Goal: Task Accomplishment & Management: Use online tool/utility

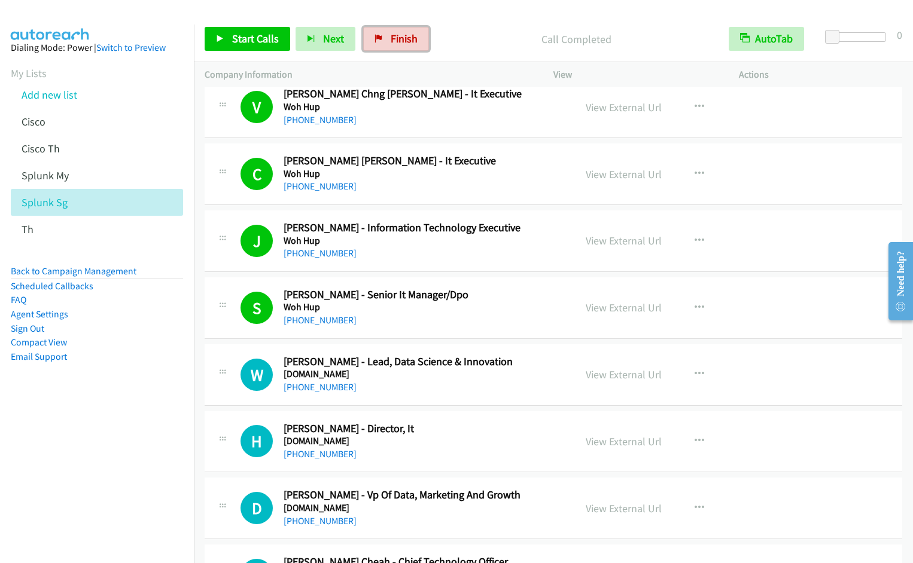
drag, startPoint x: 401, startPoint y: 39, endPoint x: 651, endPoint y: 1, distance: 252.8
click at [401, 39] on span "Finish" at bounding box center [404, 39] width 27 height 14
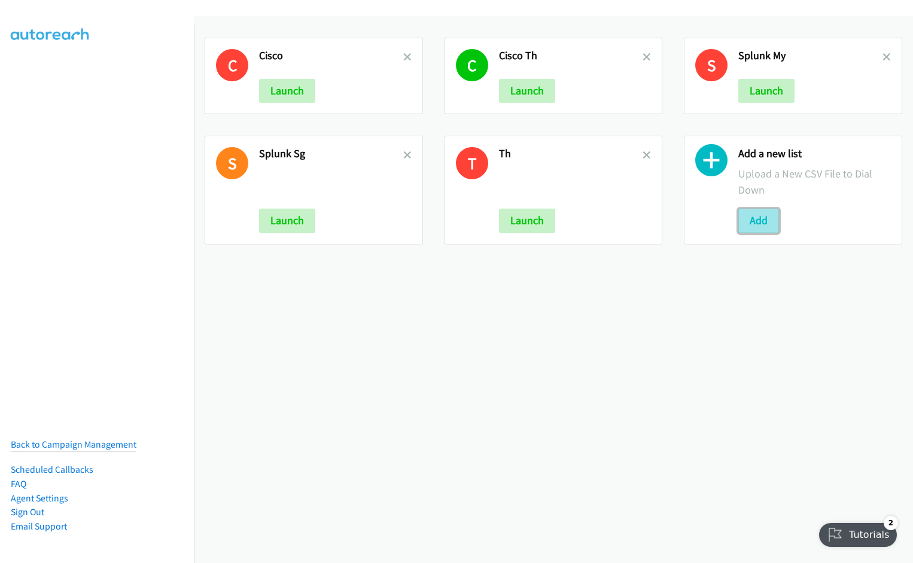
click at [747, 225] on button "Add" at bounding box center [758, 221] width 41 height 24
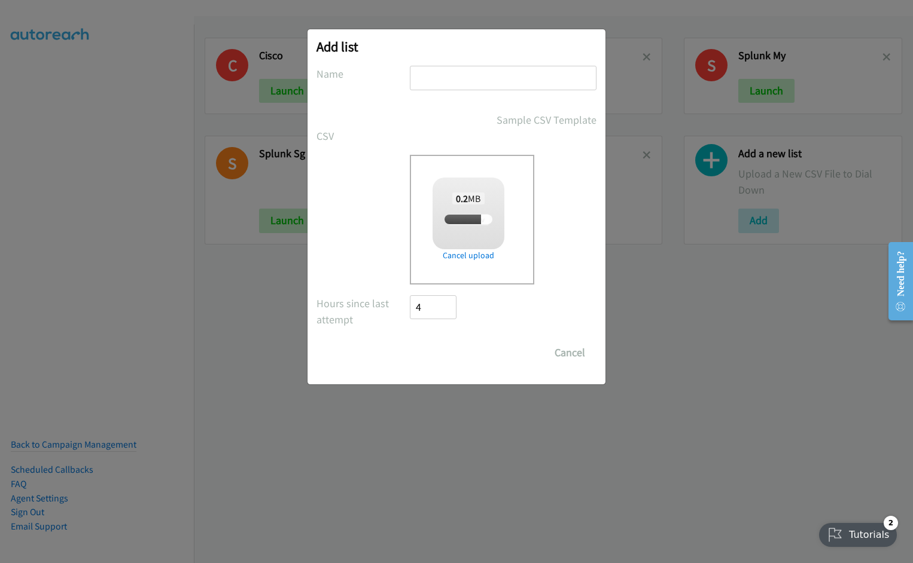
click at [458, 78] on input "text" at bounding box center [503, 78] width 187 height 25
type input "D"
type input "SG Cisc"
checkbox input "true"
type input "SG Cisco"
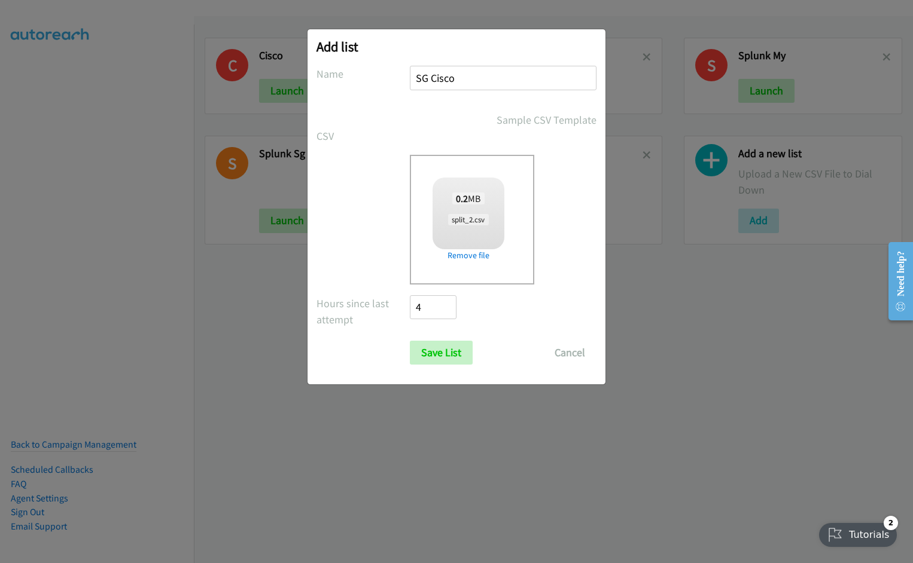
click at [410, 341] on input "Save List" at bounding box center [441, 353] width 63 height 24
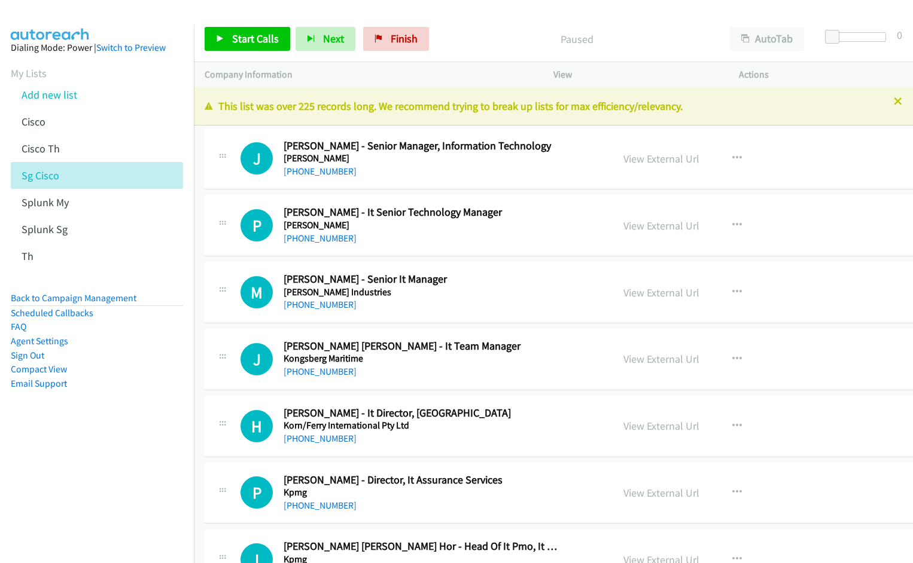
click at [765, 38] on div at bounding box center [456, 281] width 913 height 563
click at [765, 38] on button "AutoTab" at bounding box center [767, 39] width 74 height 24
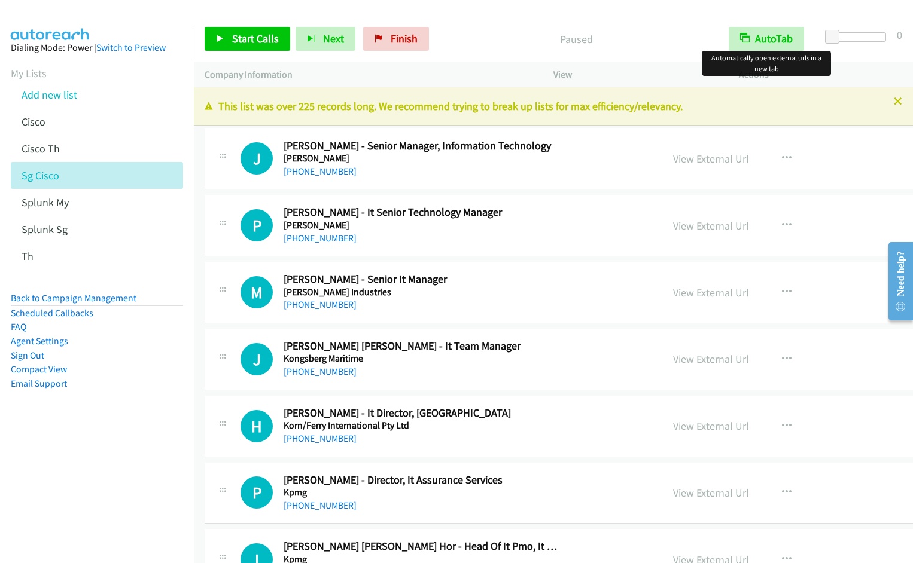
click at [666, 25] on div "Start Calls Pause Next Finish Paused AutoTab AutoTab 0" at bounding box center [553, 39] width 719 height 46
drag, startPoint x: 247, startPoint y: 42, endPoint x: 382, endPoint y: 122, distance: 156.8
click at [247, 42] on span "Start Calls" at bounding box center [255, 39] width 47 height 14
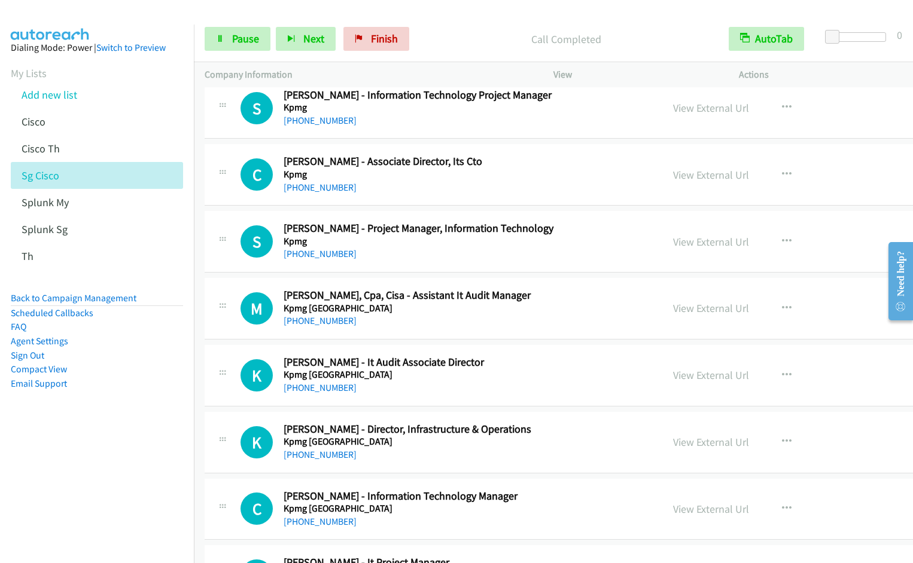
scroll to position [696, 0]
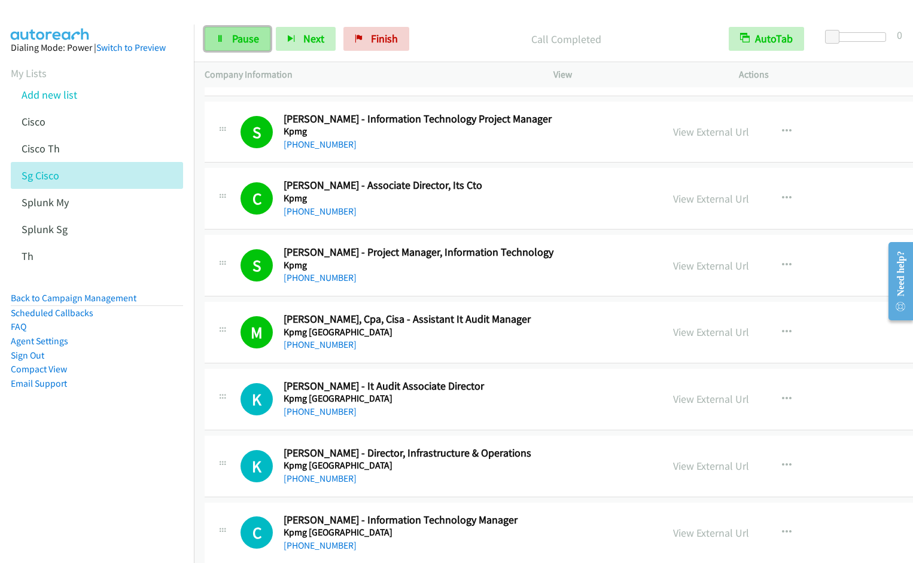
click at [248, 41] on span "Pause" at bounding box center [245, 39] width 27 height 14
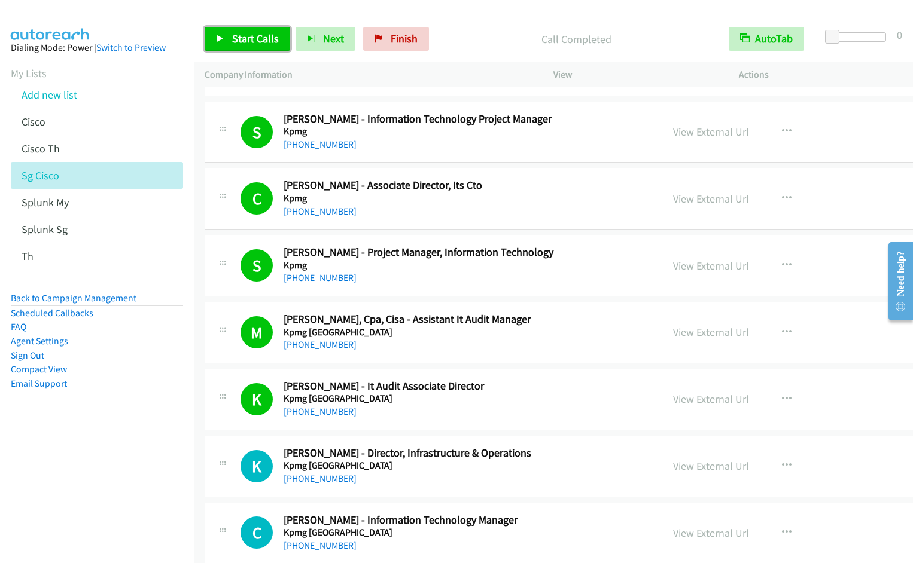
drag, startPoint x: 244, startPoint y: 43, endPoint x: 267, endPoint y: 49, distance: 23.5
click at [244, 43] on span "Start Calls" at bounding box center [255, 39] width 47 height 14
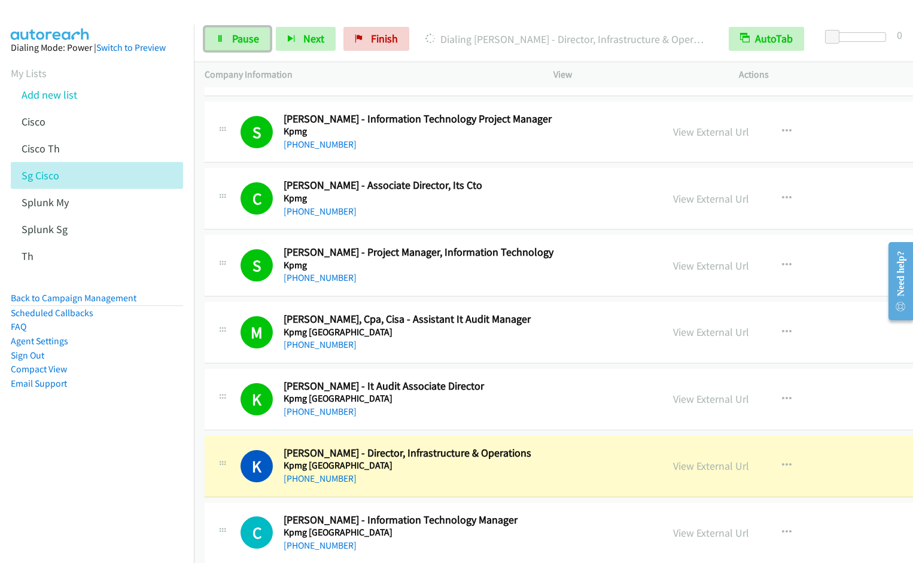
drag, startPoint x: 245, startPoint y: 42, endPoint x: 363, endPoint y: 7, distance: 123.0
click at [245, 42] on span "Pause" at bounding box center [245, 39] width 27 height 14
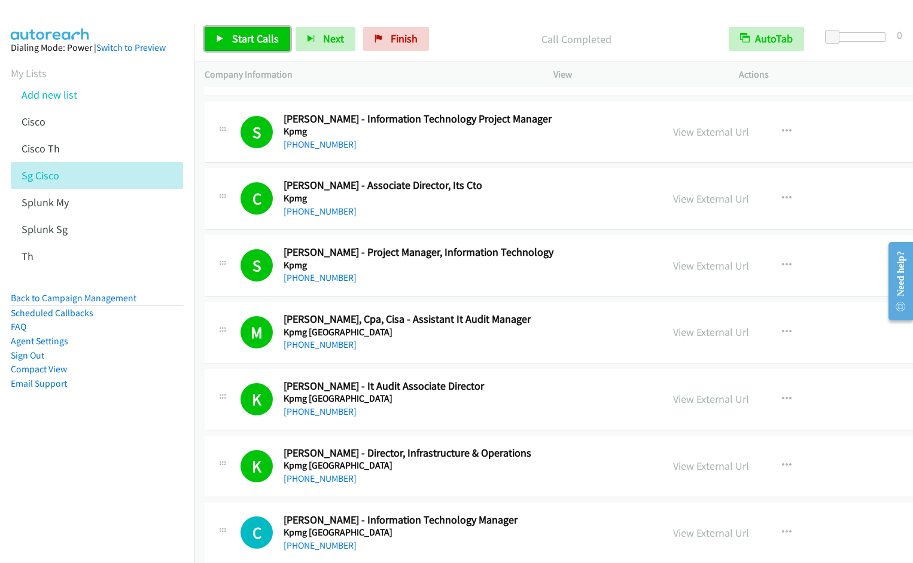
click at [237, 42] on span "Start Calls" at bounding box center [255, 39] width 47 height 14
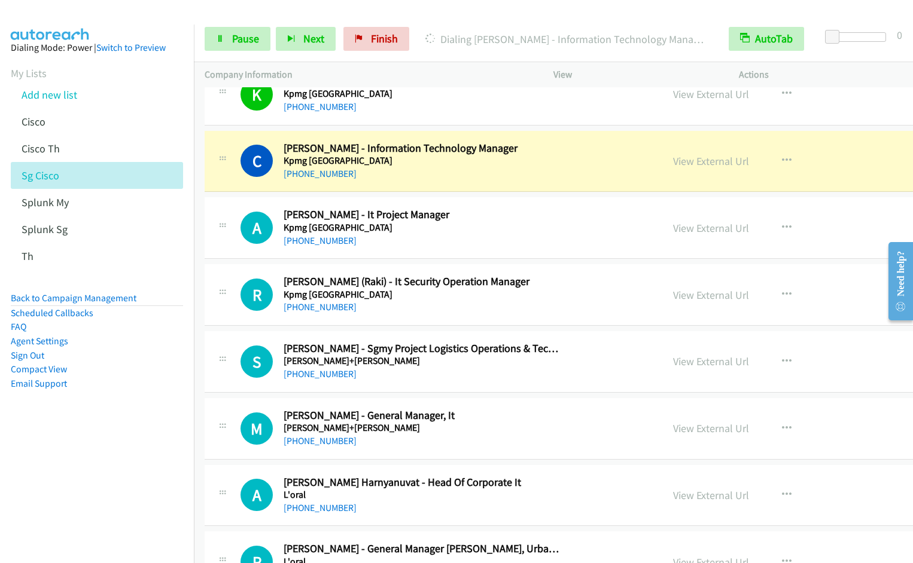
scroll to position [1004, 0]
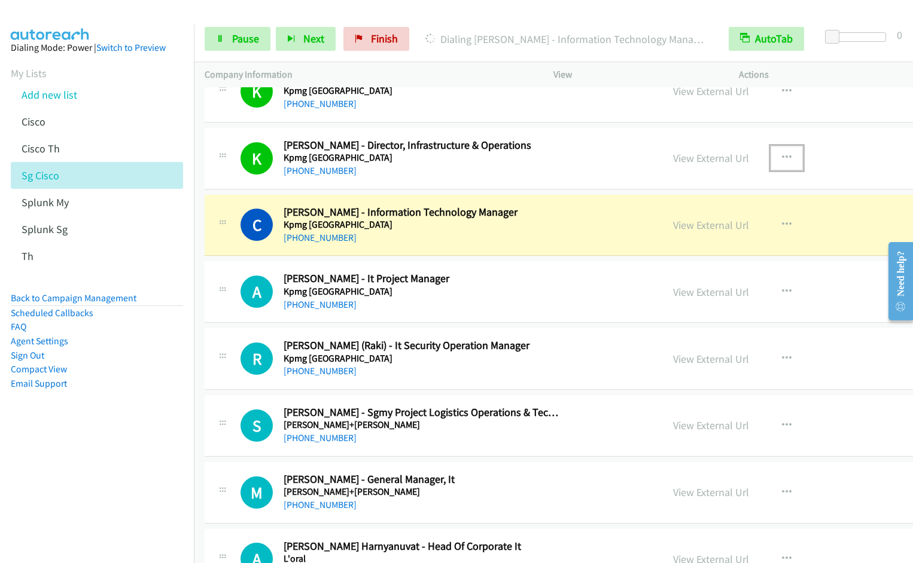
click at [782, 156] on icon "button" at bounding box center [787, 158] width 10 height 10
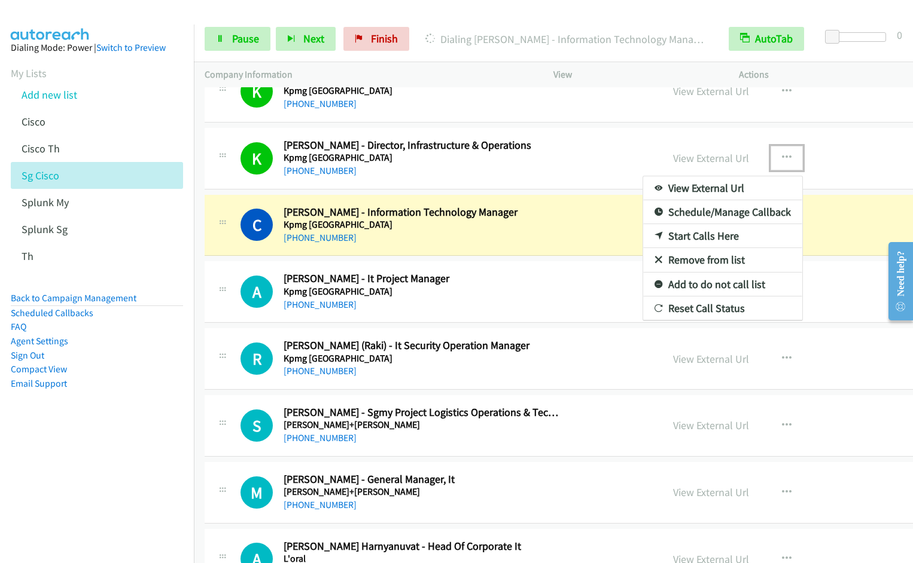
drag, startPoint x: 656, startPoint y: 260, endPoint x: 664, endPoint y: 222, distance: 39.2
click at [656, 260] on link "Remove from list" at bounding box center [722, 260] width 159 height 24
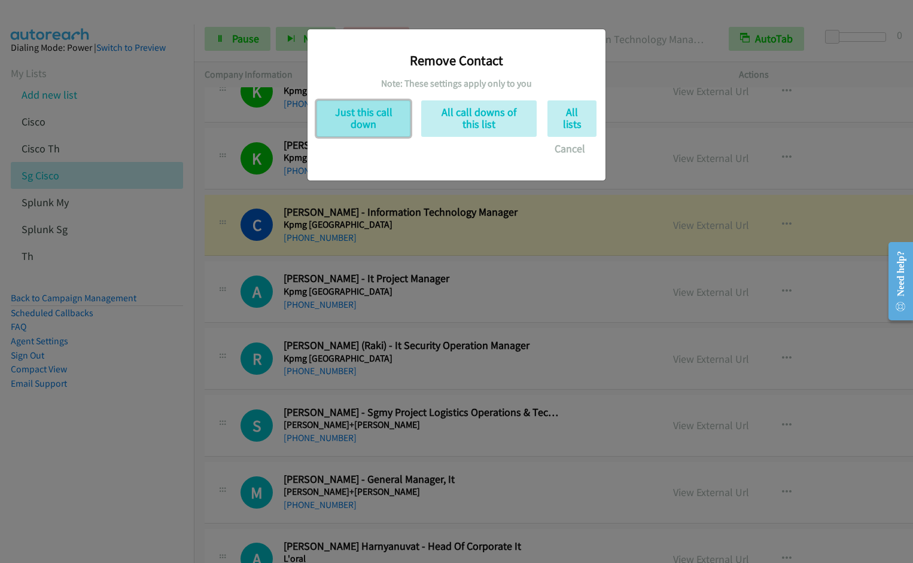
click at [371, 116] on button "Just this call down" at bounding box center [363, 118] width 94 height 36
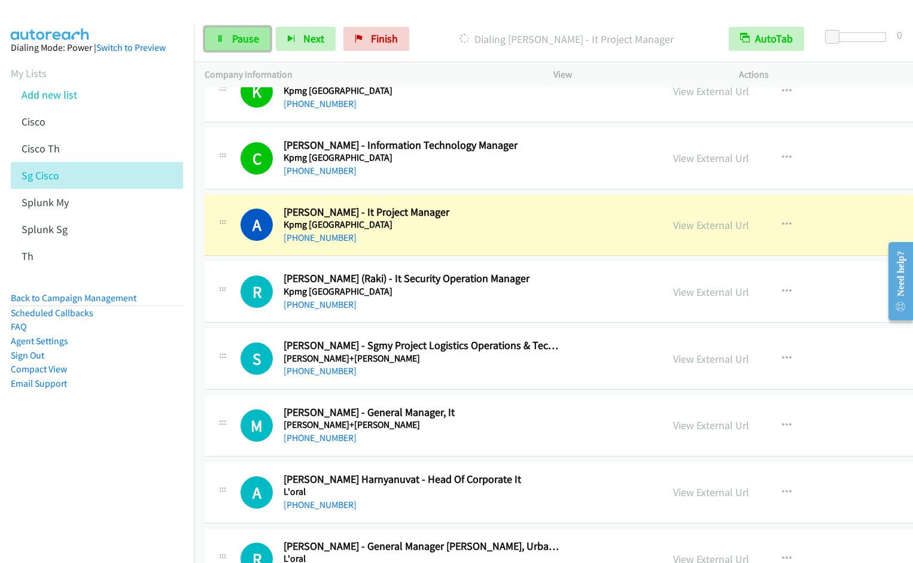
click at [236, 35] on span "Pause" at bounding box center [245, 39] width 27 height 14
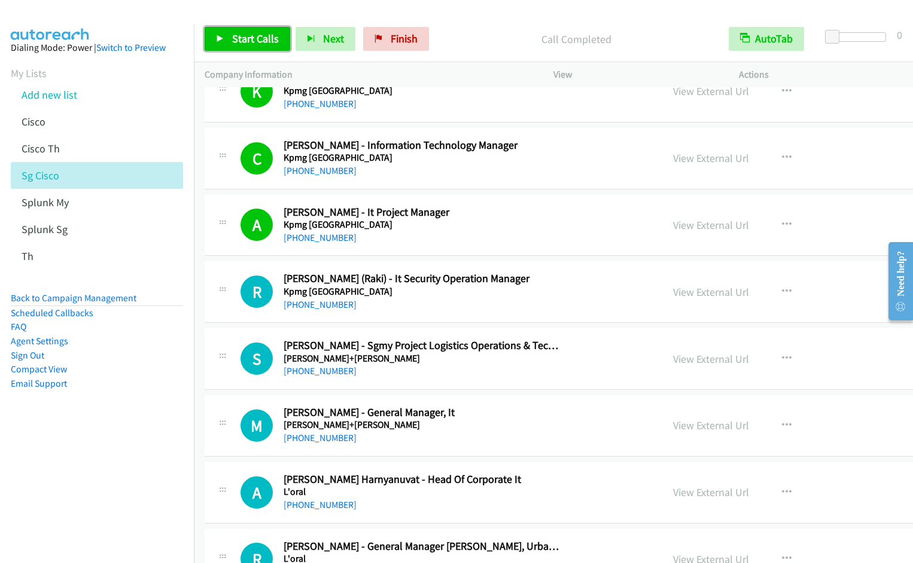
click at [246, 38] on span "Start Calls" at bounding box center [255, 39] width 47 height 14
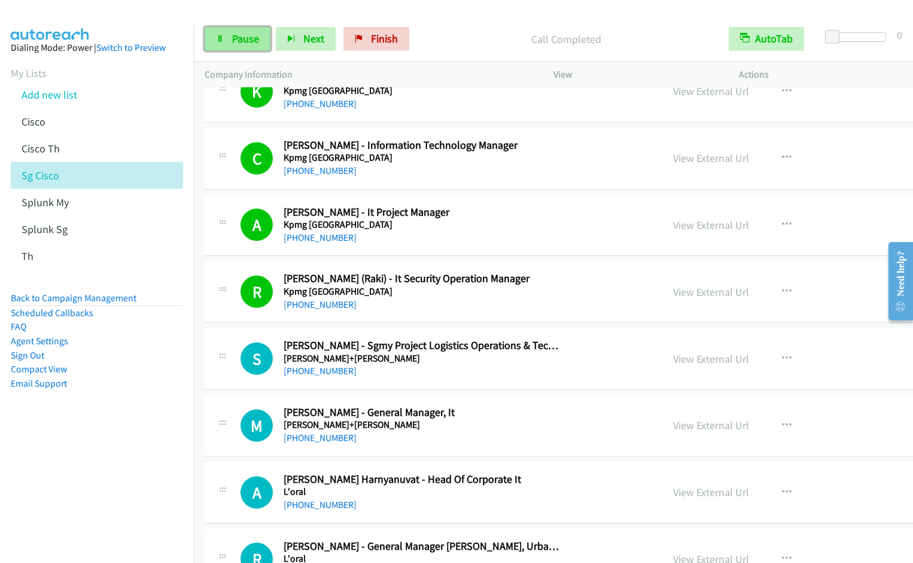
click at [239, 38] on span "Pause" at bounding box center [245, 39] width 27 height 14
click at [239, 38] on span "Start Calls" at bounding box center [255, 39] width 47 height 14
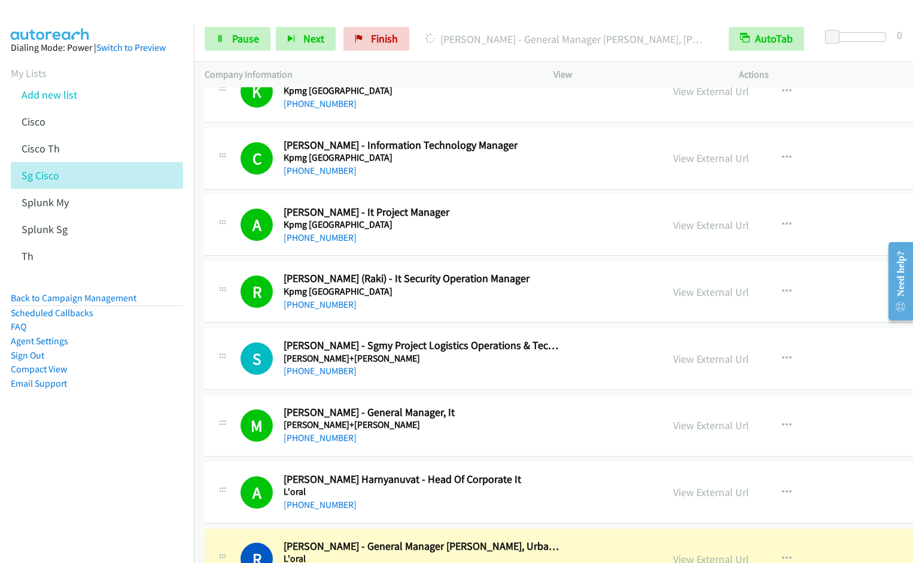
scroll to position [1412, 0]
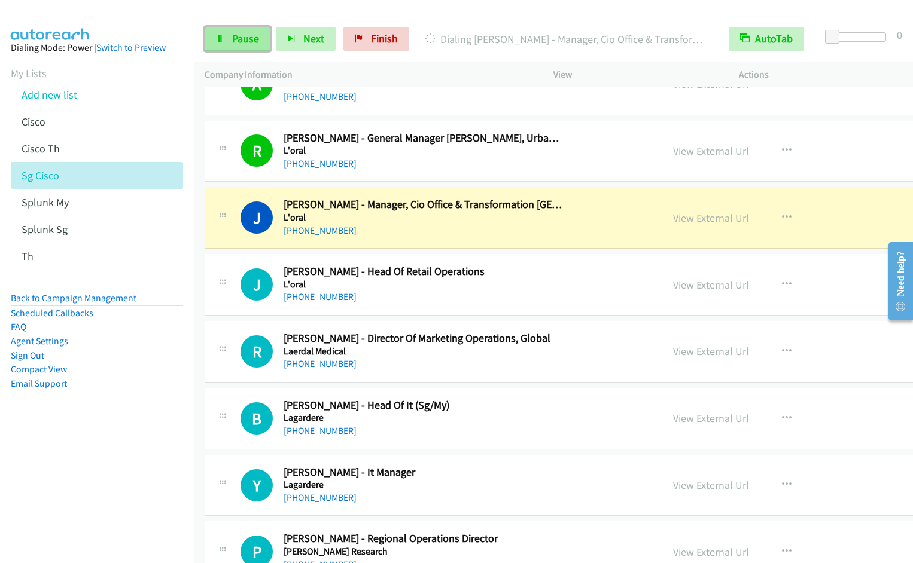
click at [233, 39] on span "Pause" at bounding box center [245, 39] width 27 height 14
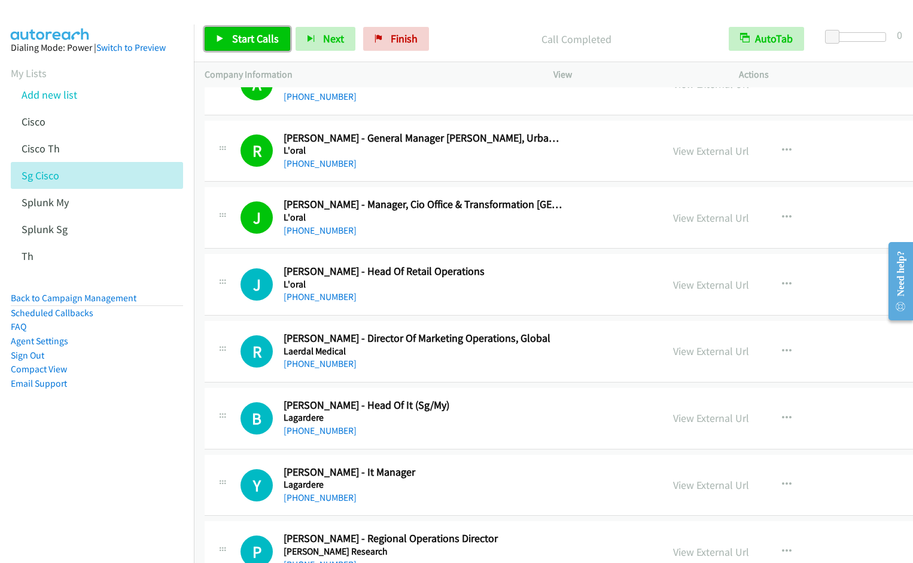
click at [238, 40] on span "Start Calls" at bounding box center [255, 39] width 47 height 14
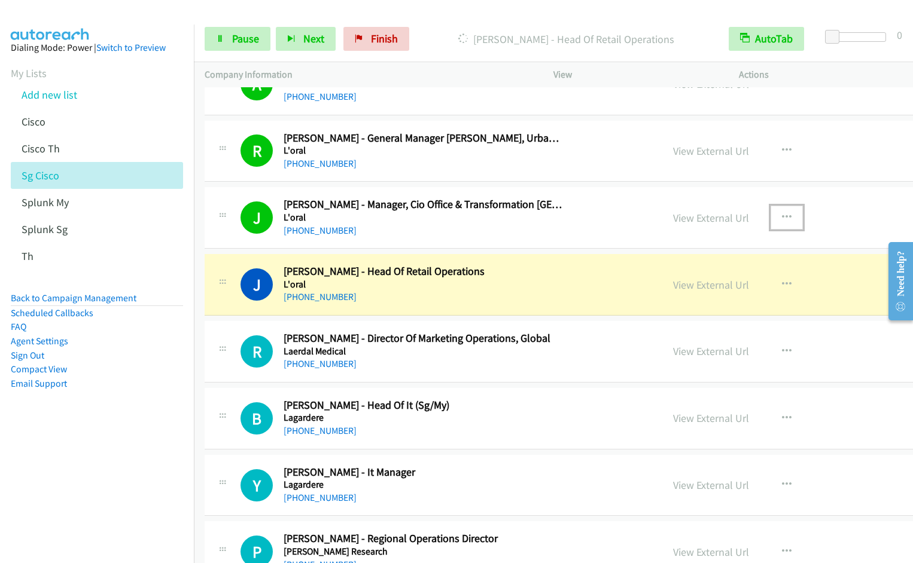
click at [782, 215] on icon "button" at bounding box center [787, 218] width 10 height 10
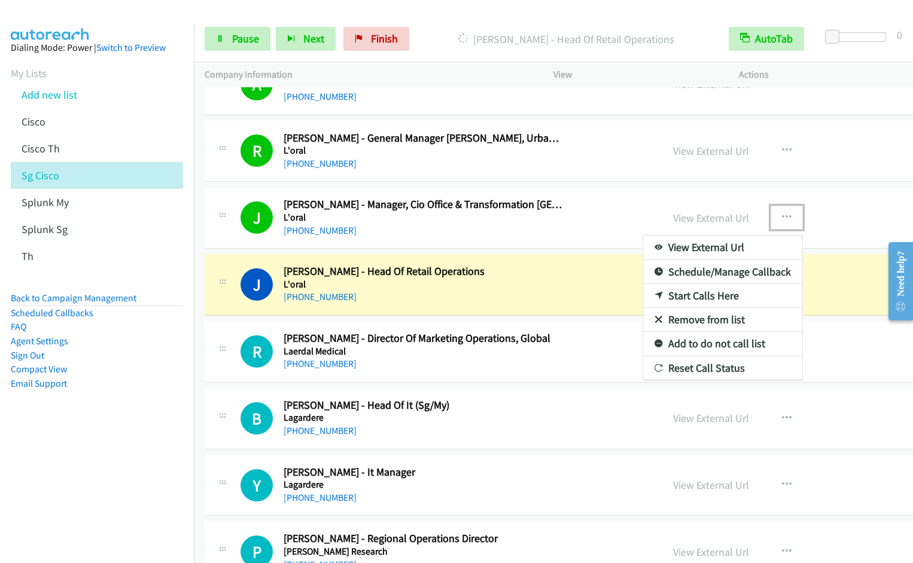
click at [669, 321] on link "Remove from list" at bounding box center [722, 320] width 159 height 24
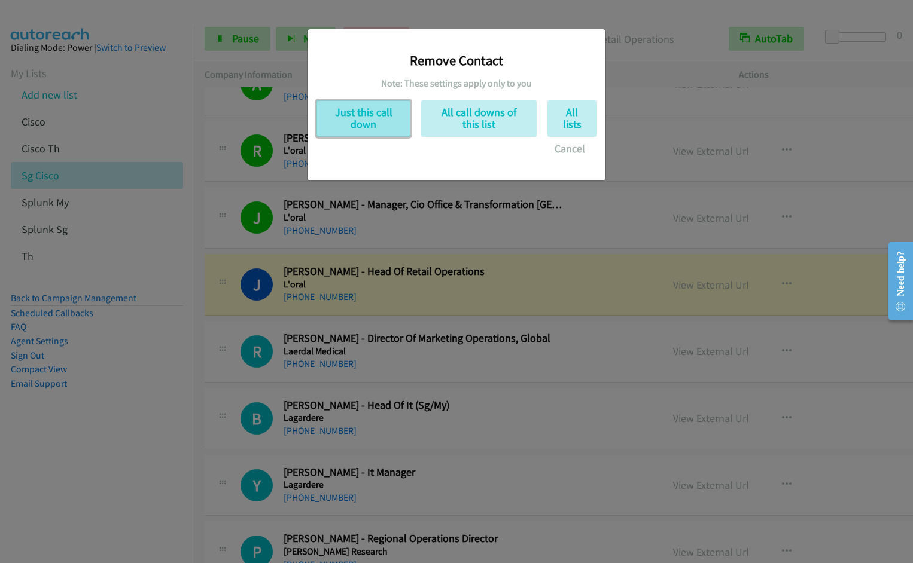
click at [371, 124] on button "Just this call down" at bounding box center [363, 118] width 94 height 36
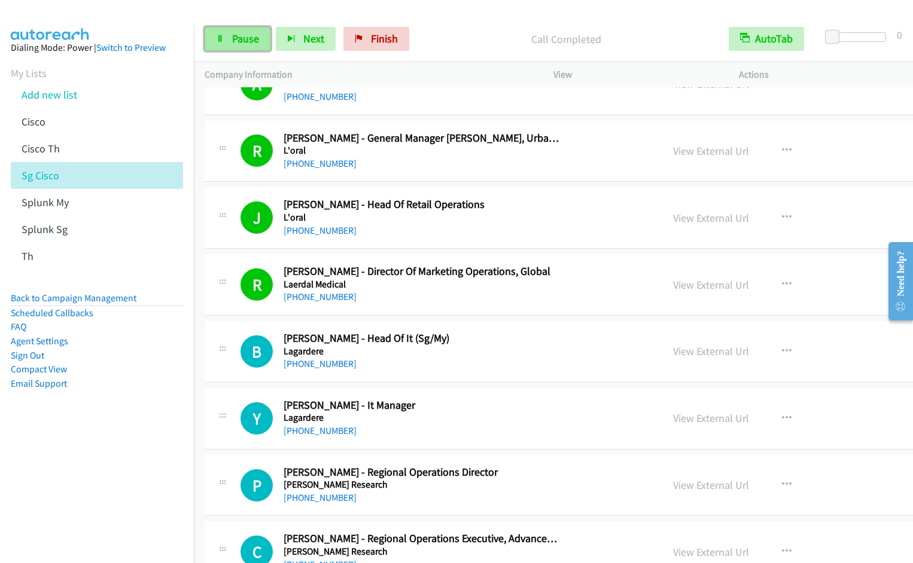
click at [233, 46] on link "Pause" at bounding box center [238, 39] width 66 height 24
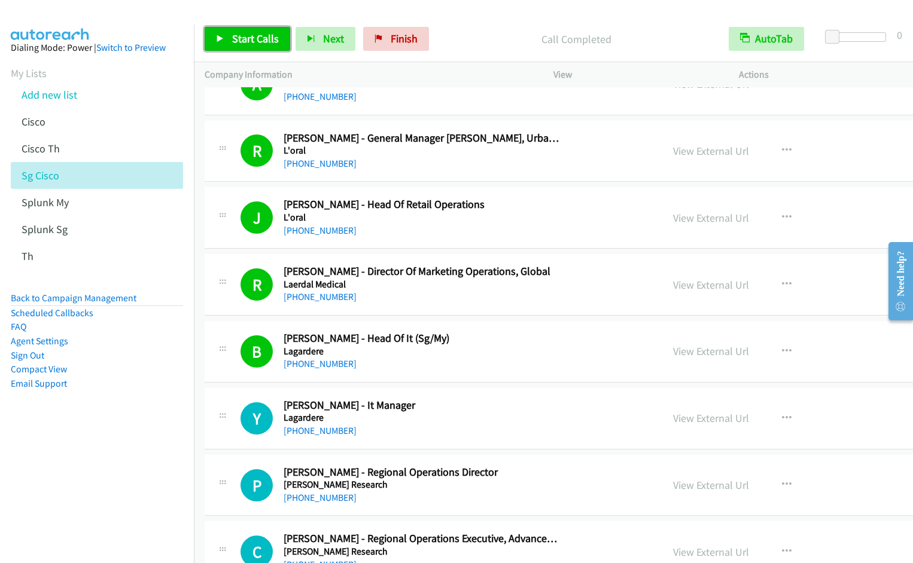
drag, startPoint x: 231, startPoint y: 46, endPoint x: 299, endPoint y: 6, distance: 78.6
click at [231, 45] on link "Start Calls" at bounding box center [248, 39] width 86 height 24
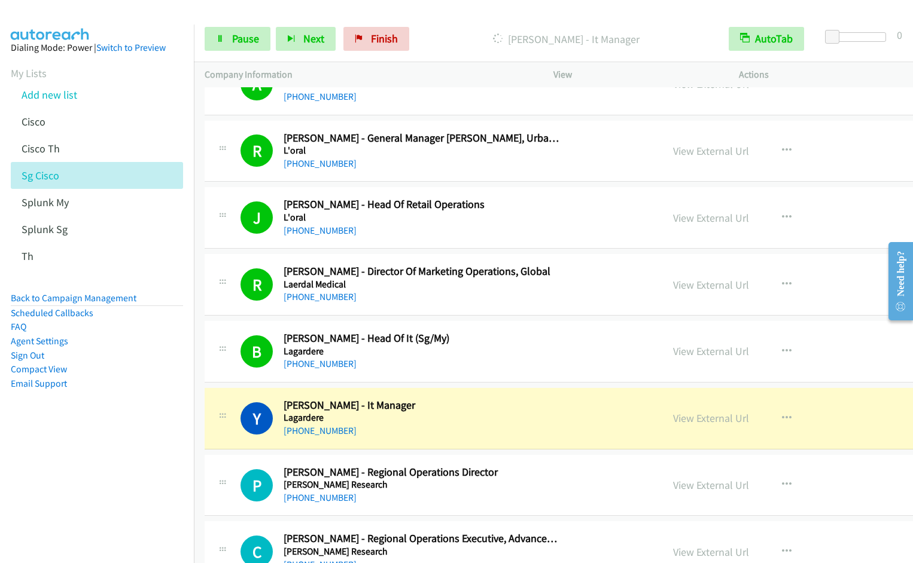
scroll to position [1821, 0]
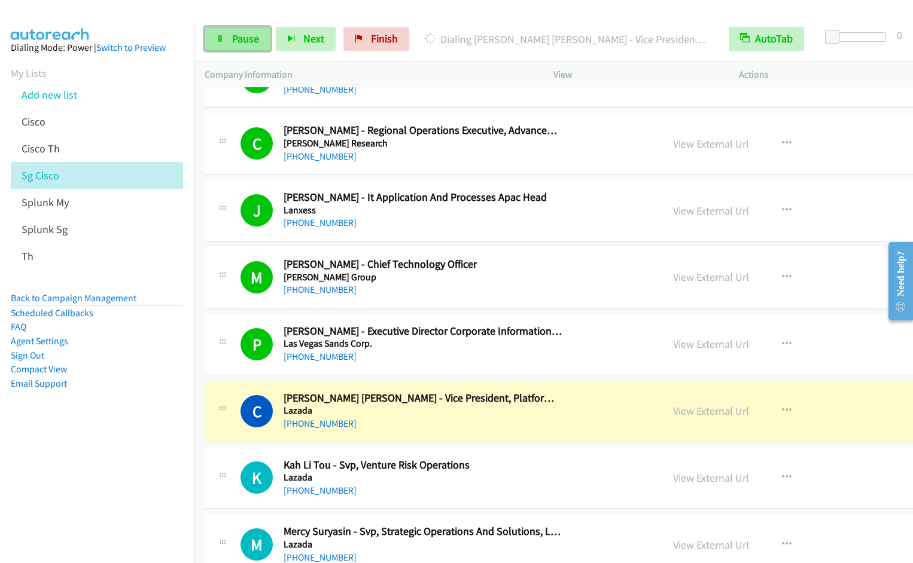
click at [246, 36] on span "Pause" at bounding box center [245, 39] width 27 height 14
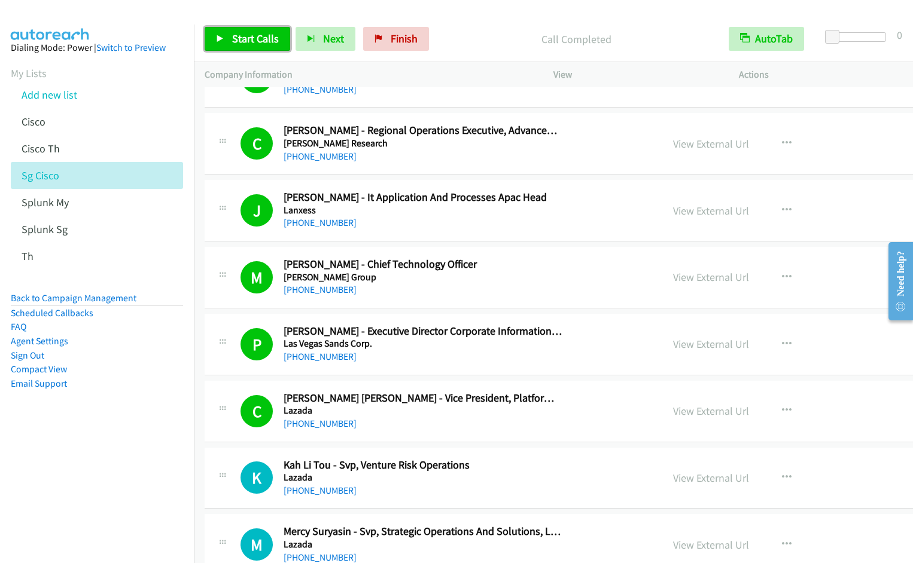
drag, startPoint x: 227, startPoint y: 39, endPoint x: 234, endPoint y: 39, distance: 6.6
click at [228, 38] on link "Start Calls" at bounding box center [248, 39] width 86 height 24
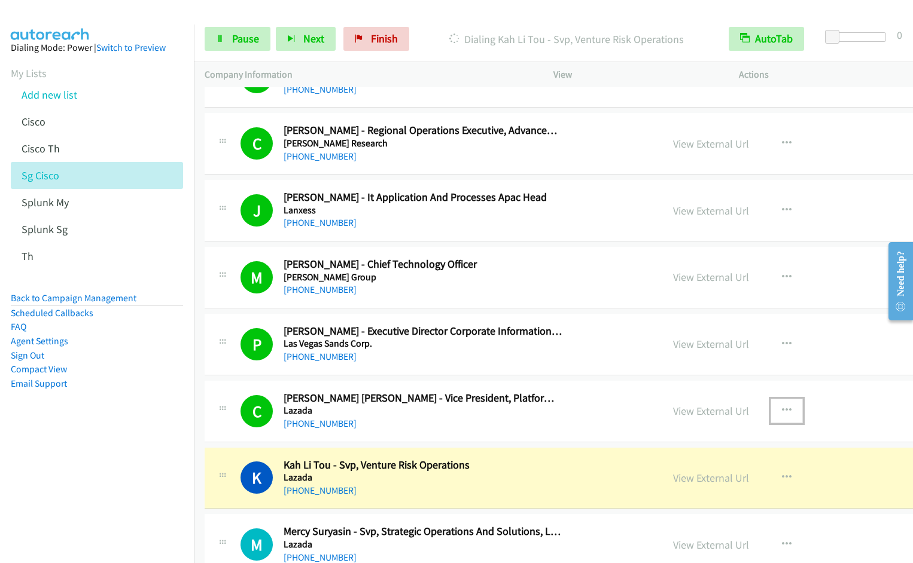
click at [782, 408] on icon "button" at bounding box center [787, 411] width 10 height 10
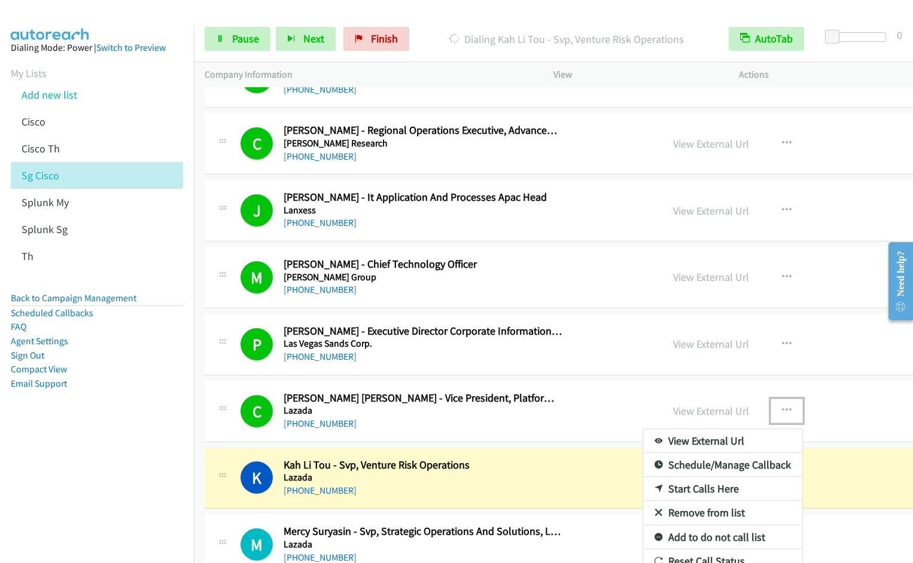
drag, startPoint x: 661, startPoint y: 511, endPoint x: 643, endPoint y: 454, distance: 59.8
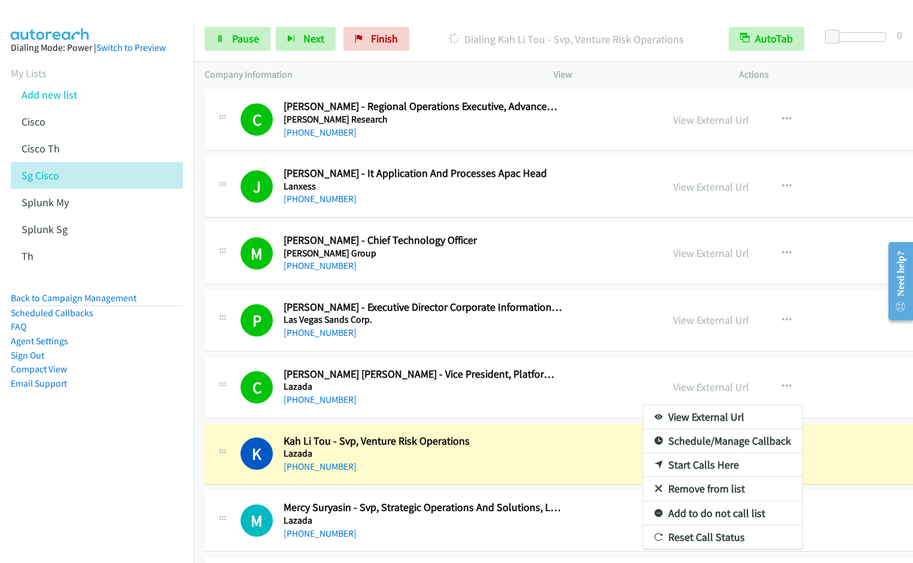
scroll to position [1868, 0]
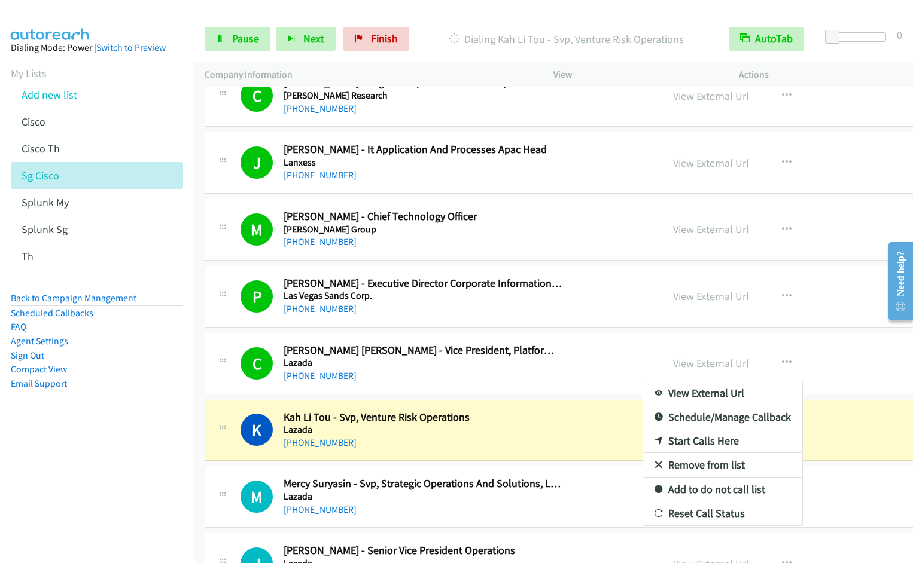
click at [739, 360] on div at bounding box center [456, 281] width 913 height 563
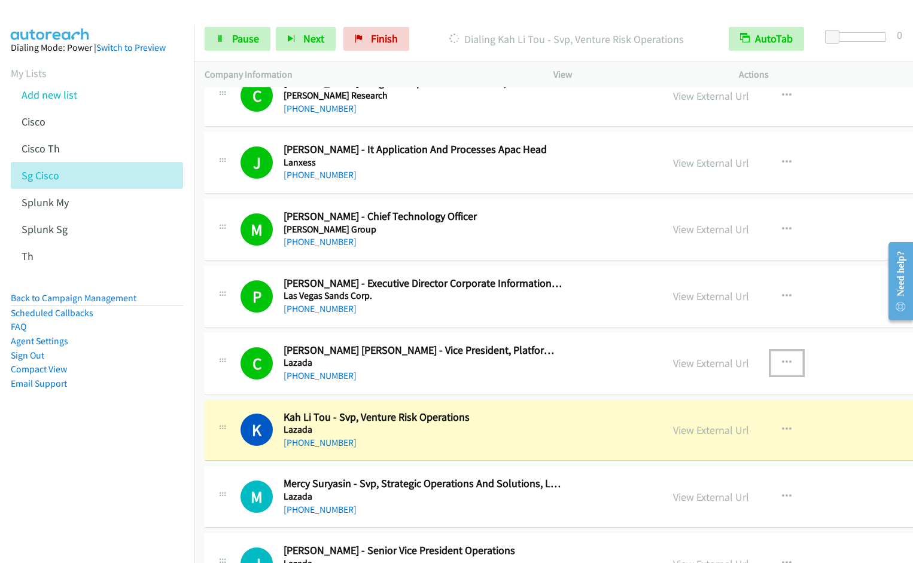
click at [782, 360] on icon "button" at bounding box center [787, 363] width 10 height 10
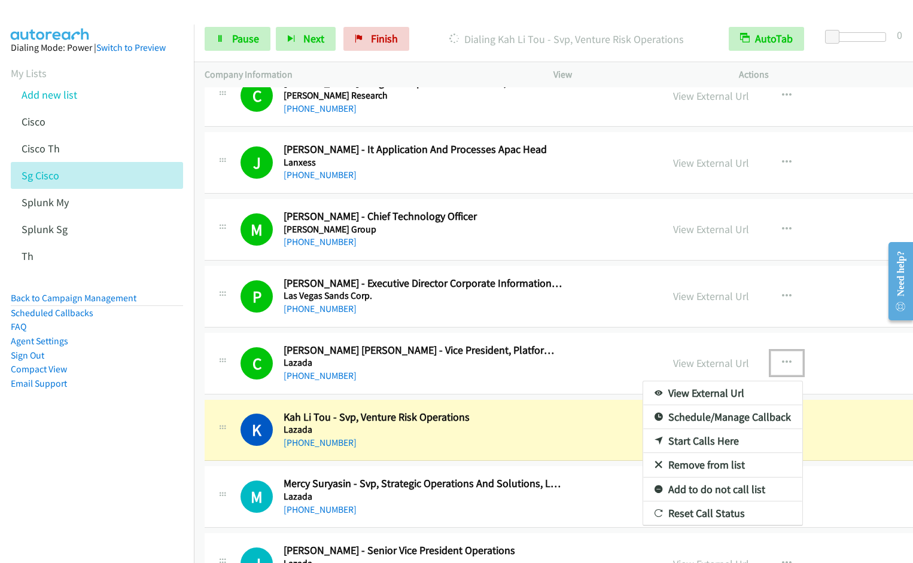
click at [658, 462] on link "Remove from list" at bounding box center [722, 465] width 159 height 24
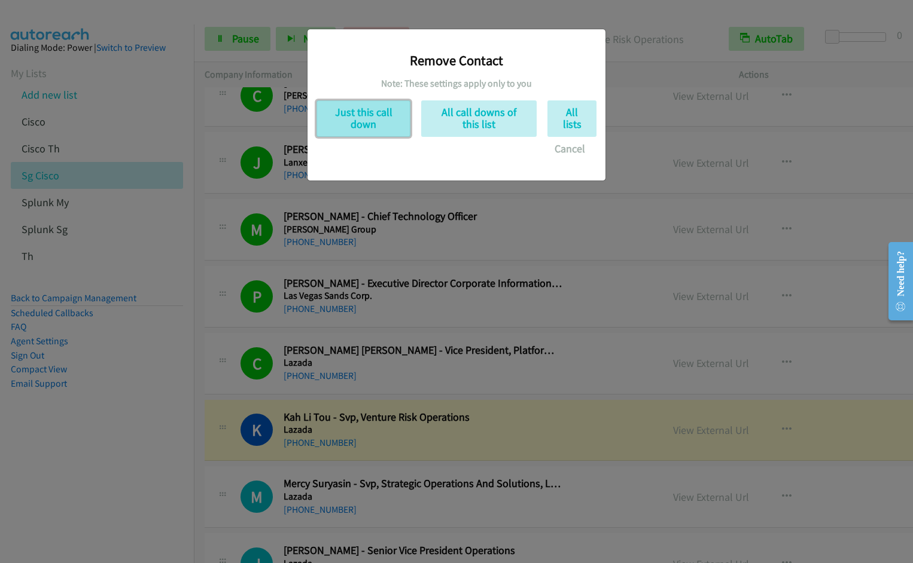
click at [346, 121] on button "Just this call down" at bounding box center [363, 118] width 94 height 36
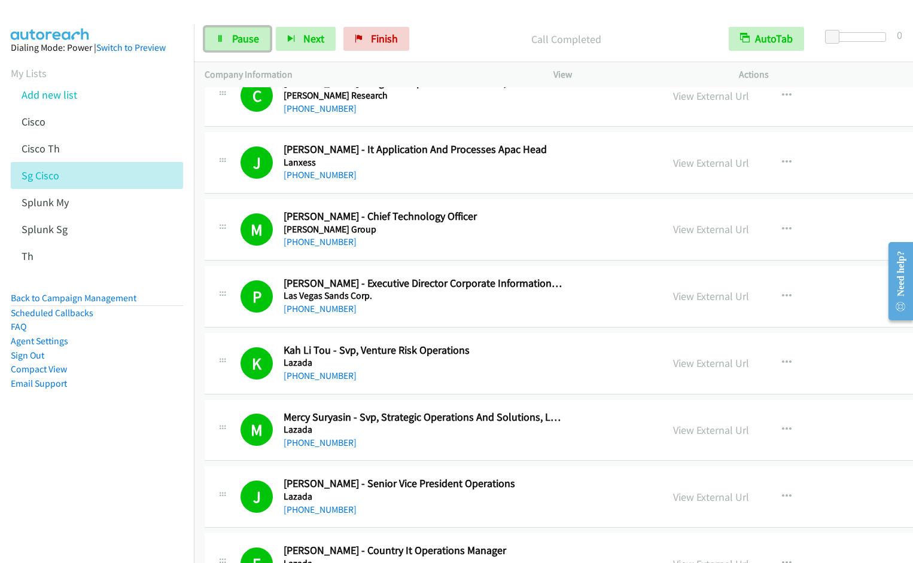
drag, startPoint x: 221, startPoint y: 39, endPoint x: 282, endPoint y: 71, distance: 68.5
click at [221, 39] on icon at bounding box center [220, 39] width 8 height 8
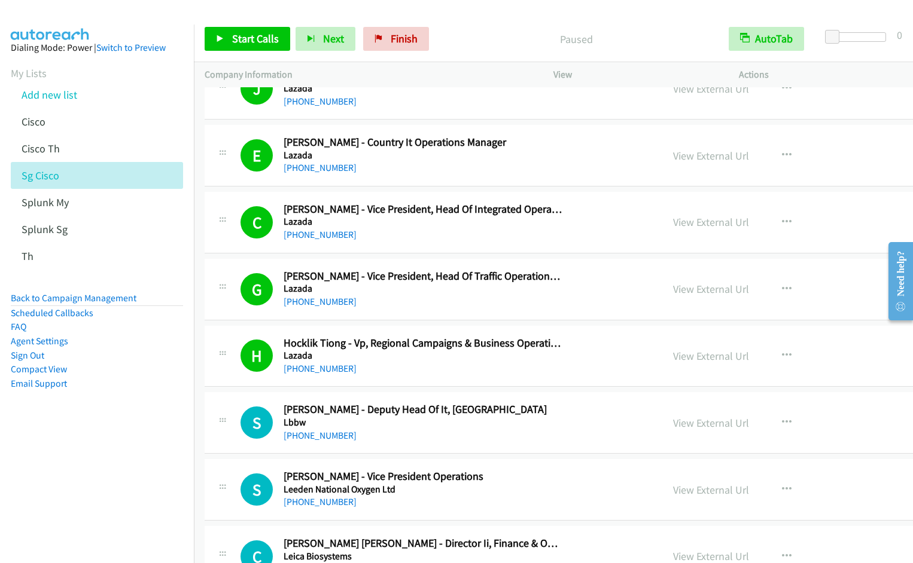
scroll to position [2685, 0]
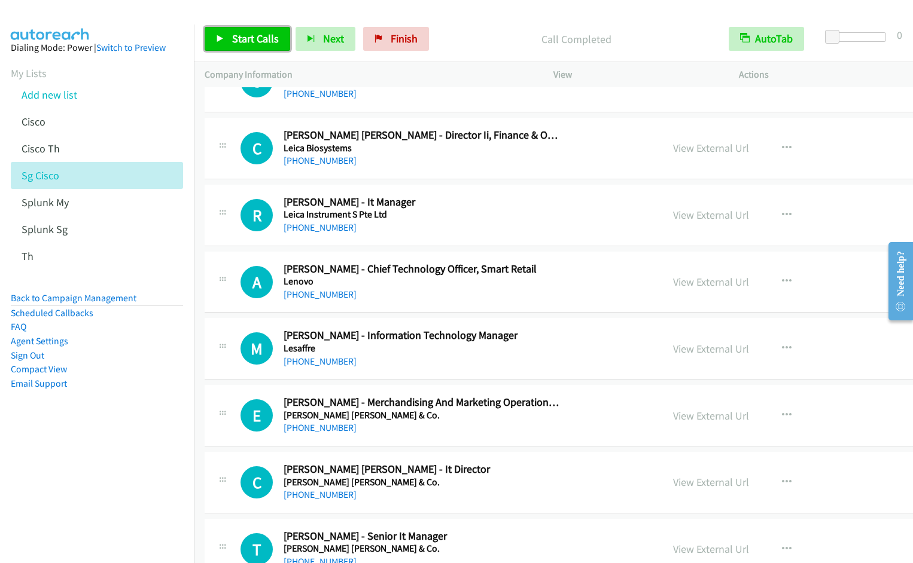
click at [233, 45] on span "Start Calls" at bounding box center [255, 39] width 47 height 14
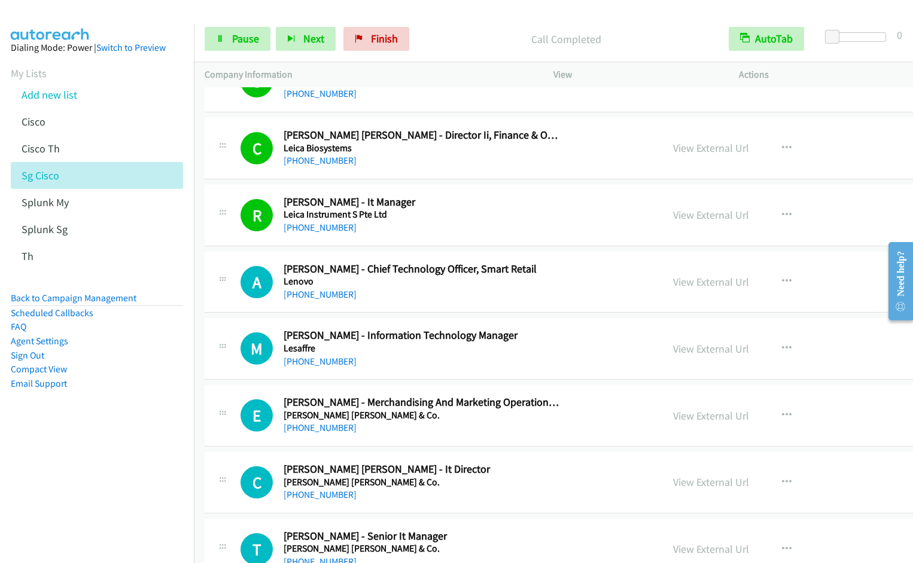
click at [124, 454] on nav "Dialing Mode: Power | Switch to Preview My Lists Add new list Cisco Cisco Th Sg…" at bounding box center [97, 306] width 194 height 563
click at [233, 35] on span "Pause" at bounding box center [245, 39] width 27 height 14
click at [233, 35] on span "Start Calls" at bounding box center [255, 39] width 47 height 14
drag, startPoint x: 260, startPoint y: 35, endPoint x: 340, endPoint y: 65, distance: 86.1
click at [260, 35] on link "Pause" at bounding box center [238, 39] width 66 height 24
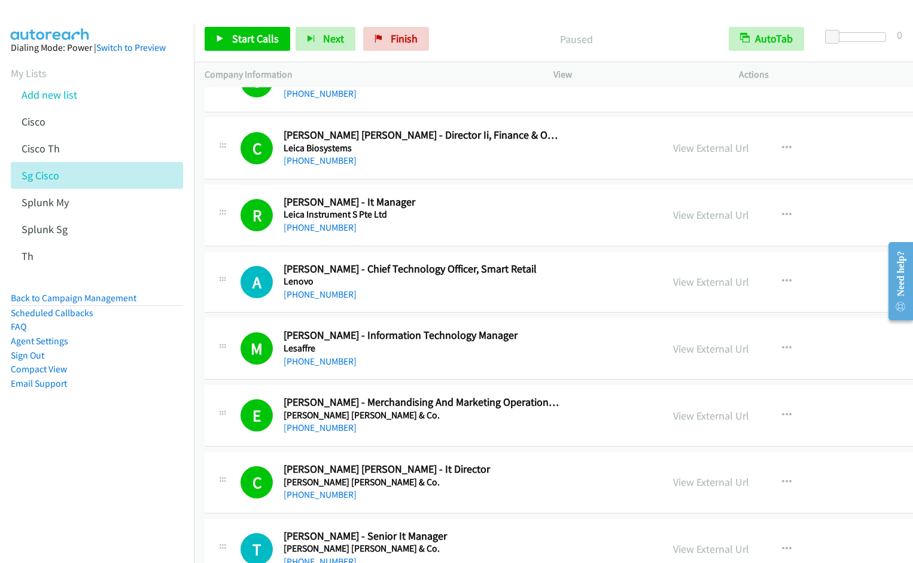
scroll to position [3094, 0]
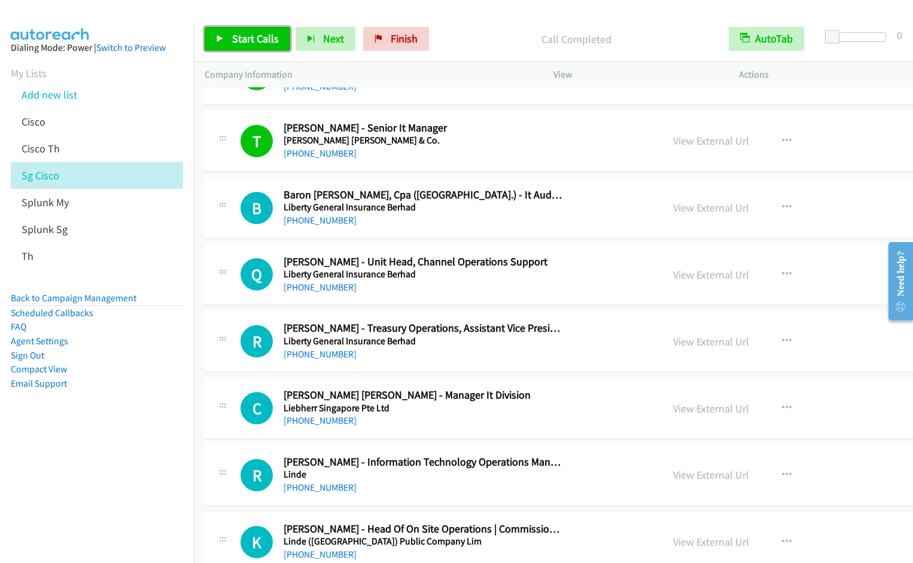
drag, startPoint x: 261, startPoint y: 45, endPoint x: 502, endPoint y: 160, distance: 266.7
click at [261, 45] on link "Start Calls" at bounding box center [248, 39] width 86 height 24
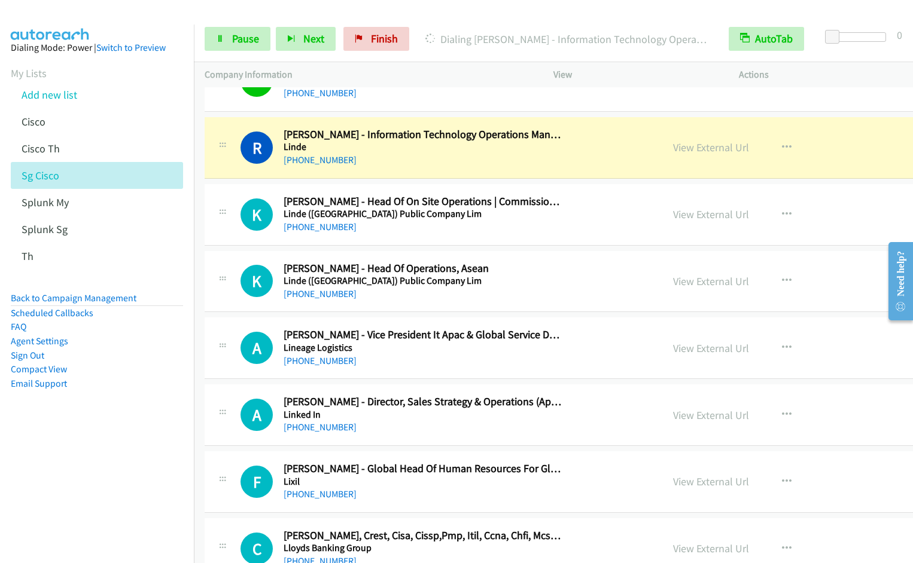
scroll to position [3429, 0]
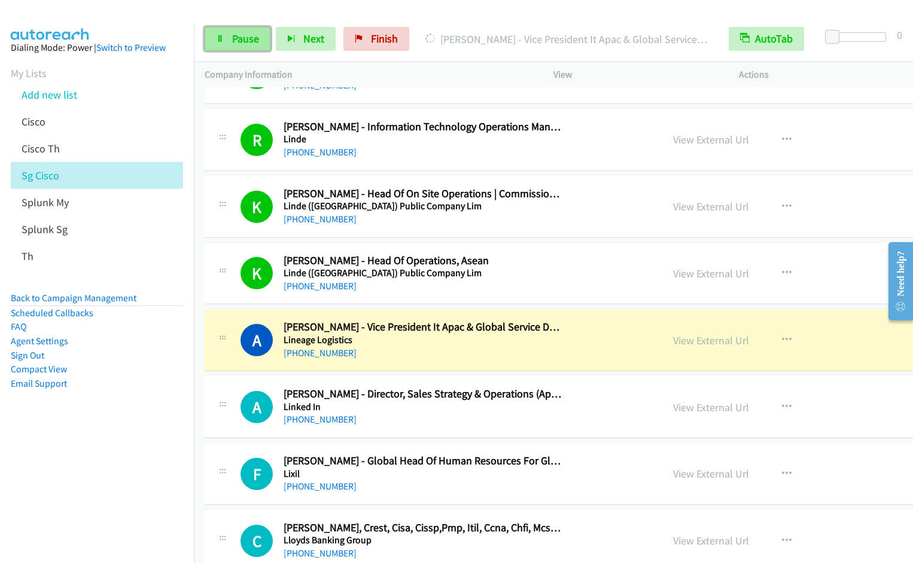
click at [237, 39] on span "Pause" at bounding box center [245, 39] width 27 height 14
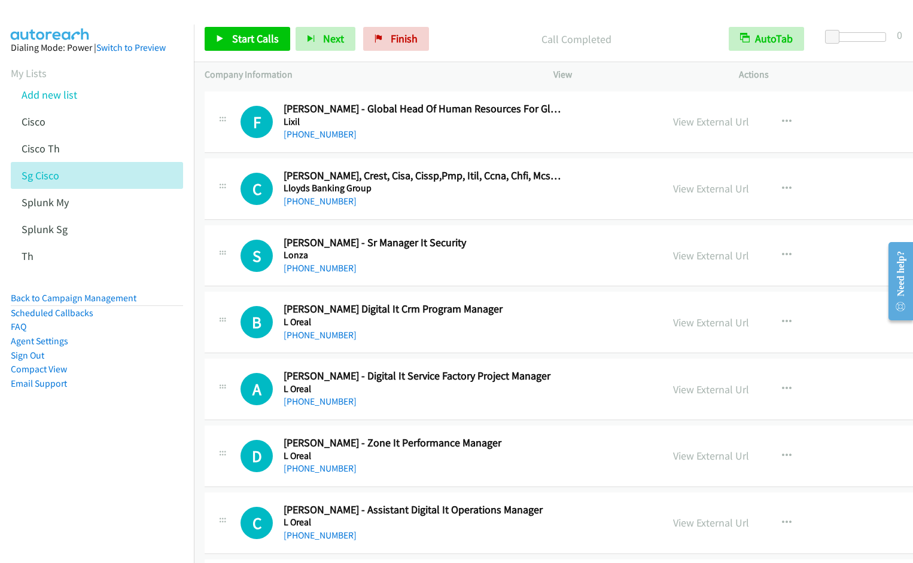
scroll to position [3766, 0]
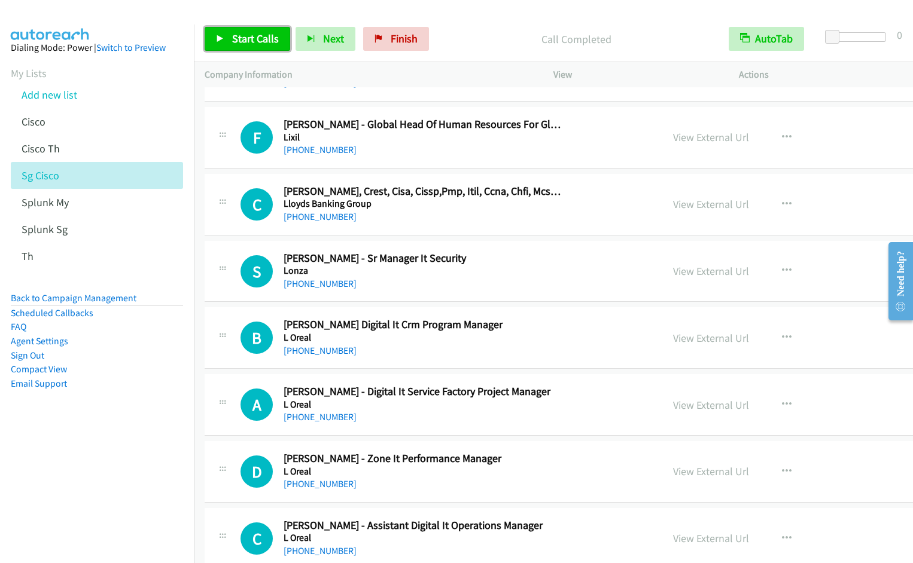
click at [270, 34] on span "Start Calls" at bounding box center [255, 39] width 47 height 14
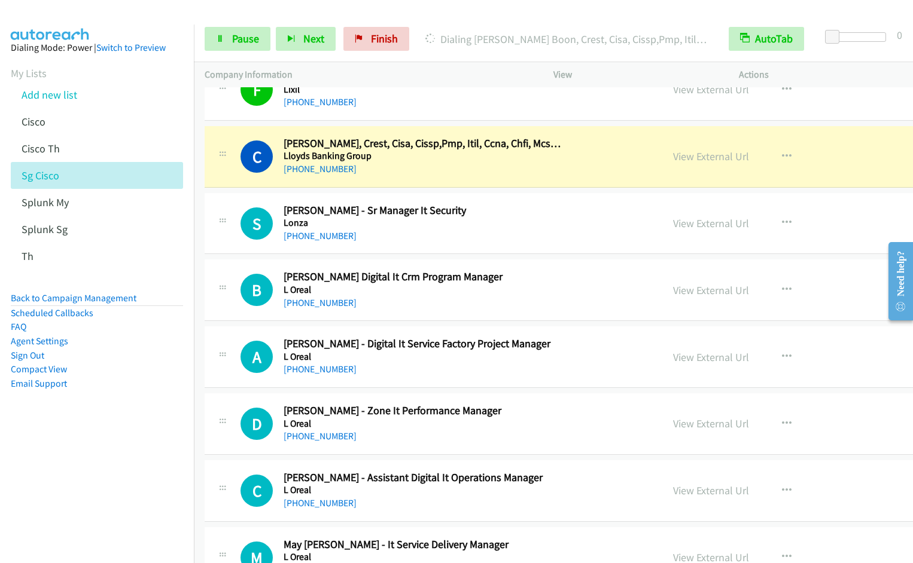
scroll to position [3838, 0]
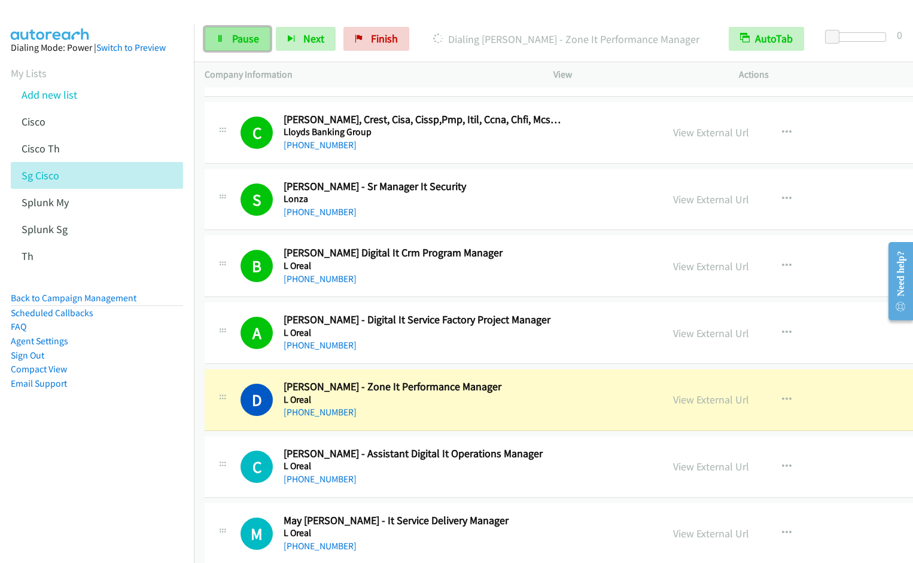
drag, startPoint x: 225, startPoint y: 47, endPoint x: 255, endPoint y: 41, distance: 30.5
click at [225, 47] on link "Pause" at bounding box center [238, 39] width 66 height 24
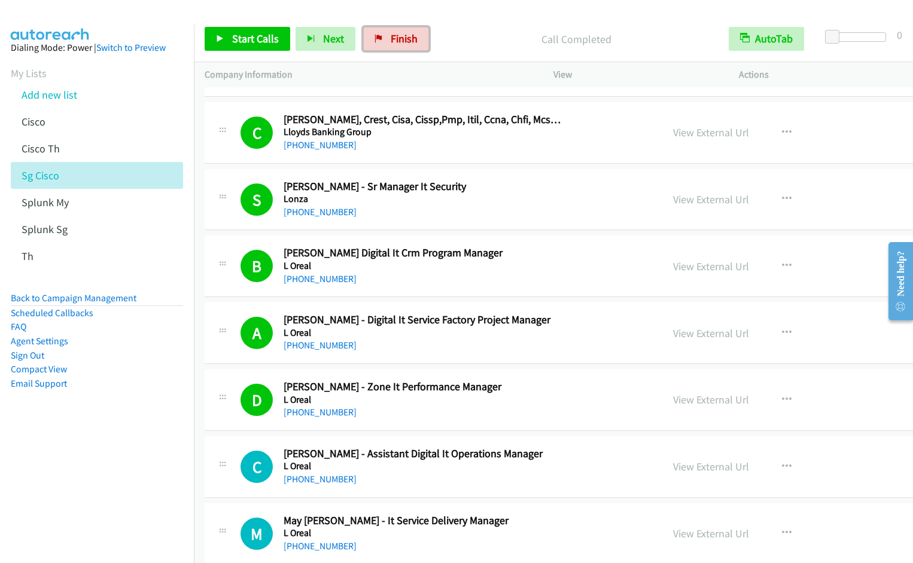
click at [385, 42] on link "Finish" at bounding box center [396, 39] width 66 height 24
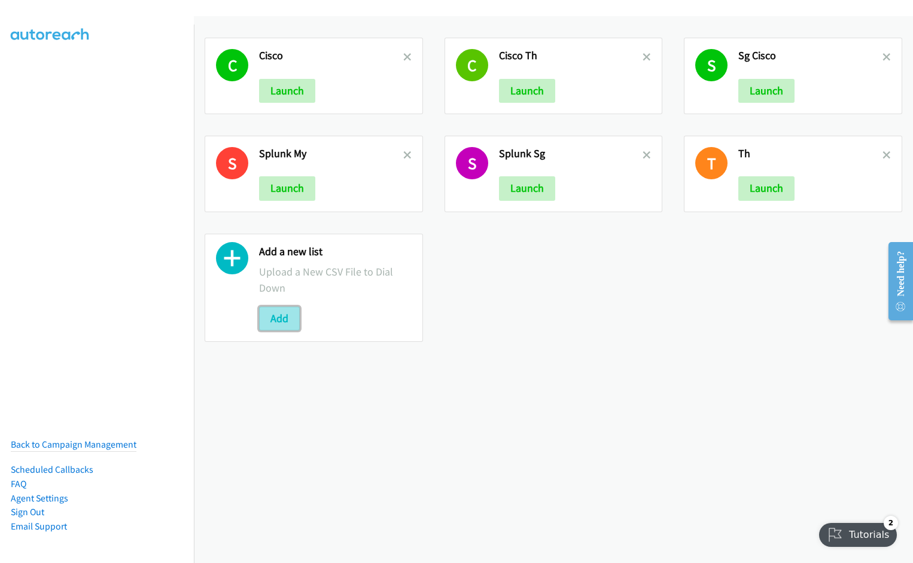
click at [287, 319] on button "Add" at bounding box center [279, 319] width 41 height 24
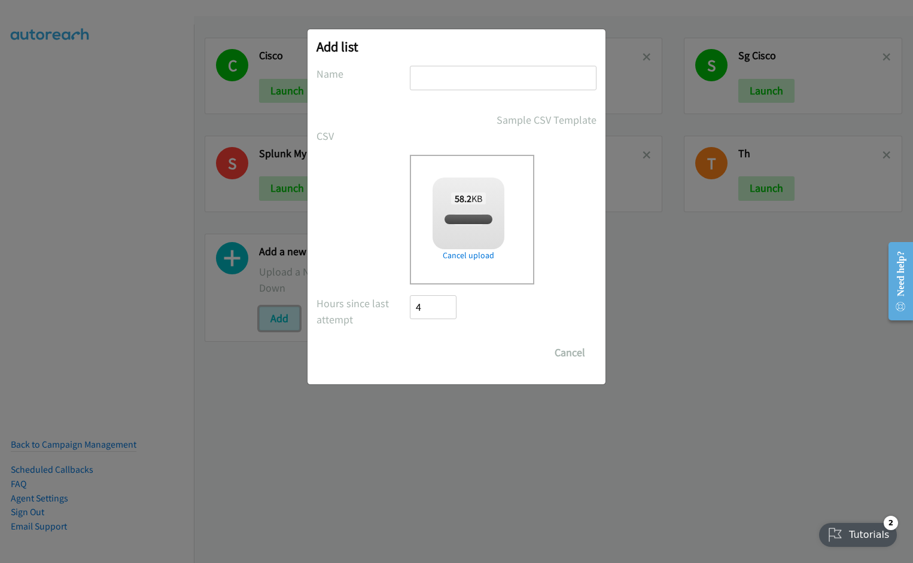
checkbox input "true"
click at [447, 75] on input "text" at bounding box center [503, 78] width 187 height 25
type input "TH Cisco"
click at [410, 341] on input "Save List" at bounding box center [441, 353] width 63 height 24
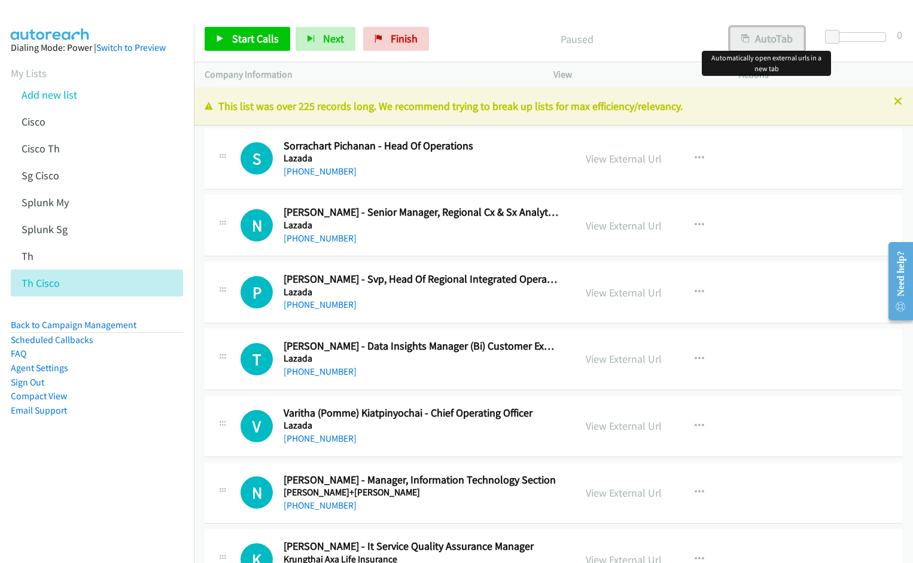
click at [760, 37] on button "AutoTab" at bounding box center [767, 39] width 74 height 24
drag, startPoint x: 105, startPoint y: 488, endPoint x: 297, endPoint y: 319, distance: 255.5
click at [102, 487] on nav "Dialing Mode: Power | Switch to Preview My Lists Add new list Cisco Cisco Th Sg…" at bounding box center [97, 306] width 194 height 563
click at [894, 102] on icon at bounding box center [898, 102] width 8 height 8
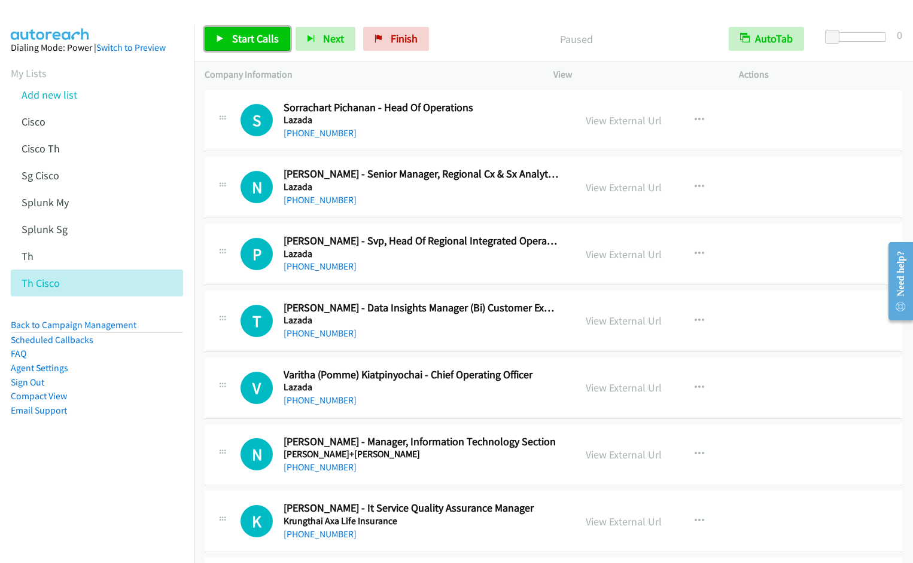
click at [248, 36] on span "Start Calls" at bounding box center [255, 39] width 47 height 14
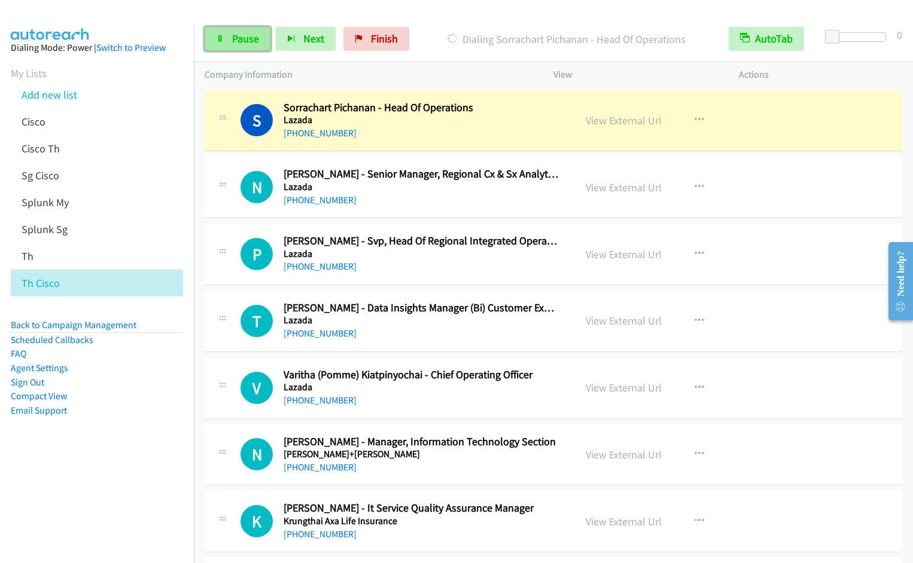
click at [217, 41] on icon at bounding box center [220, 39] width 8 height 8
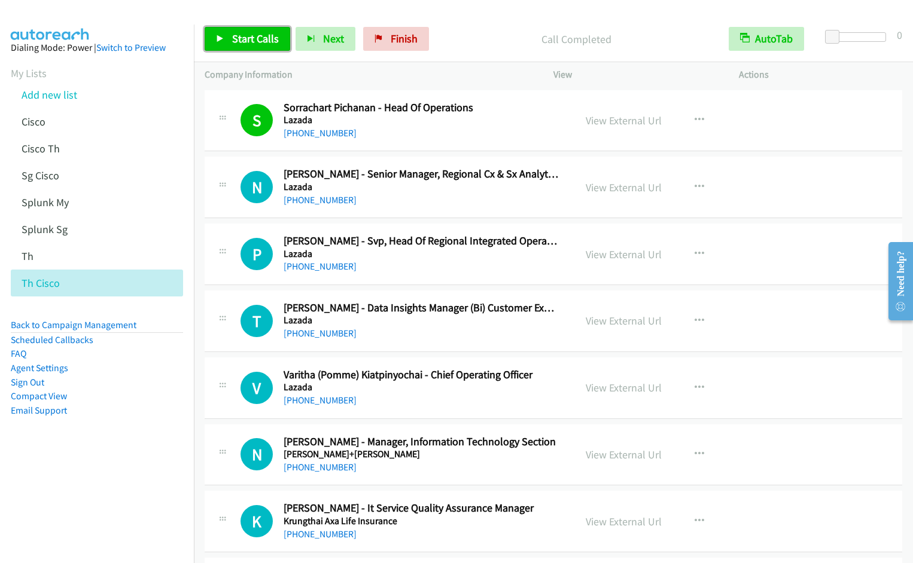
click at [256, 33] on span "Start Calls" at bounding box center [255, 39] width 47 height 14
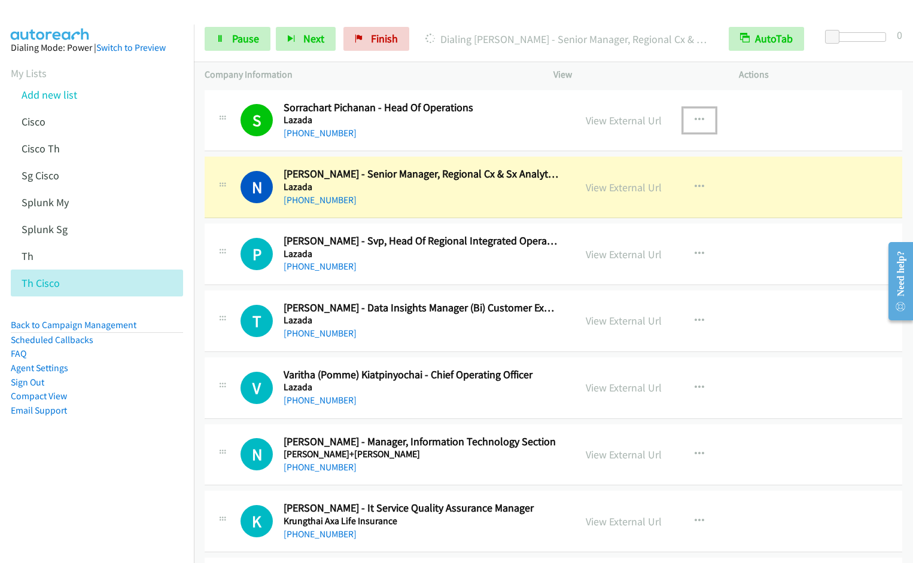
click at [694, 117] on icon "button" at bounding box center [699, 120] width 10 height 10
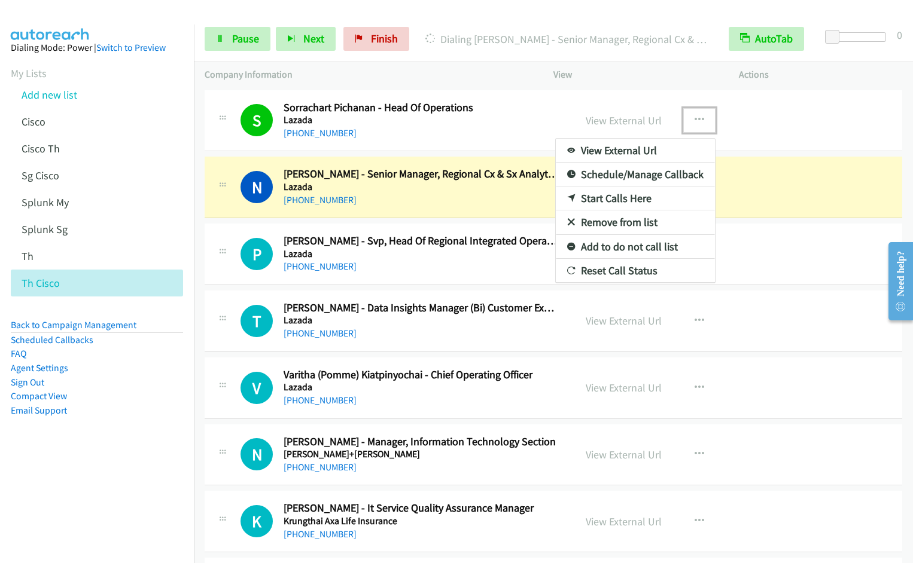
click at [619, 222] on link "Remove from list" at bounding box center [635, 223] width 159 height 24
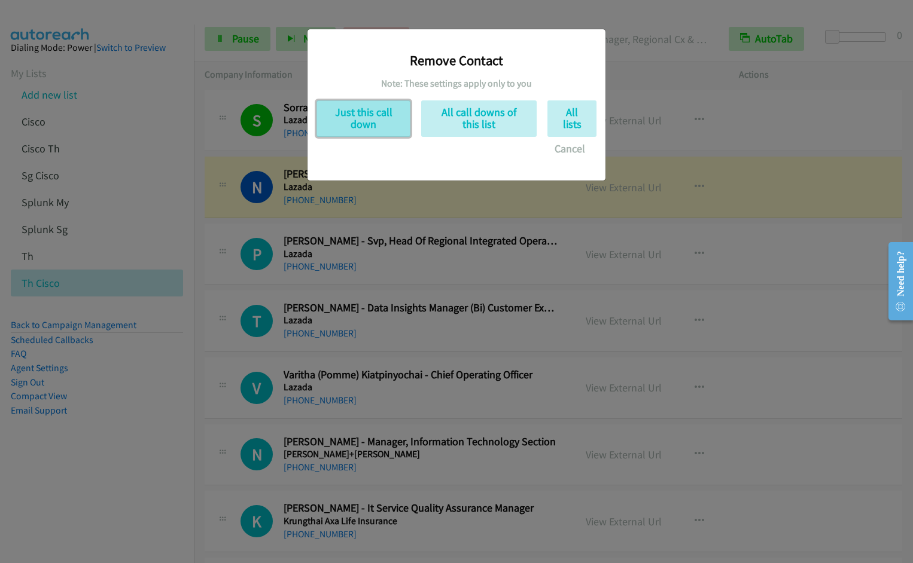
click at [363, 132] on button "Just this call down" at bounding box center [363, 118] width 94 height 36
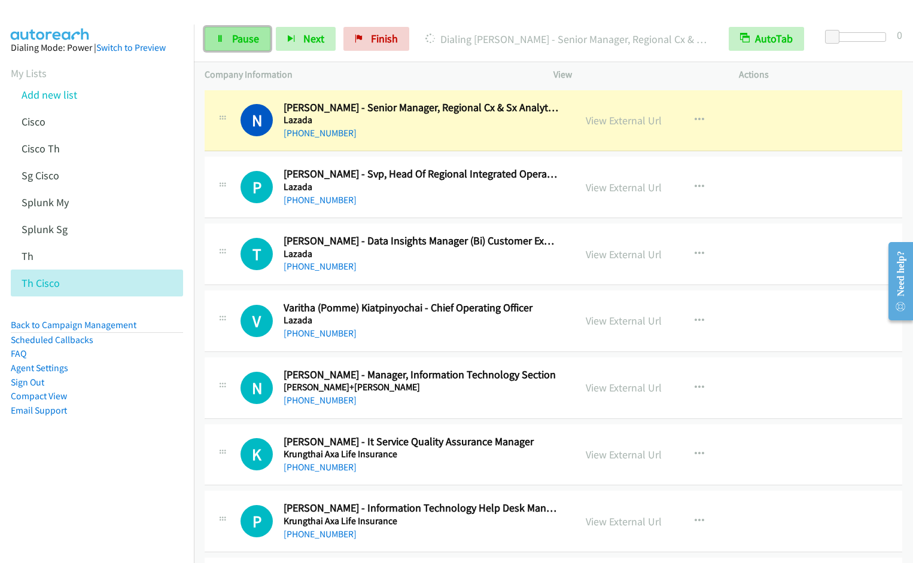
click at [215, 47] on link "Pause" at bounding box center [238, 39] width 66 height 24
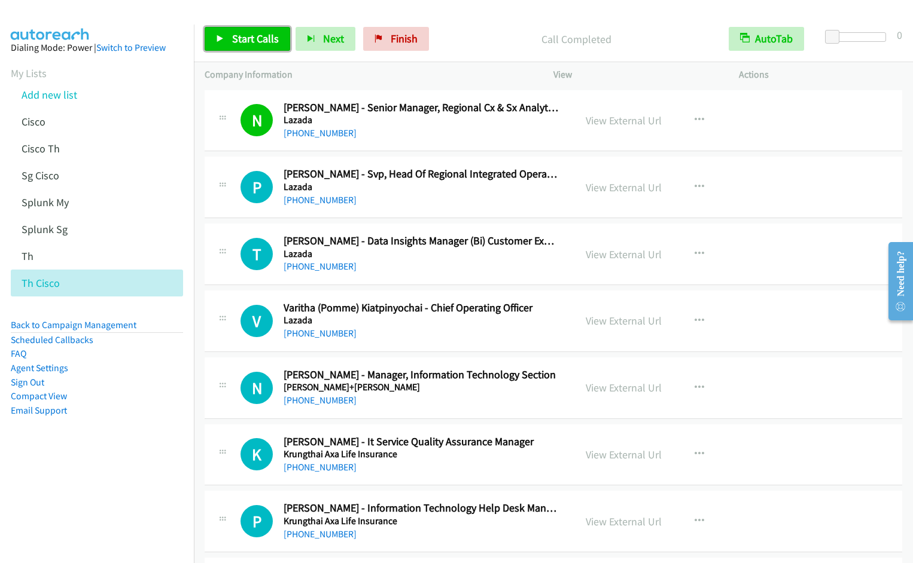
click at [248, 39] on span "Start Calls" at bounding box center [255, 39] width 47 height 14
drag, startPoint x: 236, startPoint y: 36, endPoint x: 329, endPoint y: 2, distance: 99.0
click at [236, 36] on span "Pause" at bounding box center [245, 39] width 27 height 14
drag, startPoint x: 251, startPoint y: 38, endPoint x: 284, endPoint y: 43, distance: 33.9
click at [251, 38] on span "Start Calls" at bounding box center [255, 39] width 47 height 14
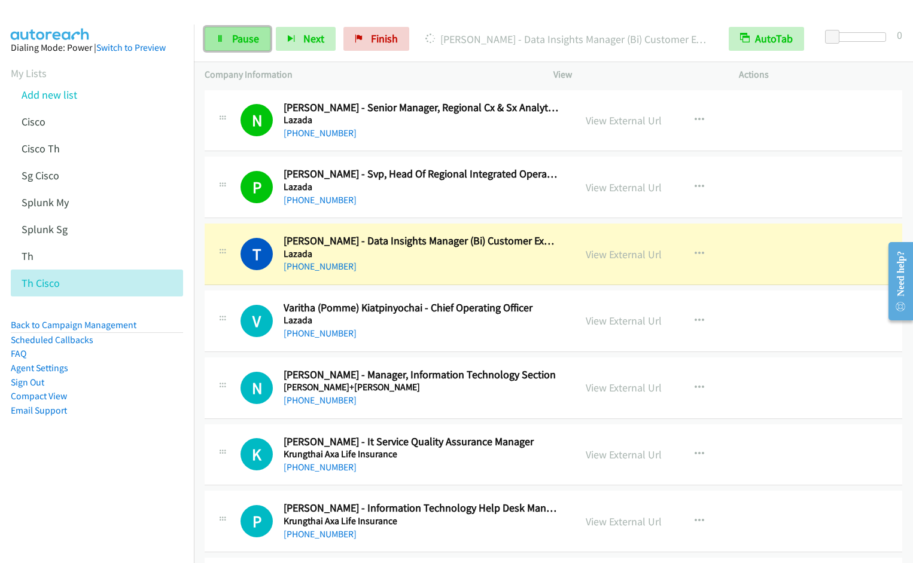
click at [243, 45] on link "Pause" at bounding box center [238, 39] width 66 height 24
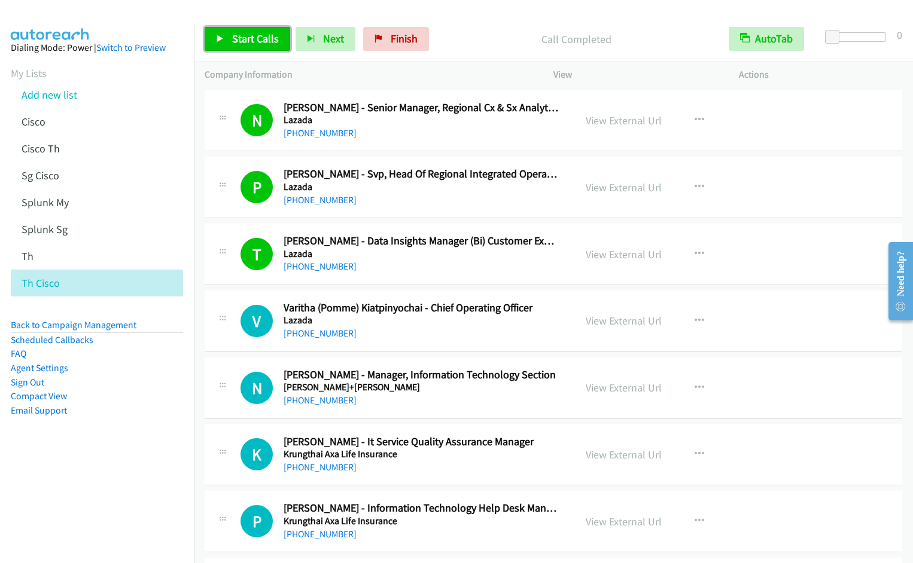
click at [263, 29] on link "Start Calls" at bounding box center [248, 39] width 86 height 24
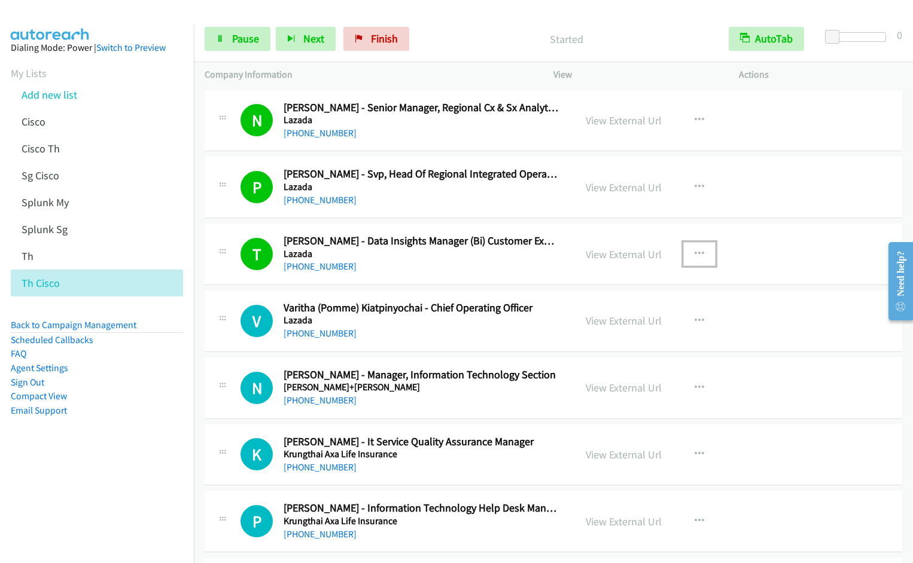
click at [694, 251] on icon "button" at bounding box center [699, 254] width 10 height 10
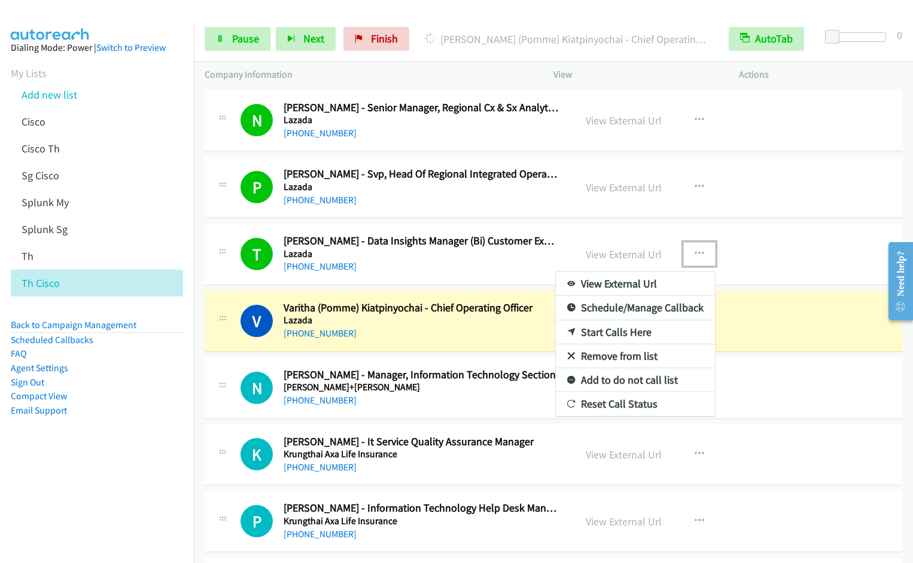
click at [608, 356] on link "Remove from list" at bounding box center [635, 356] width 159 height 24
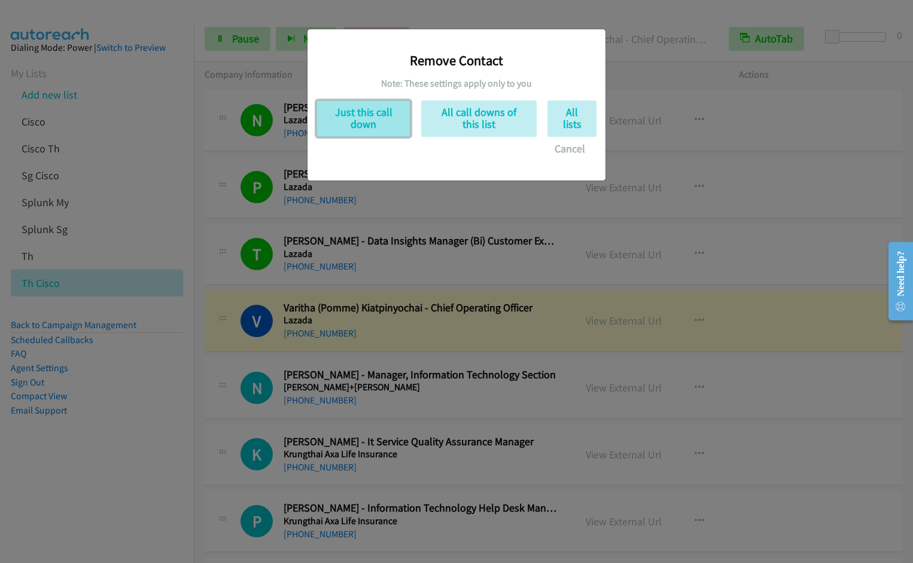
click at [368, 111] on button "Just this call down" at bounding box center [363, 118] width 94 height 36
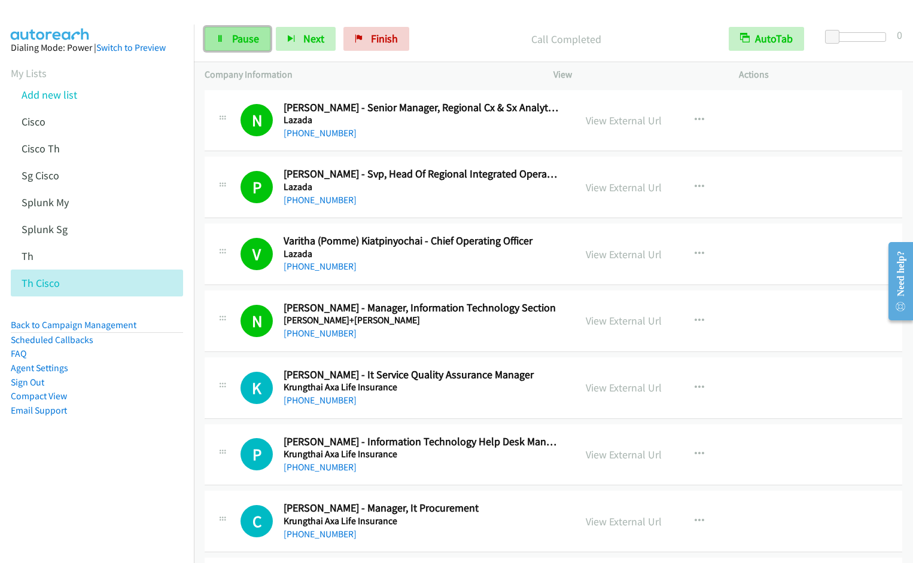
click at [234, 36] on span "Pause" at bounding box center [245, 39] width 27 height 14
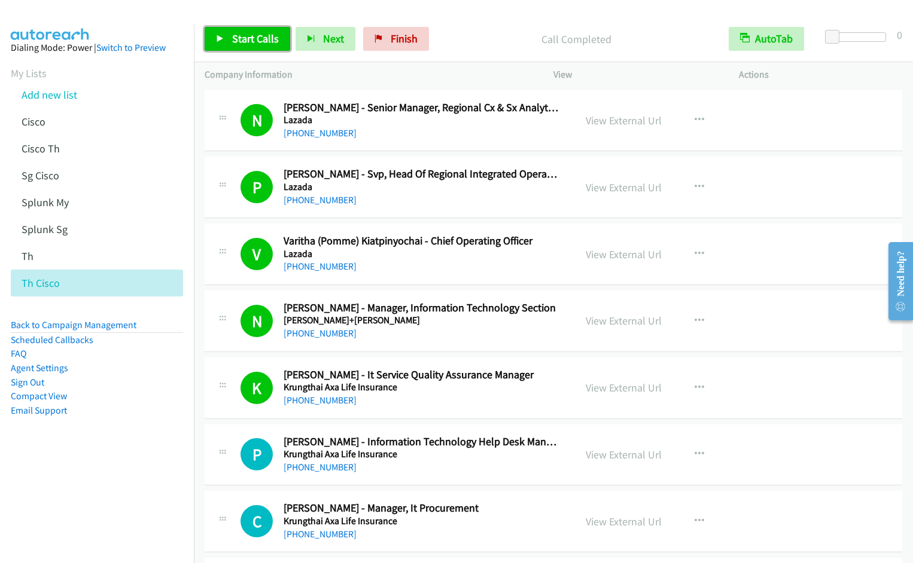
click at [232, 45] on span "Start Calls" at bounding box center [255, 39] width 47 height 14
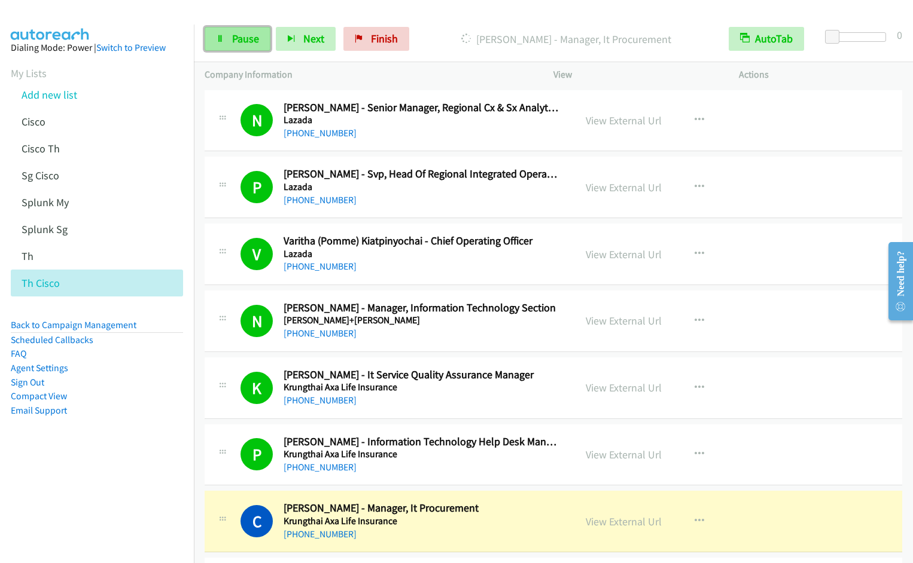
click at [236, 45] on span "Pause" at bounding box center [245, 39] width 27 height 14
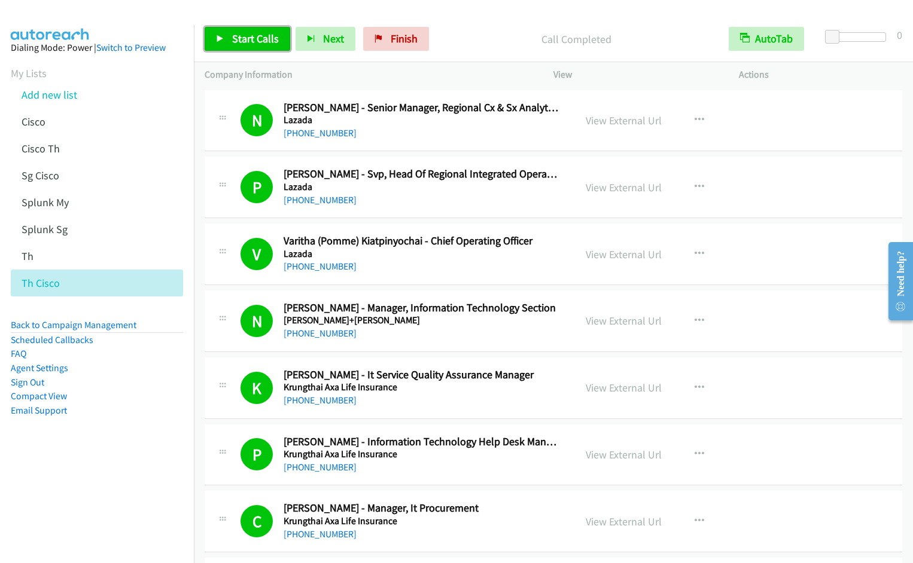
click at [270, 42] on span "Start Calls" at bounding box center [255, 39] width 47 height 14
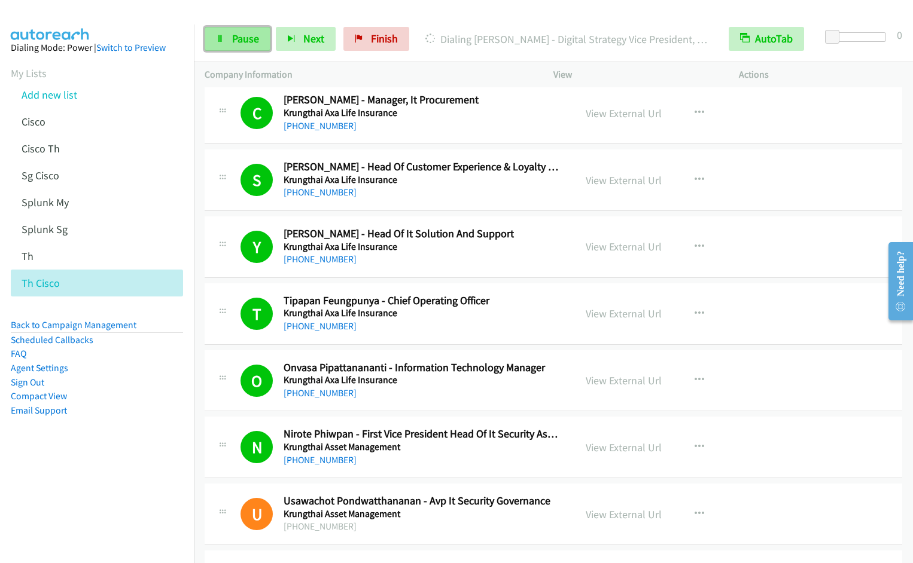
click at [219, 43] on link "Pause" at bounding box center [238, 39] width 66 height 24
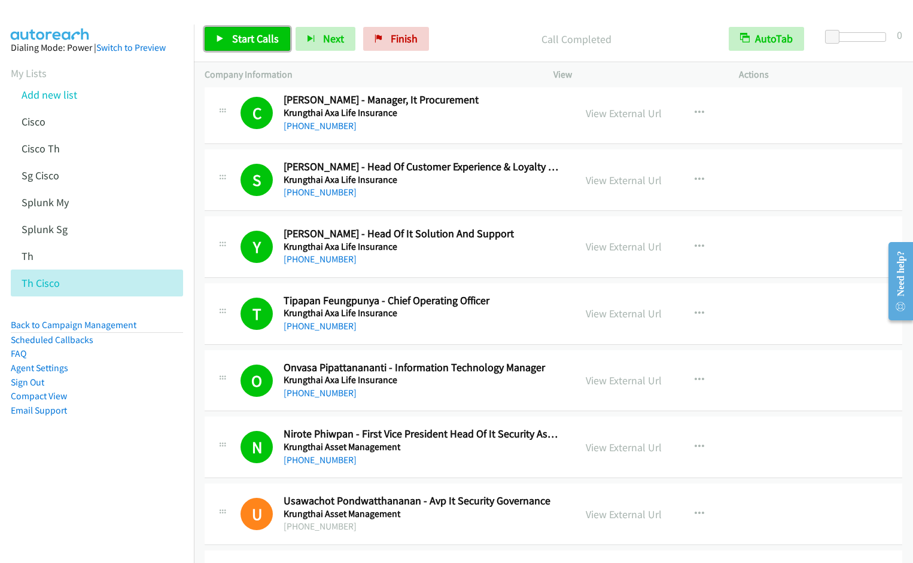
click at [232, 42] on span "Start Calls" at bounding box center [255, 39] width 47 height 14
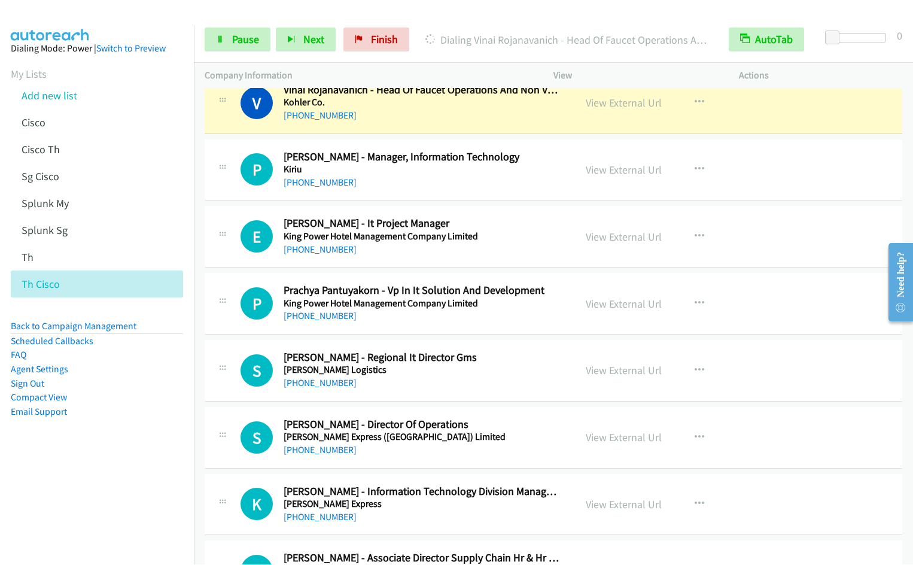
scroll to position [998, 0]
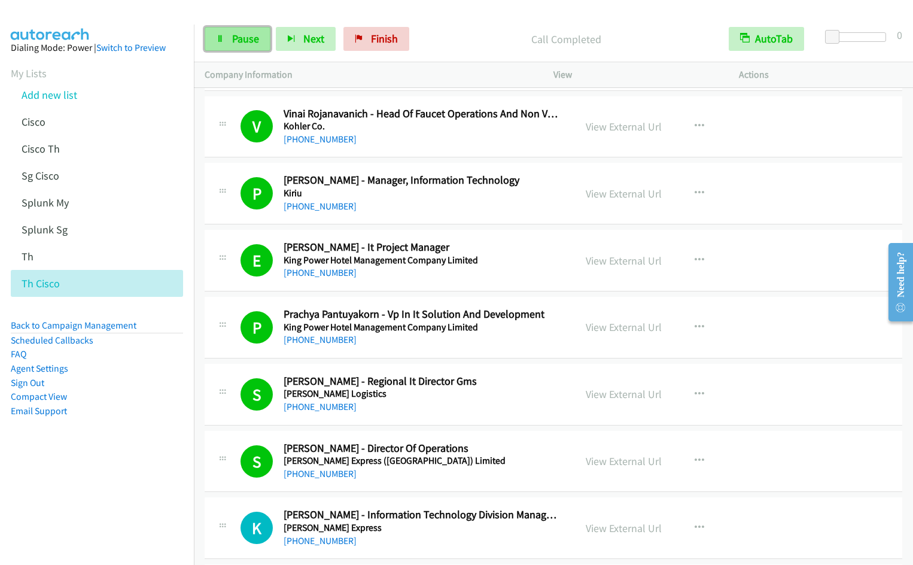
click at [238, 39] on span "Pause" at bounding box center [245, 39] width 27 height 14
drag, startPoint x: 219, startPoint y: 46, endPoint x: 227, endPoint y: 51, distance: 9.6
click at [219, 46] on link "Start Calls" at bounding box center [248, 39] width 86 height 24
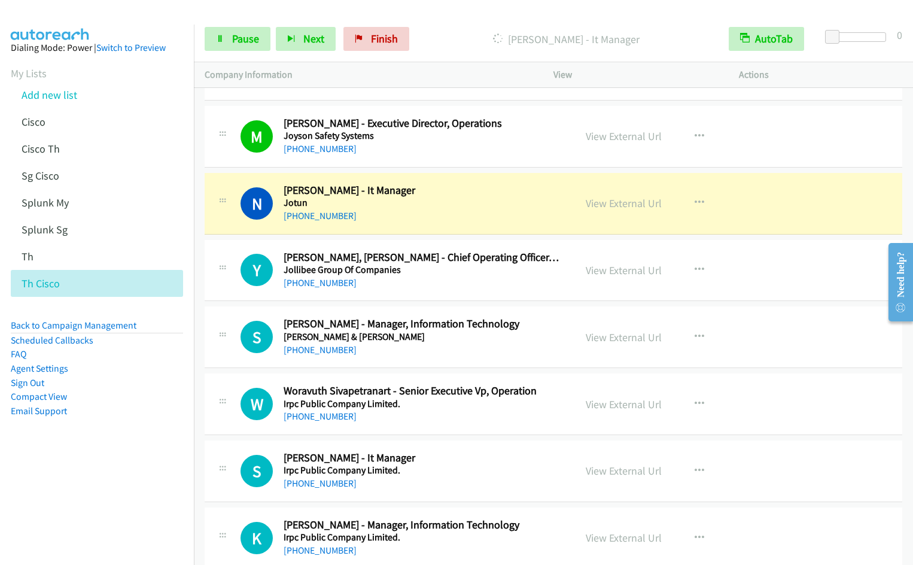
scroll to position [1566, 0]
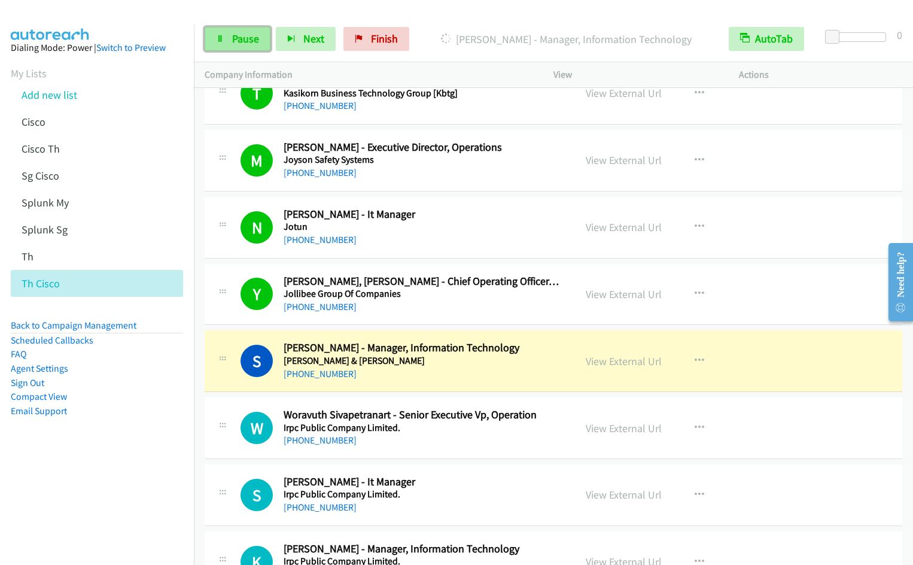
click at [228, 43] on link "Pause" at bounding box center [238, 39] width 66 height 24
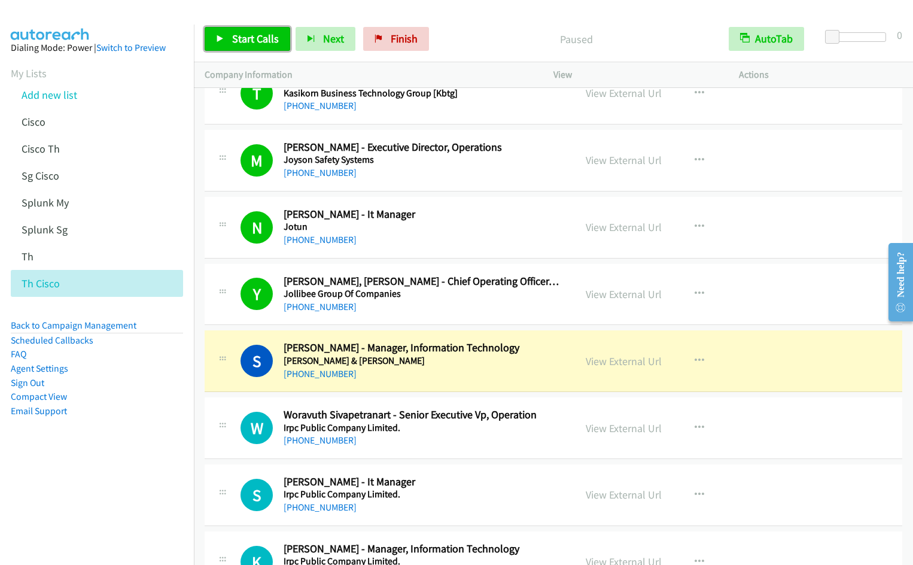
click at [253, 42] on span "Start Calls" at bounding box center [255, 39] width 47 height 14
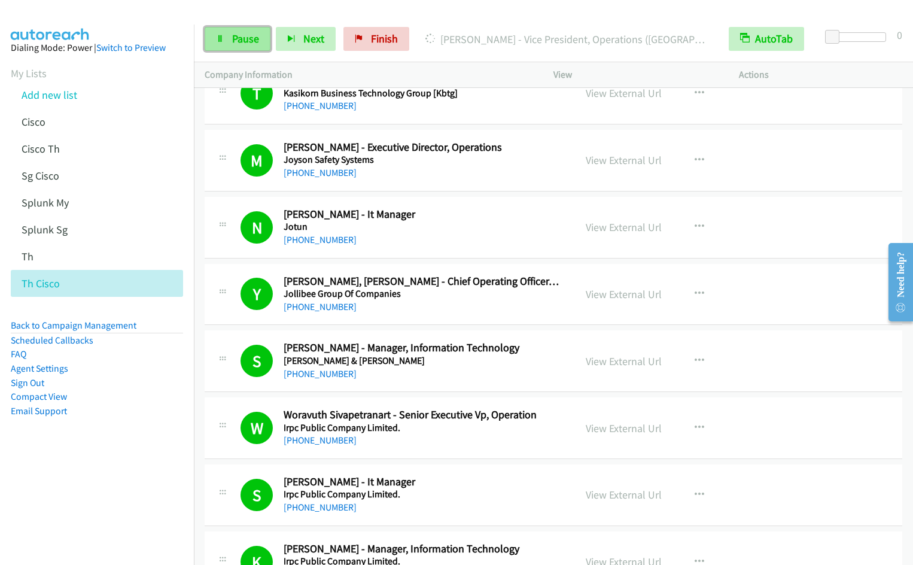
click at [242, 44] on span "Pause" at bounding box center [245, 39] width 27 height 14
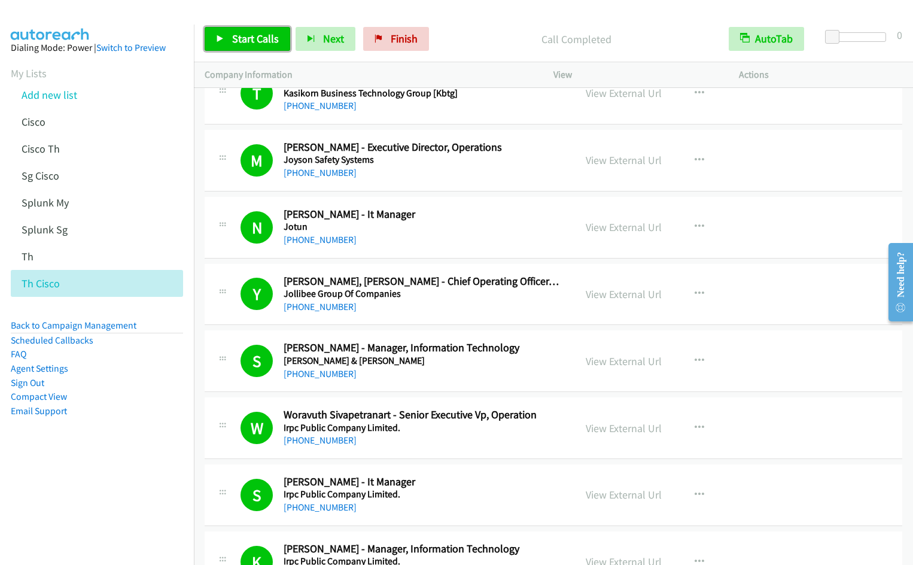
click at [242, 36] on span "Start Calls" at bounding box center [255, 39] width 47 height 14
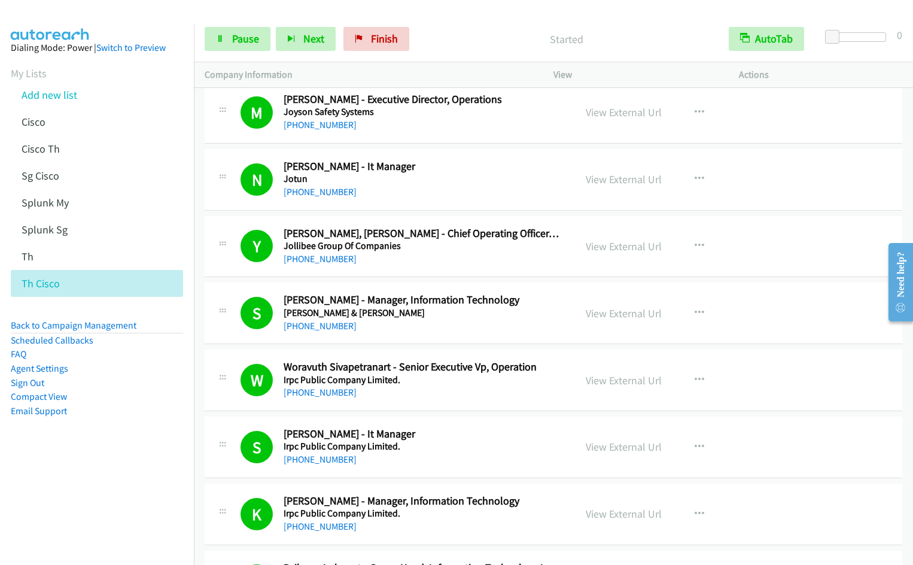
scroll to position [2023, 0]
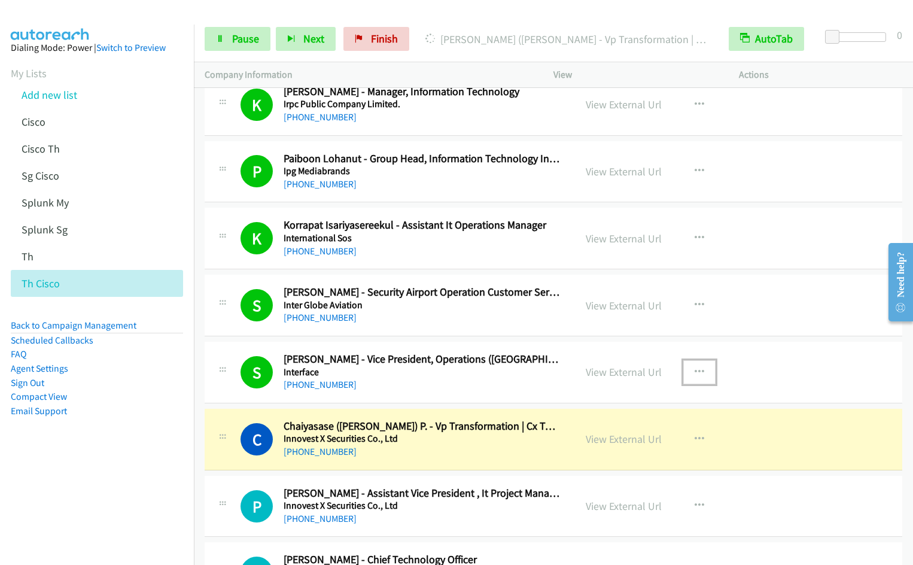
click at [696, 368] on icon "button" at bounding box center [699, 372] width 10 height 10
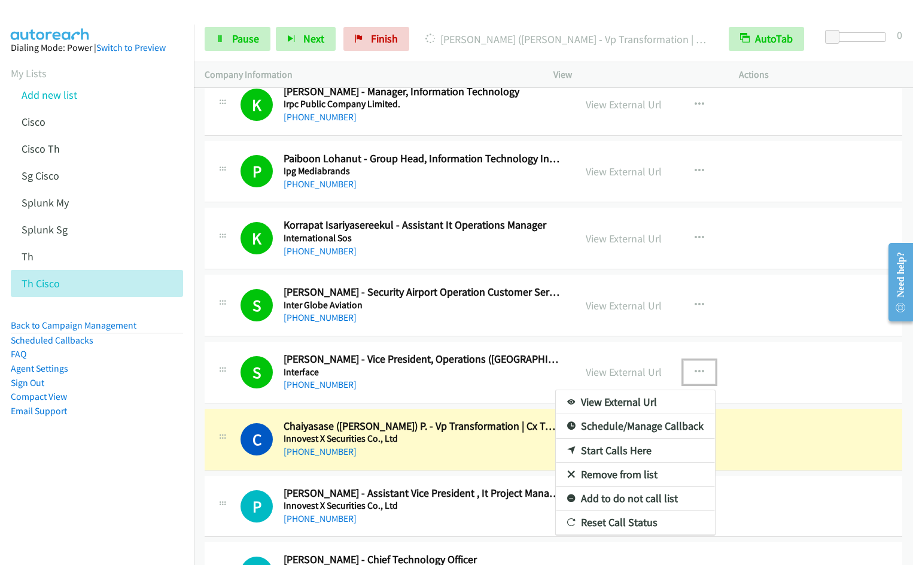
click at [606, 469] on link "Remove from list" at bounding box center [635, 474] width 159 height 24
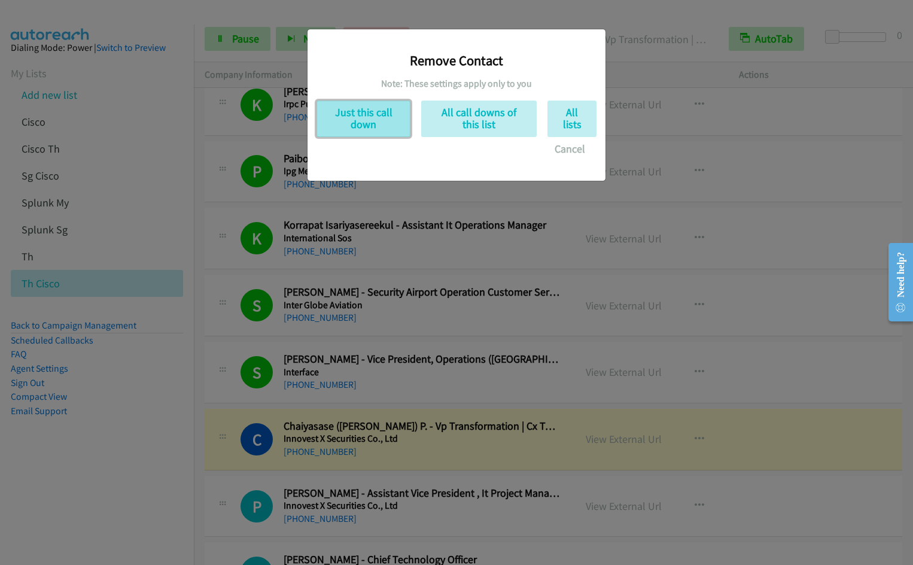
click at [333, 108] on button "Just this call down" at bounding box center [363, 118] width 94 height 36
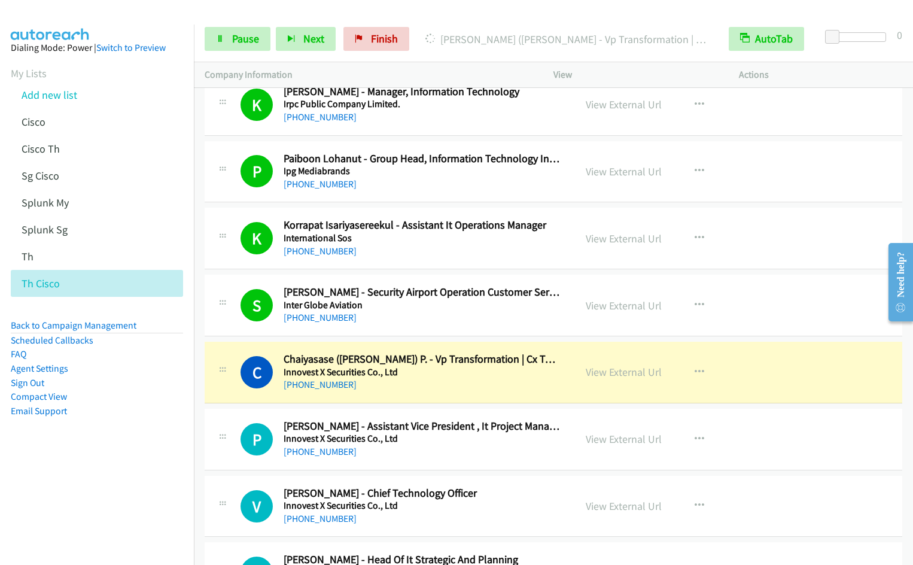
scroll to position [2432, 0]
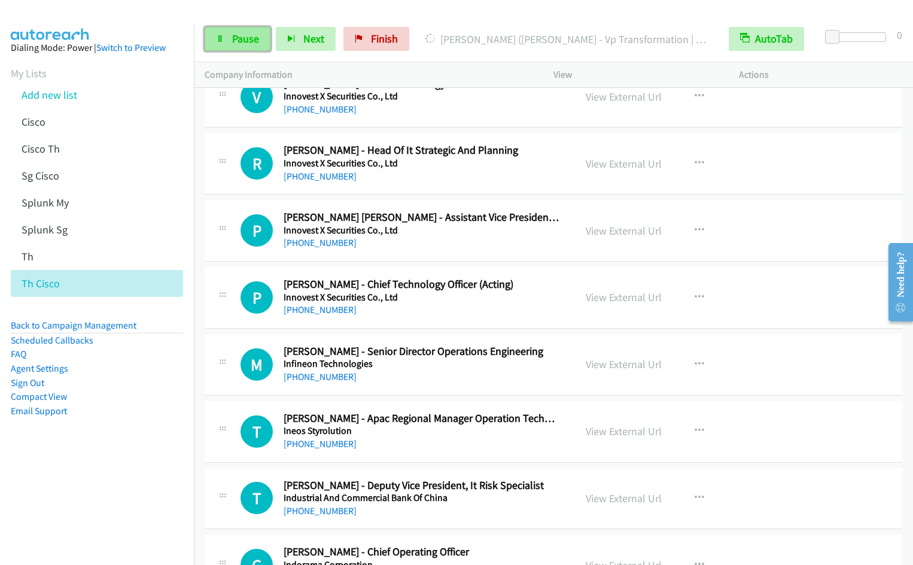
click at [239, 47] on link "Pause" at bounding box center [238, 39] width 66 height 24
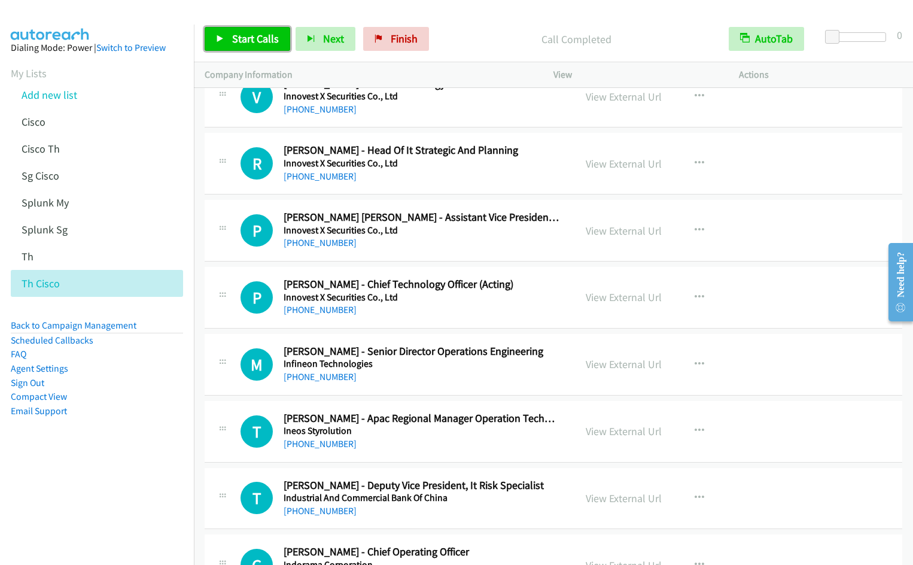
click at [240, 38] on span "Start Calls" at bounding box center [255, 39] width 47 height 14
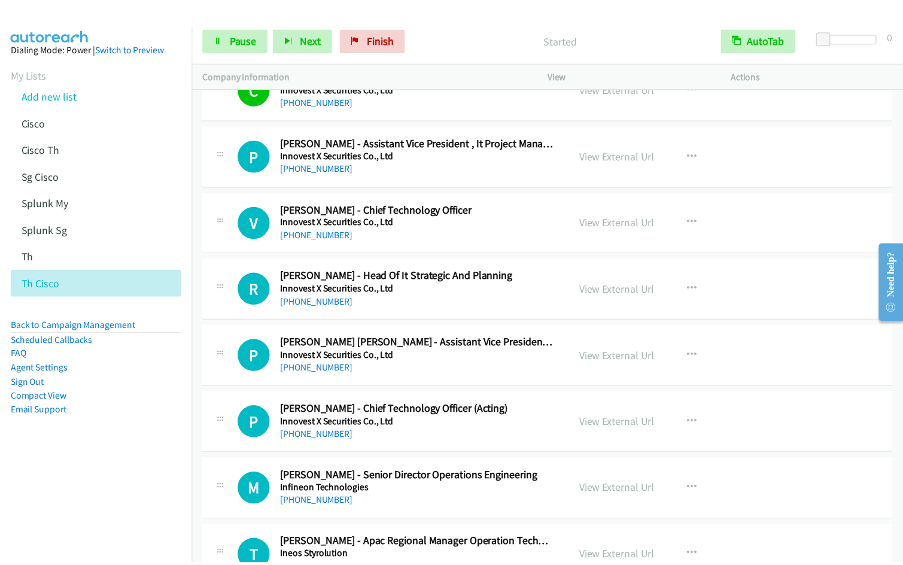
scroll to position [2236, 0]
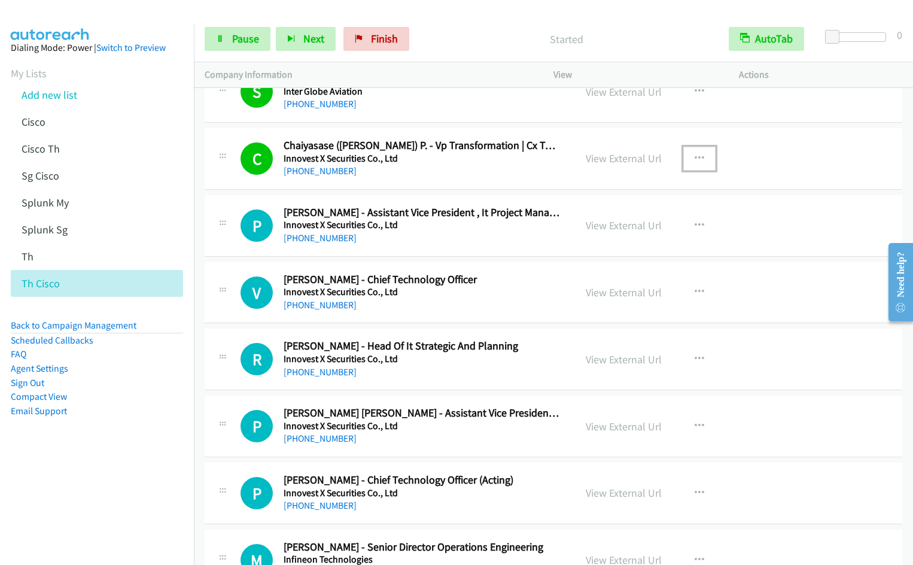
click at [694, 158] on icon "button" at bounding box center [699, 159] width 10 height 10
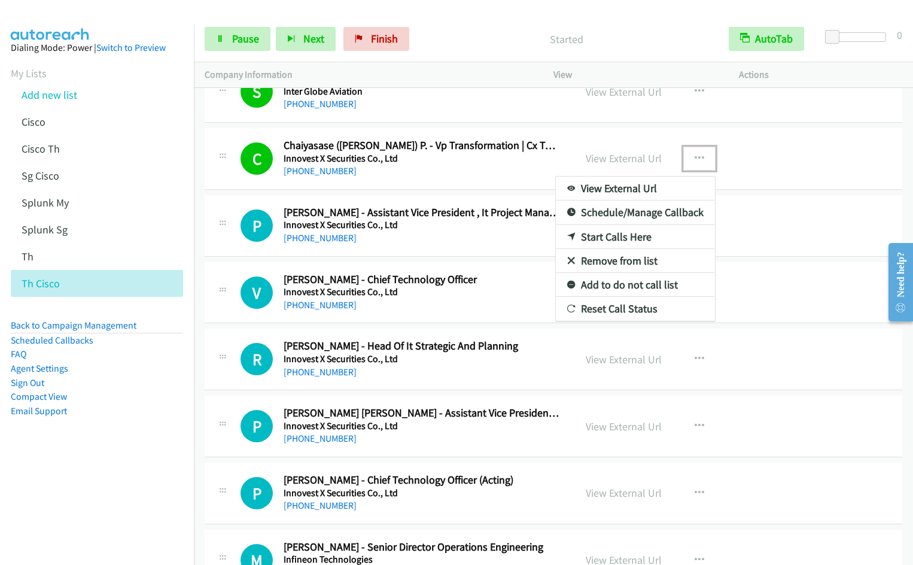
click at [618, 260] on link "Remove from list" at bounding box center [635, 261] width 159 height 24
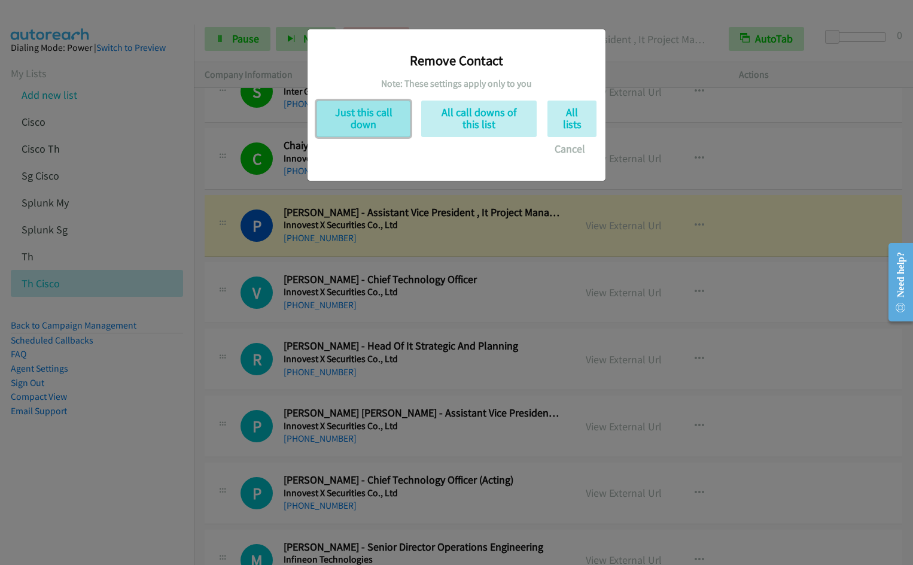
click at [371, 118] on button "Just this call down" at bounding box center [363, 118] width 94 height 36
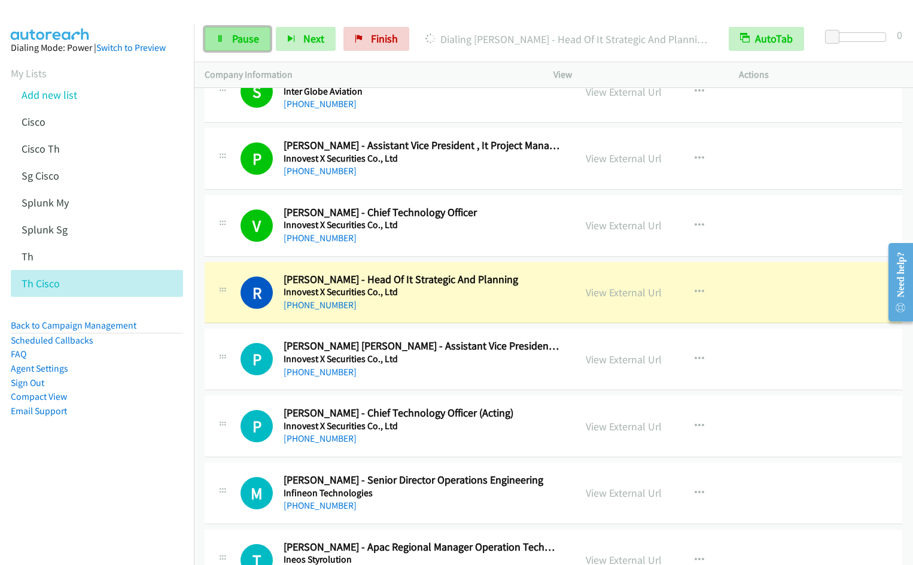
click at [231, 45] on link "Pause" at bounding box center [238, 39] width 66 height 24
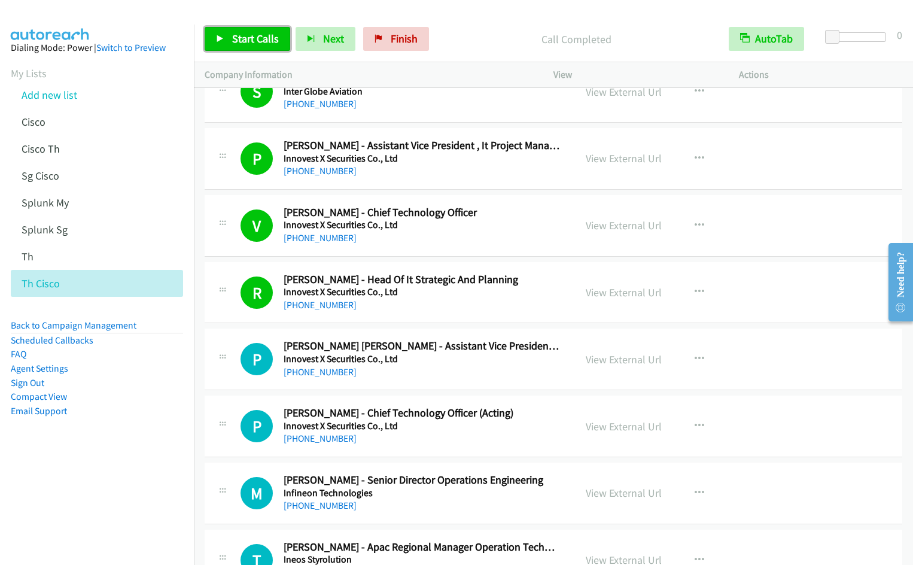
click at [215, 37] on link "Start Calls" at bounding box center [248, 39] width 86 height 24
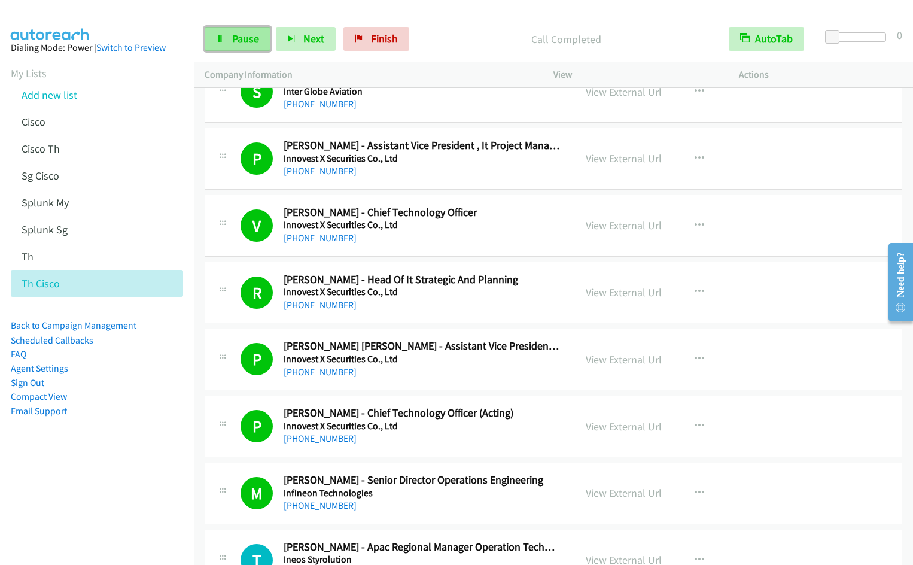
click at [217, 44] on link "Pause" at bounding box center [238, 39] width 66 height 24
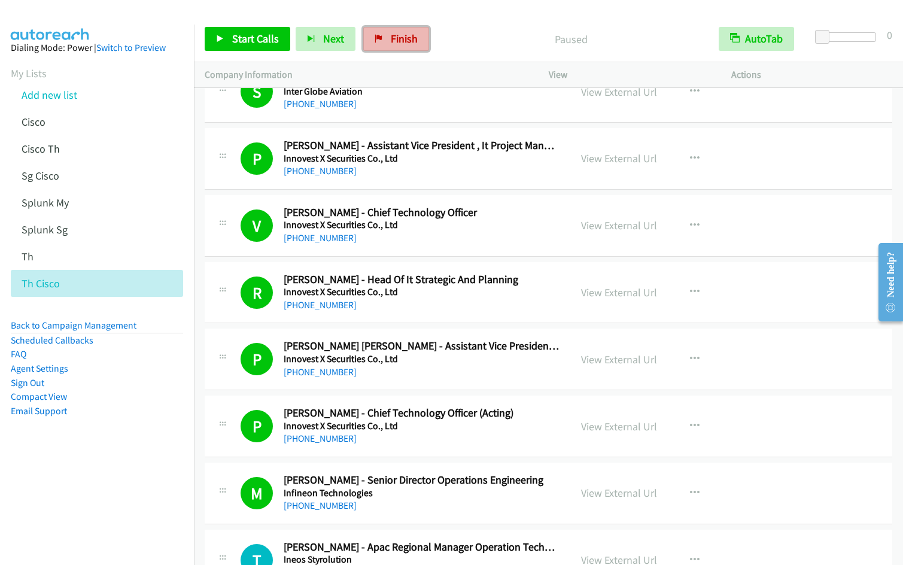
click at [386, 41] on link "Finish" at bounding box center [396, 39] width 66 height 24
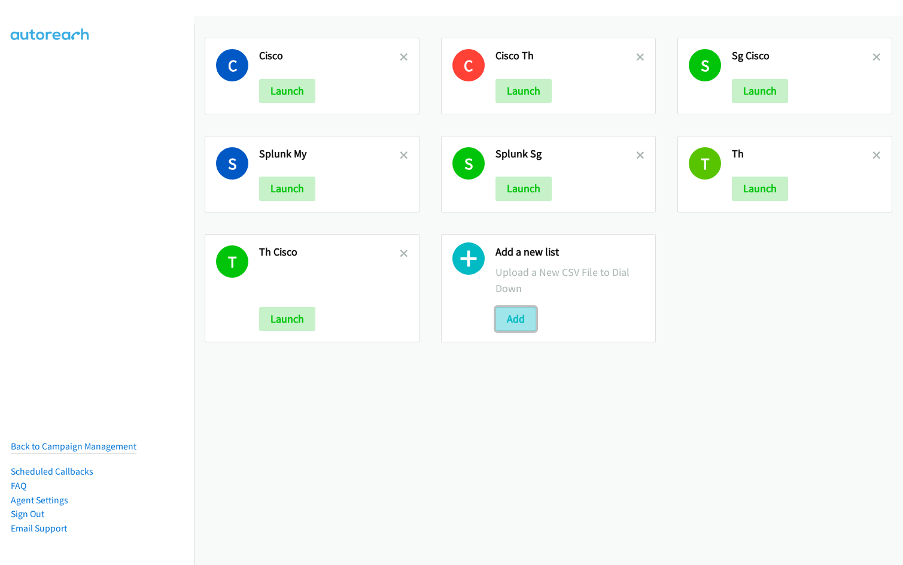
click at [513, 321] on button "Add" at bounding box center [515, 319] width 41 height 24
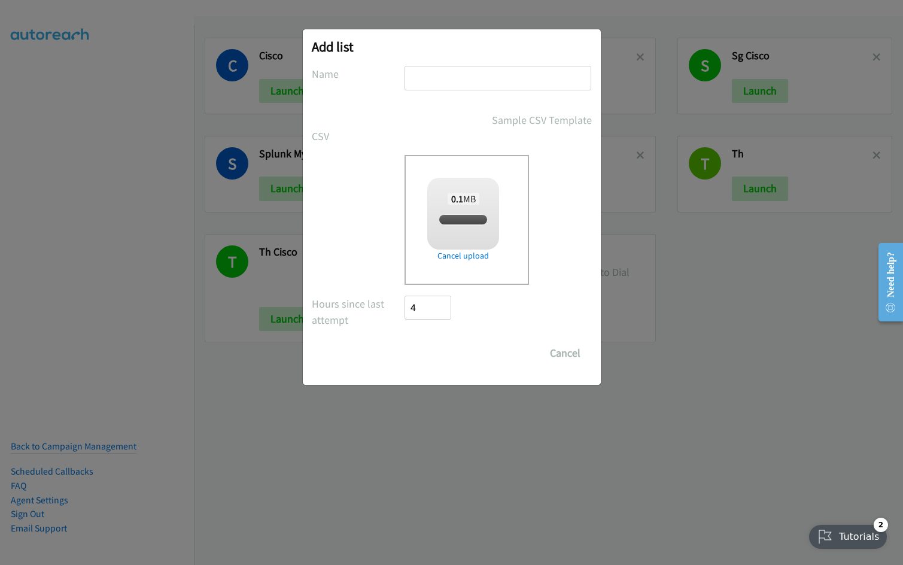
checkbox input "true"
click at [451, 80] on input "text" at bounding box center [497, 78] width 187 height 25
type input "Afternoon"
click at [405, 341] on input "Save List" at bounding box center [436, 353] width 63 height 24
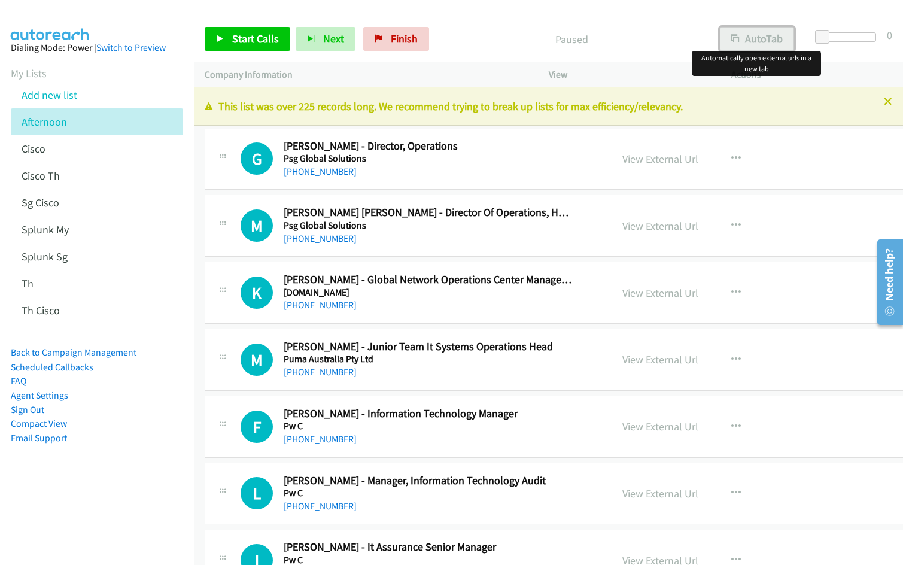
click at [755, 35] on button "AutoTab" at bounding box center [756, 39] width 74 height 24
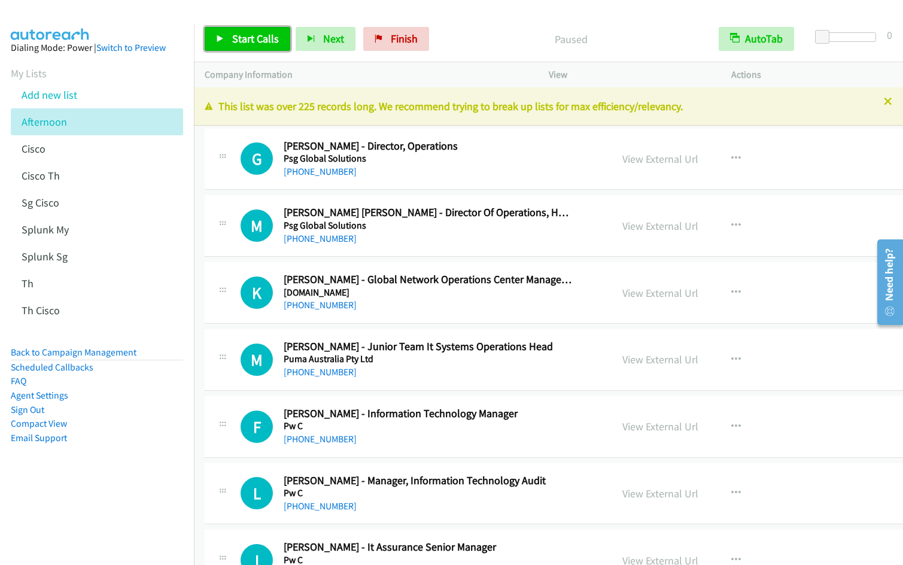
click at [243, 34] on span "Start Calls" at bounding box center [255, 39] width 47 height 14
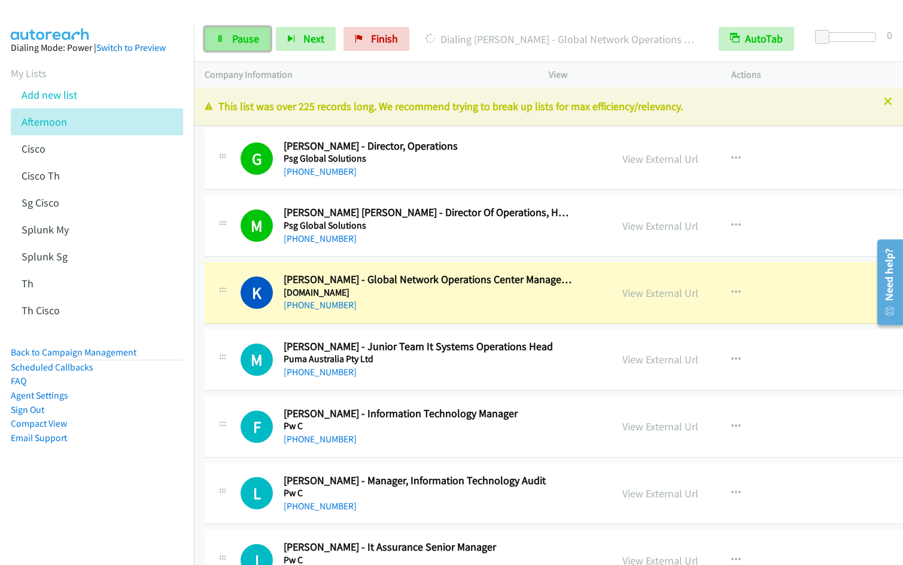
click at [239, 39] on span "Pause" at bounding box center [245, 39] width 27 height 14
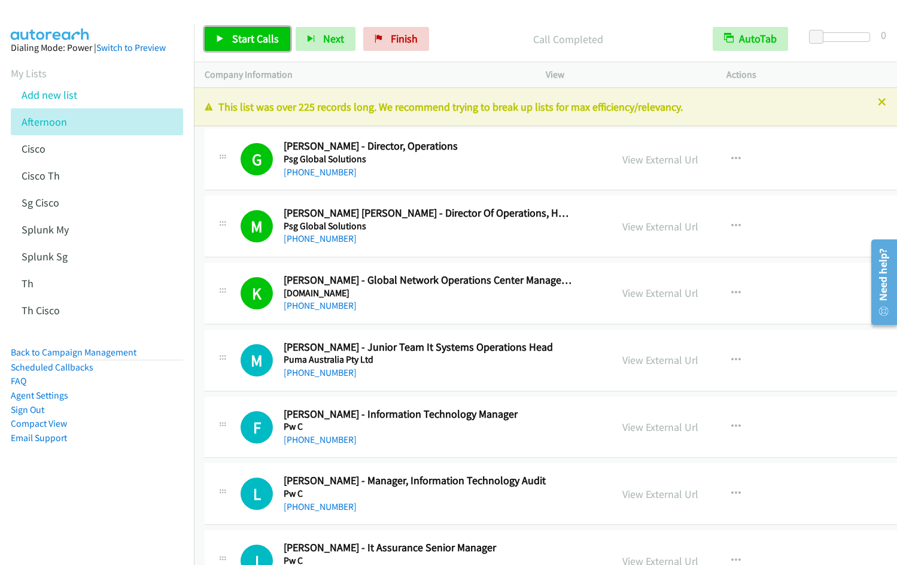
click at [248, 32] on span "Start Calls" at bounding box center [255, 39] width 47 height 14
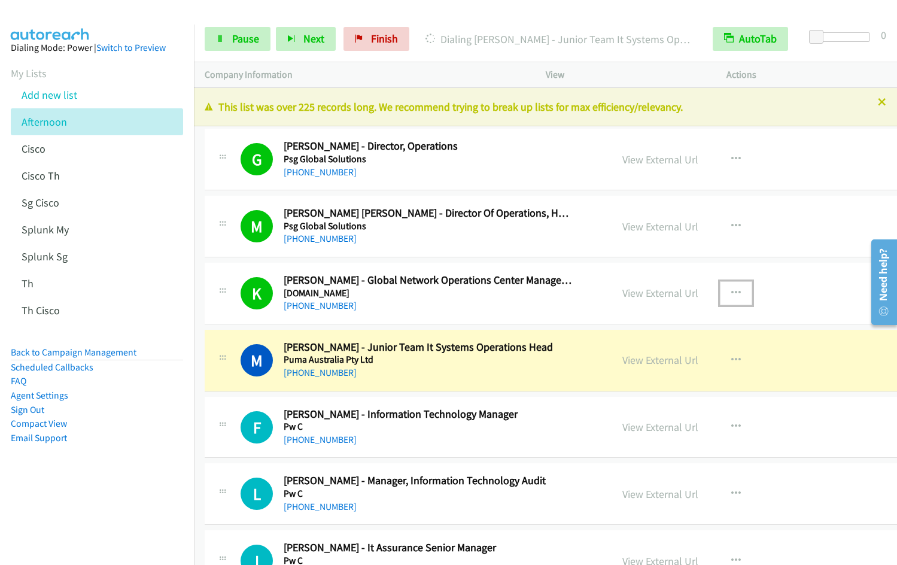
drag, startPoint x: 708, startPoint y: 294, endPoint x: 716, endPoint y: 312, distance: 19.6
click at [731, 294] on icon "button" at bounding box center [736, 293] width 10 height 10
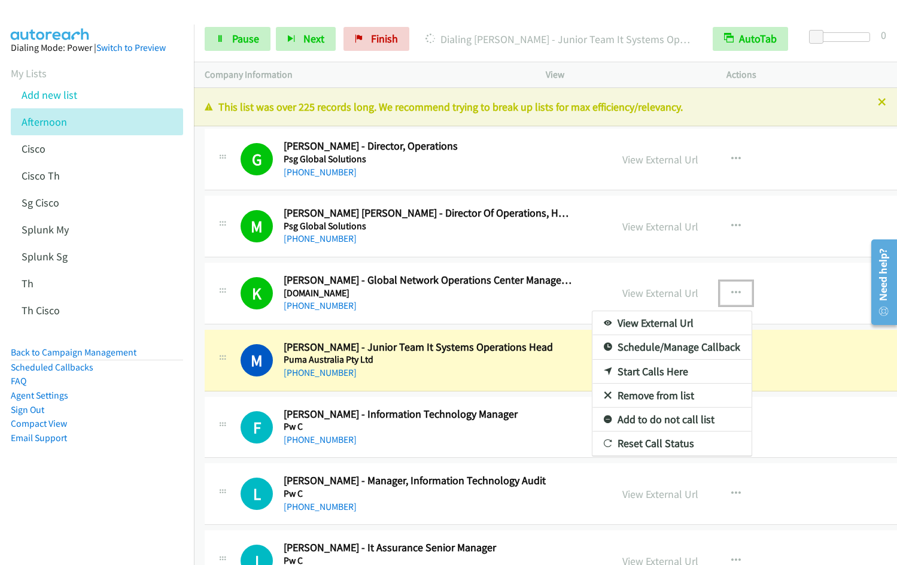
click at [621, 391] on link "Remove from list" at bounding box center [671, 395] width 159 height 24
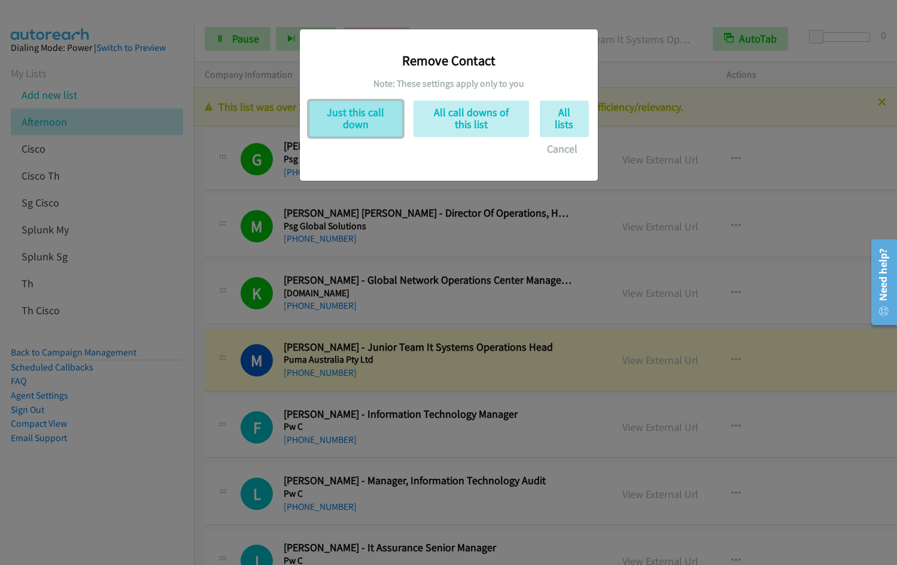
click at [359, 115] on button "Just this call down" at bounding box center [356, 118] width 94 height 36
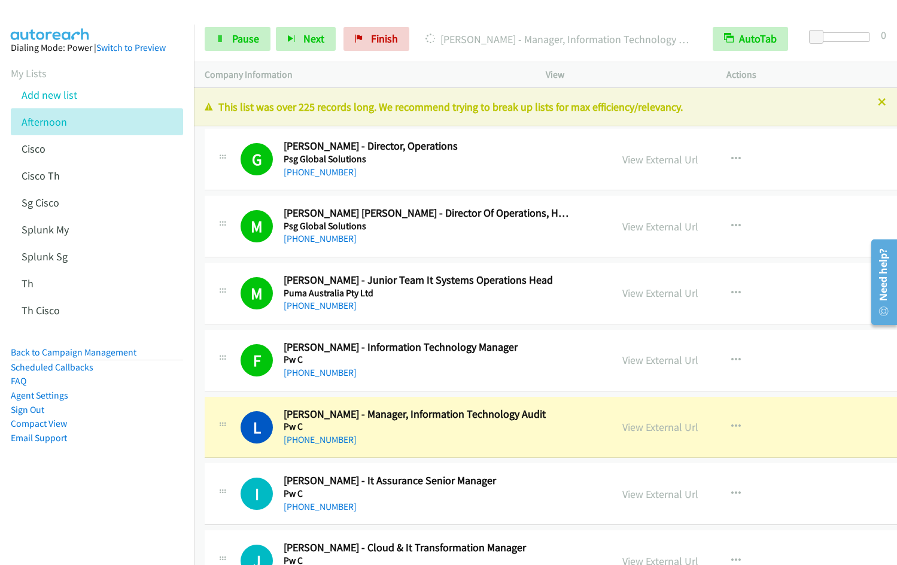
scroll to position [409, 0]
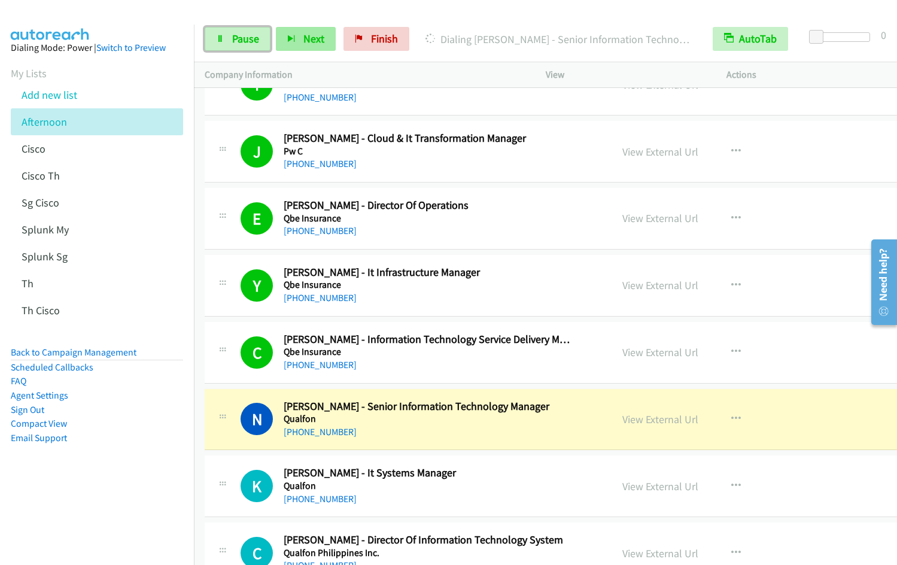
drag, startPoint x: 246, startPoint y: 47, endPoint x: 282, endPoint y: 39, distance: 36.7
click at [246, 47] on link "Pause" at bounding box center [238, 39] width 66 height 24
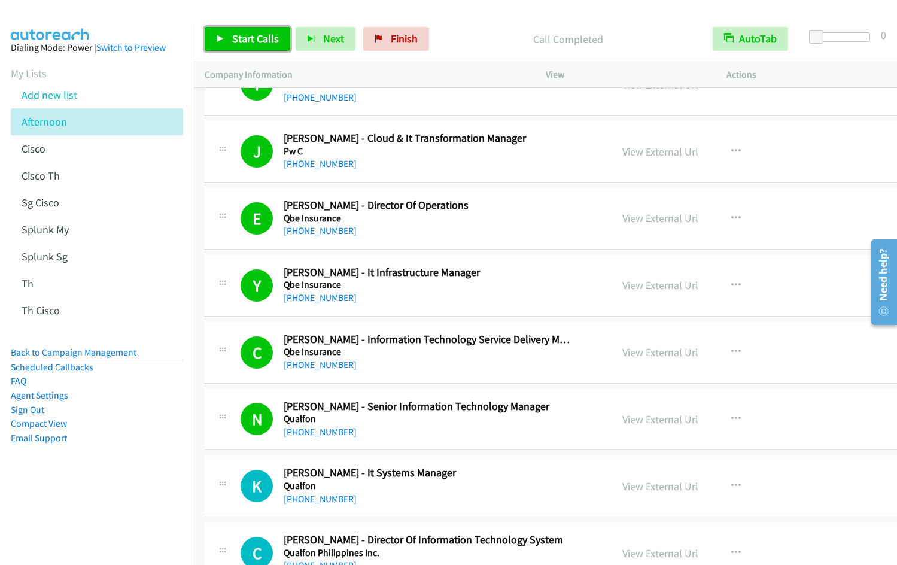
drag, startPoint x: 244, startPoint y: 42, endPoint x: 250, endPoint y: 48, distance: 8.5
click at [244, 42] on span "Start Calls" at bounding box center [255, 39] width 47 height 14
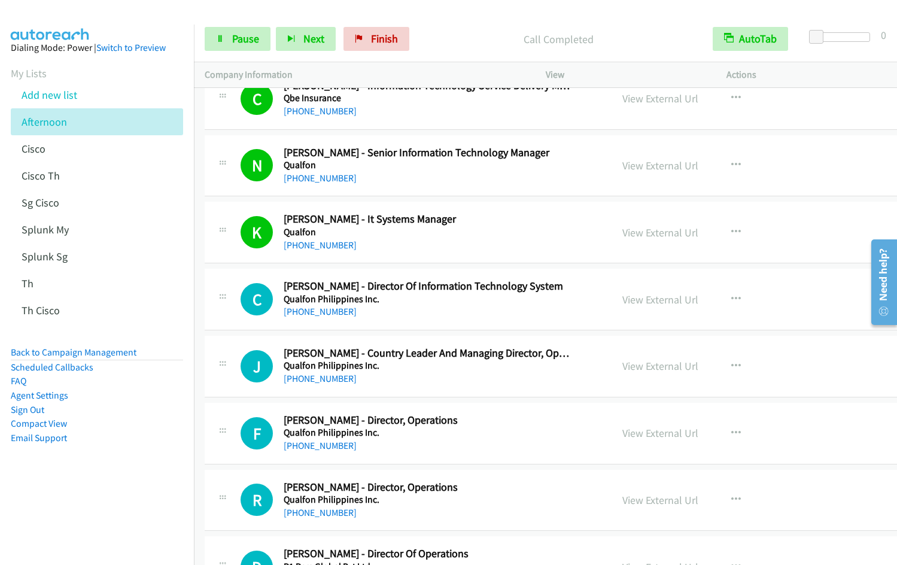
scroll to position [688, 0]
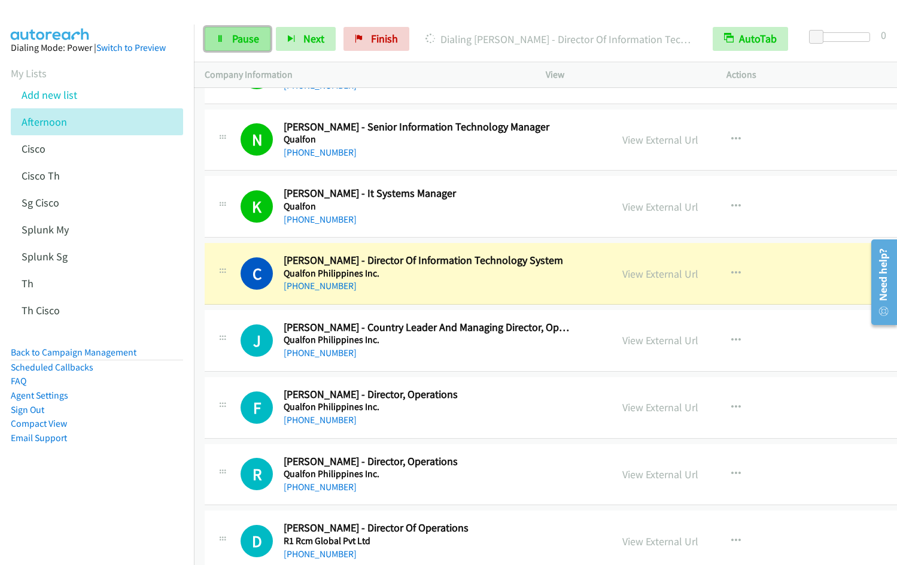
click at [233, 38] on span "Pause" at bounding box center [245, 39] width 27 height 14
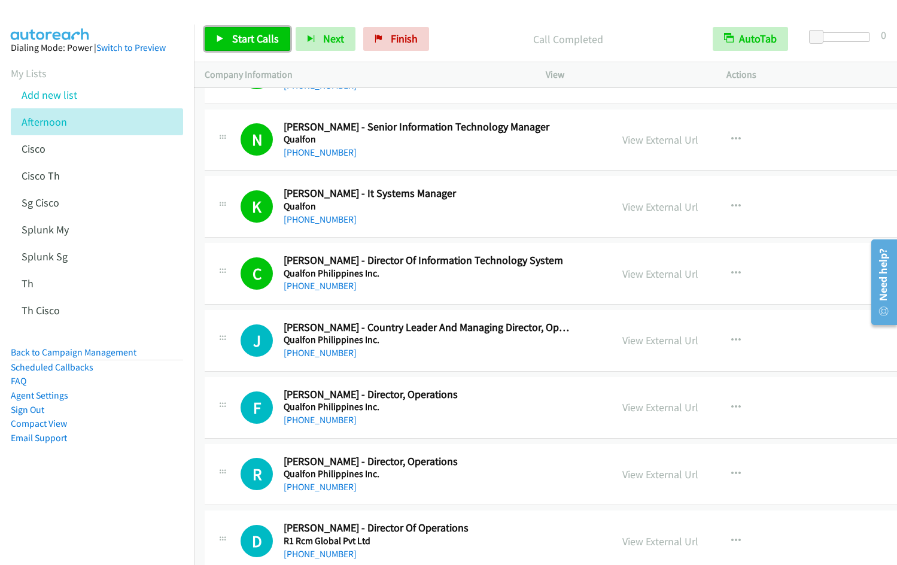
click at [242, 39] on span "Start Calls" at bounding box center [255, 39] width 47 height 14
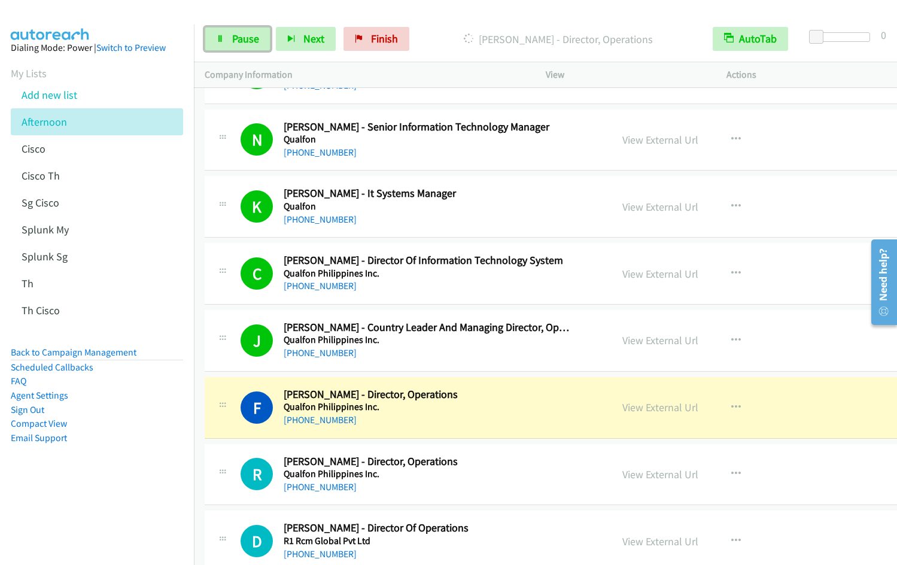
drag, startPoint x: 257, startPoint y: 44, endPoint x: 361, endPoint y: 1, distance: 112.6
click at [257, 44] on span "Pause" at bounding box center [245, 39] width 27 height 14
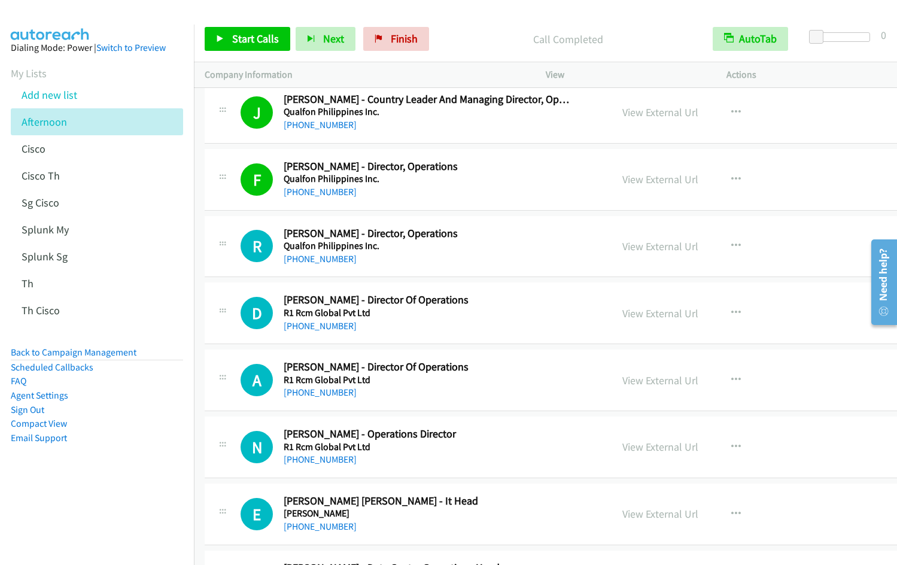
scroll to position [999, 0]
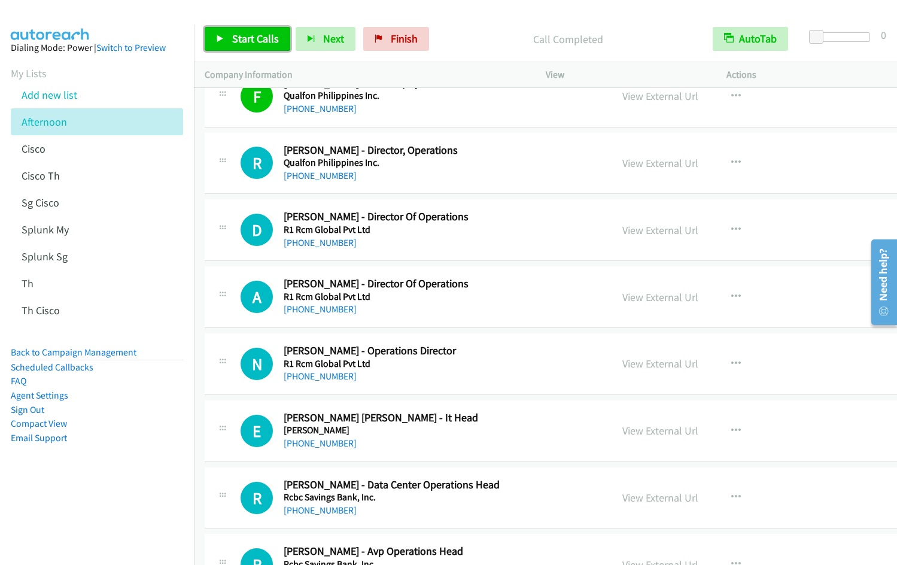
click at [253, 36] on span "Start Calls" at bounding box center [255, 39] width 47 height 14
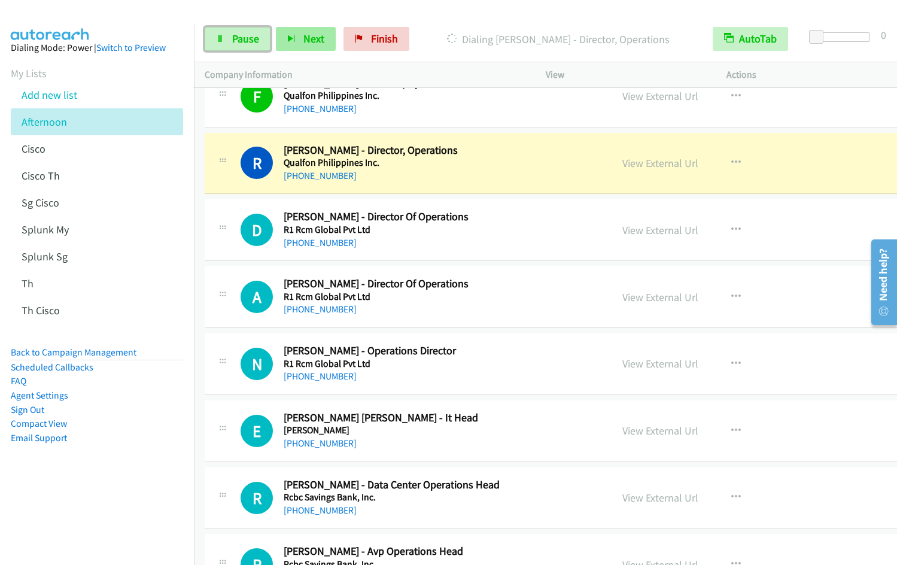
click at [233, 39] on span "Pause" at bounding box center [245, 39] width 27 height 14
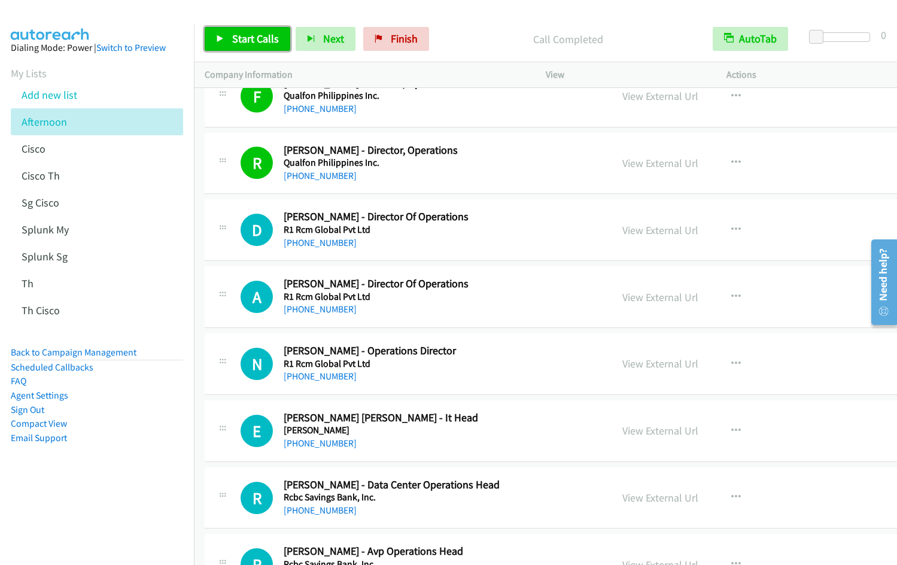
click at [211, 35] on link "Start Calls" at bounding box center [248, 39] width 86 height 24
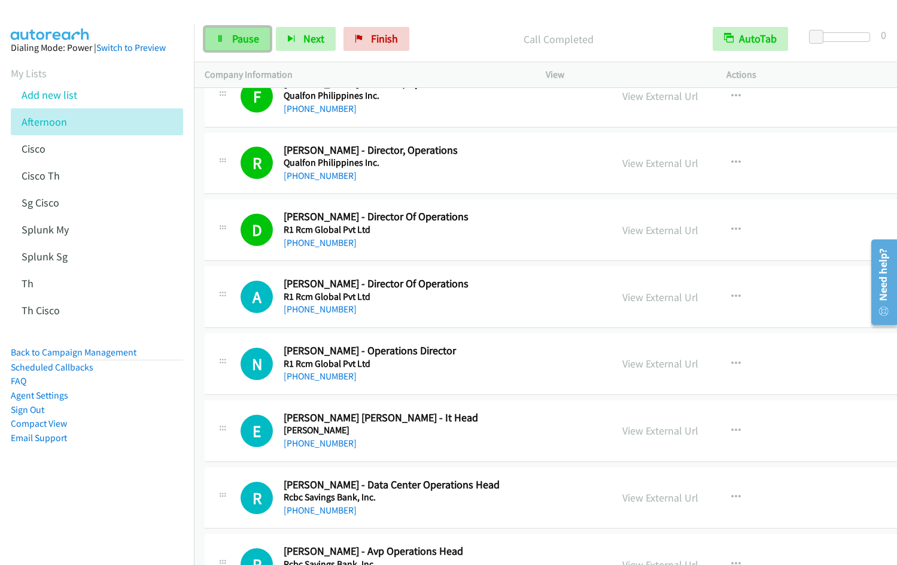
click at [223, 36] on icon at bounding box center [220, 39] width 8 height 8
click at [227, 35] on link "Start Calls" at bounding box center [248, 39] width 86 height 24
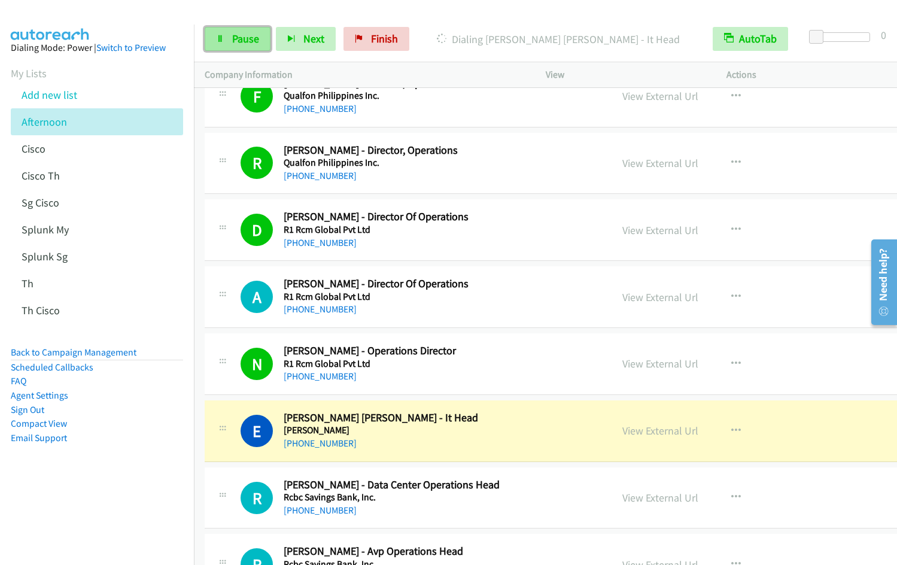
click at [235, 38] on span "Pause" at bounding box center [245, 39] width 27 height 14
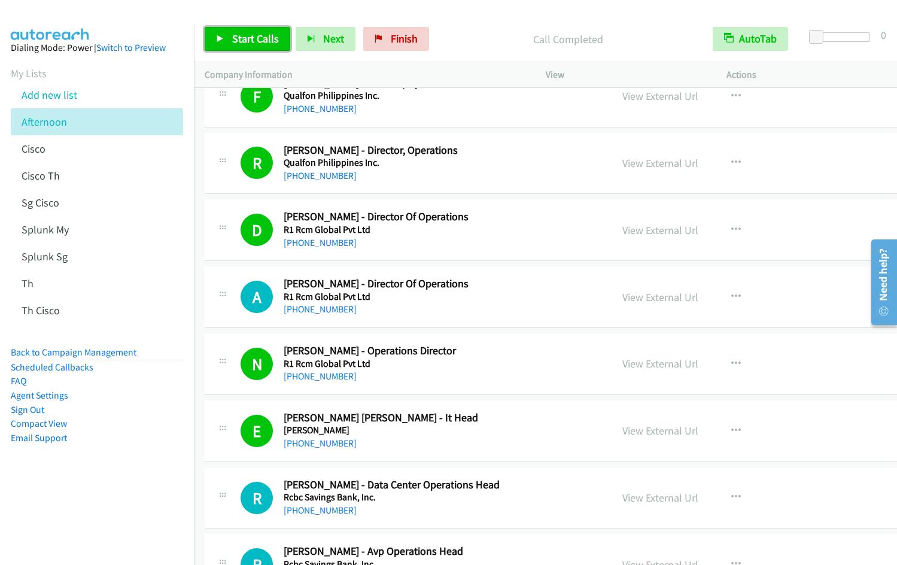
click at [234, 41] on span "Start Calls" at bounding box center [255, 39] width 47 height 14
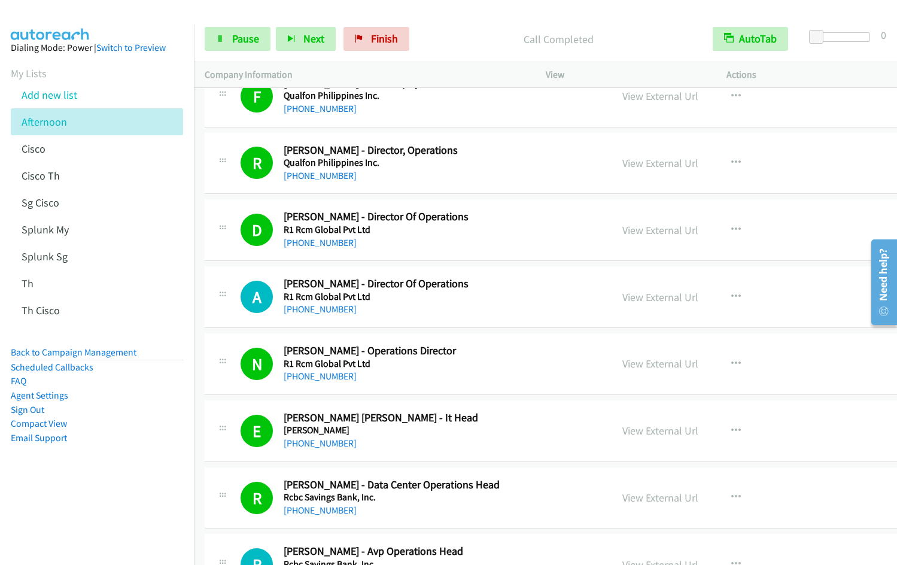
scroll to position [1408, 0]
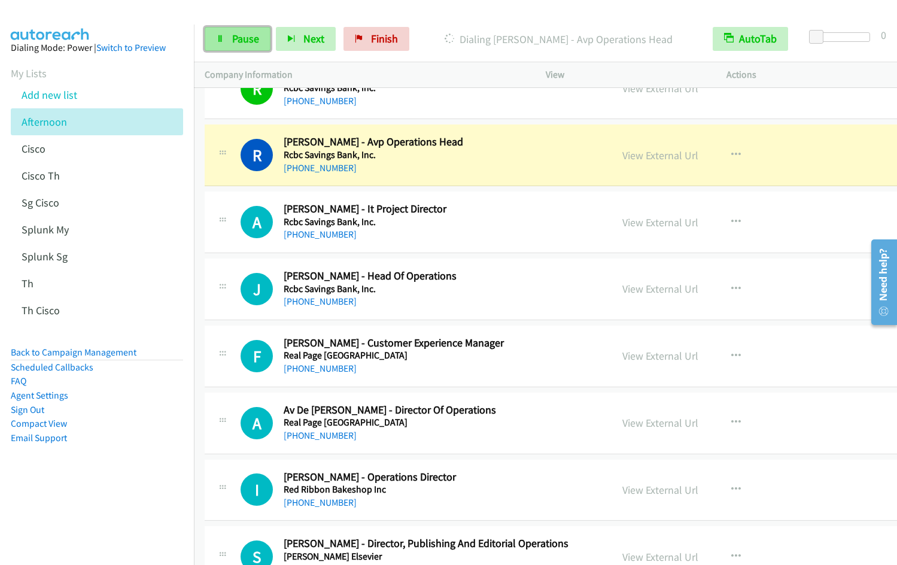
drag, startPoint x: 227, startPoint y: 39, endPoint x: 242, endPoint y: 32, distance: 16.9
click at [227, 39] on link "Pause" at bounding box center [238, 39] width 66 height 24
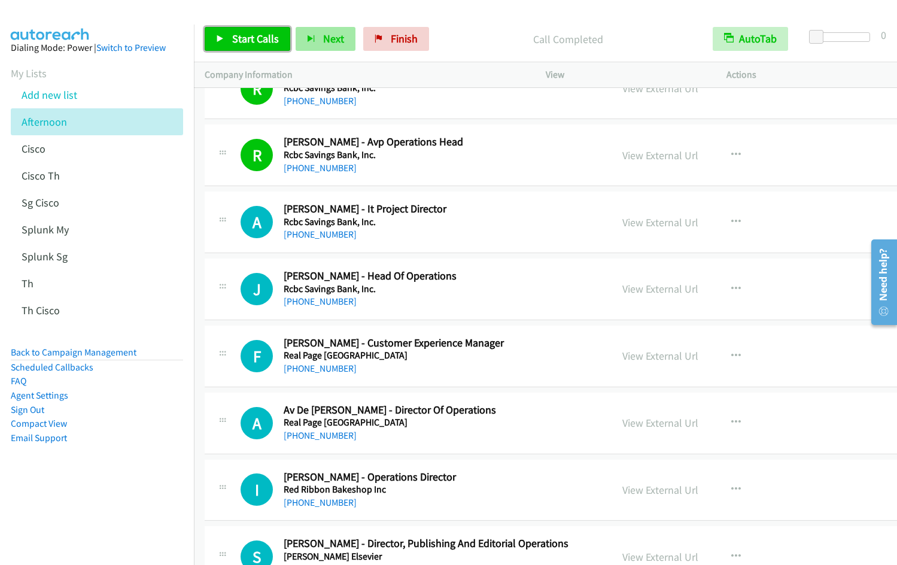
drag, startPoint x: 225, startPoint y: 39, endPoint x: 338, endPoint y: 46, distance: 112.6
click at [225, 39] on link "Start Calls" at bounding box center [248, 39] width 86 height 24
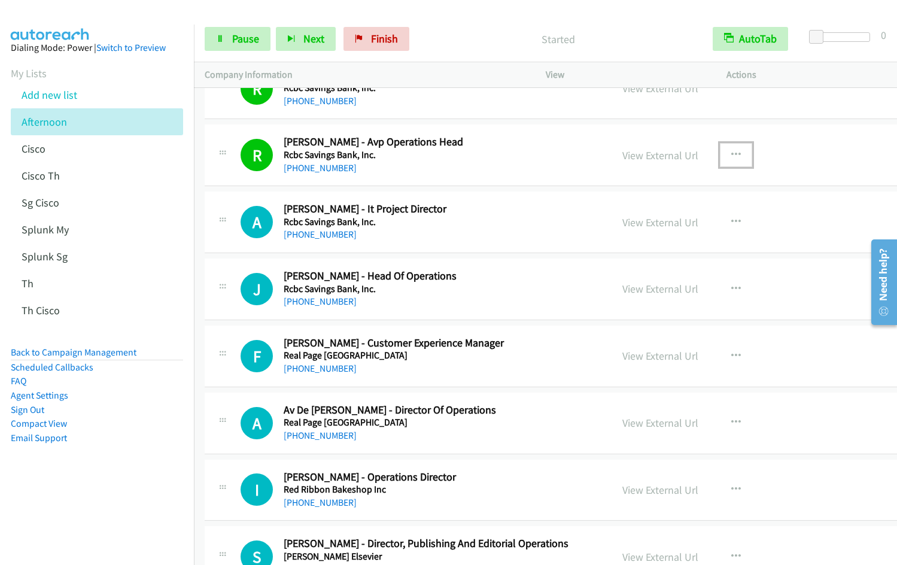
click at [719, 149] on button "button" at bounding box center [735, 155] width 32 height 24
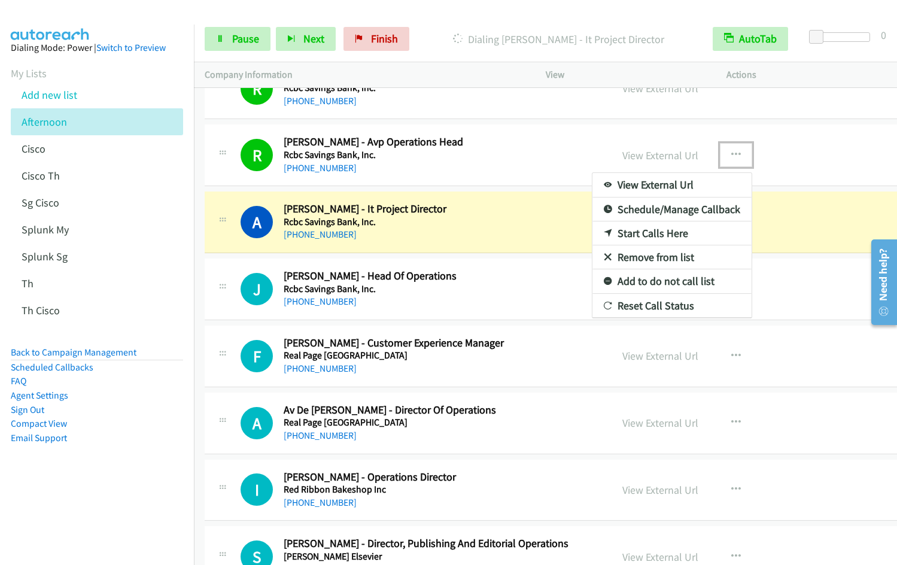
click at [638, 254] on link "Remove from list" at bounding box center [671, 257] width 159 height 24
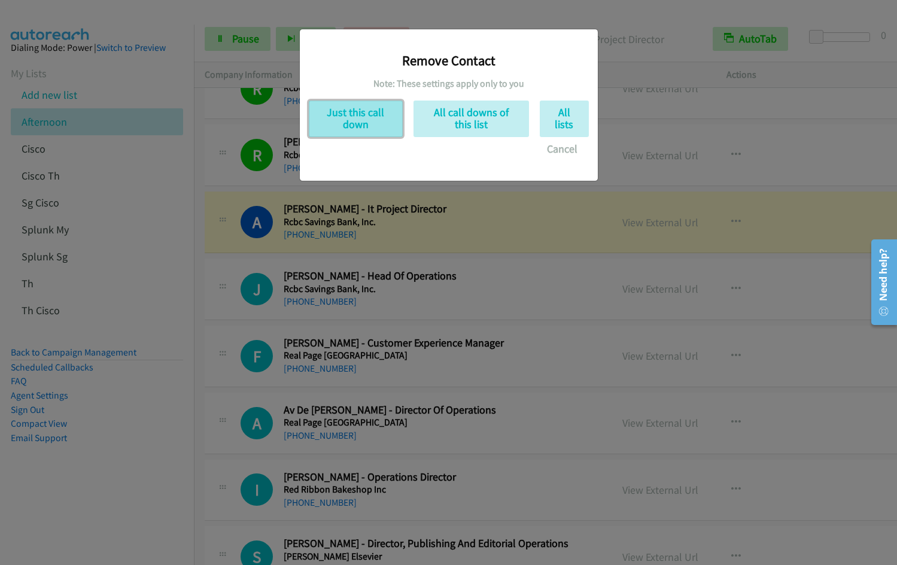
click at [369, 118] on button "Just this call down" at bounding box center [356, 118] width 94 height 36
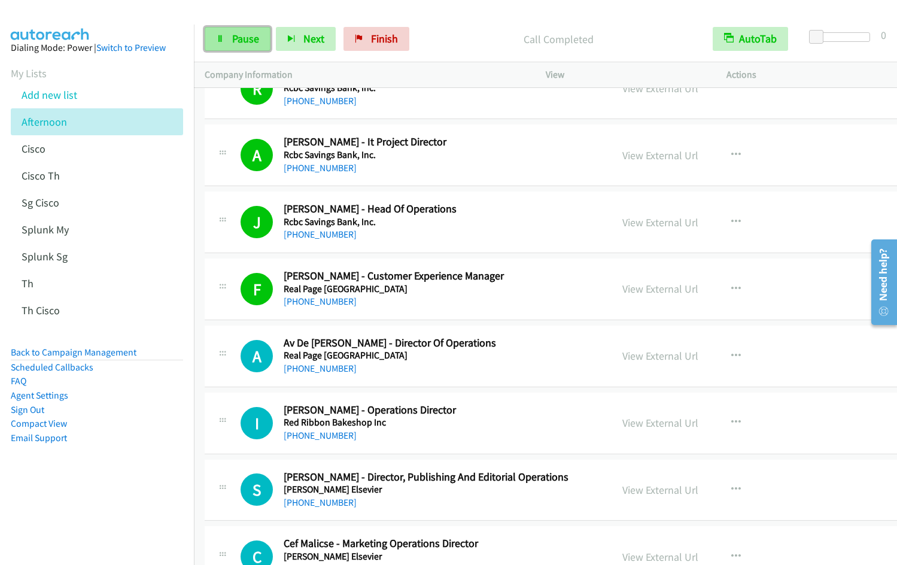
click at [241, 39] on span "Pause" at bounding box center [245, 39] width 27 height 14
drag, startPoint x: 231, startPoint y: 36, endPoint x: 333, endPoint y: 63, distance: 104.4
click at [233, 36] on span "Start Calls" at bounding box center [255, 39] width 47 height 14
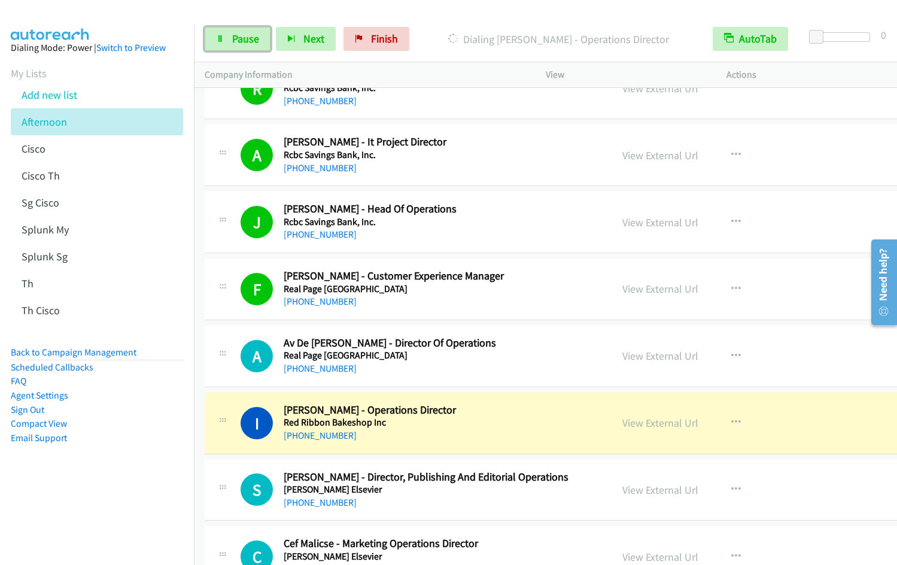
drag, startPoint x: 232, startPoint y: 41, endPoint x: 495, endPoint y: 36, distance: 263.2
click at [232, 41] on span "Pause" at bounding box center [245, 39] width 27 height 14
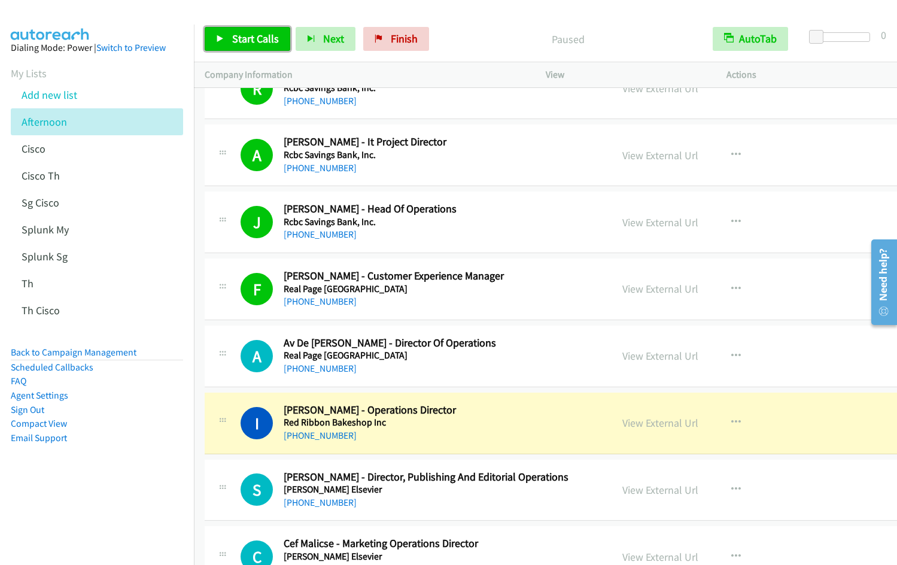
click at [254, 36] on span "Start Calls" at bounding box center [255, 39] width 47 height 14
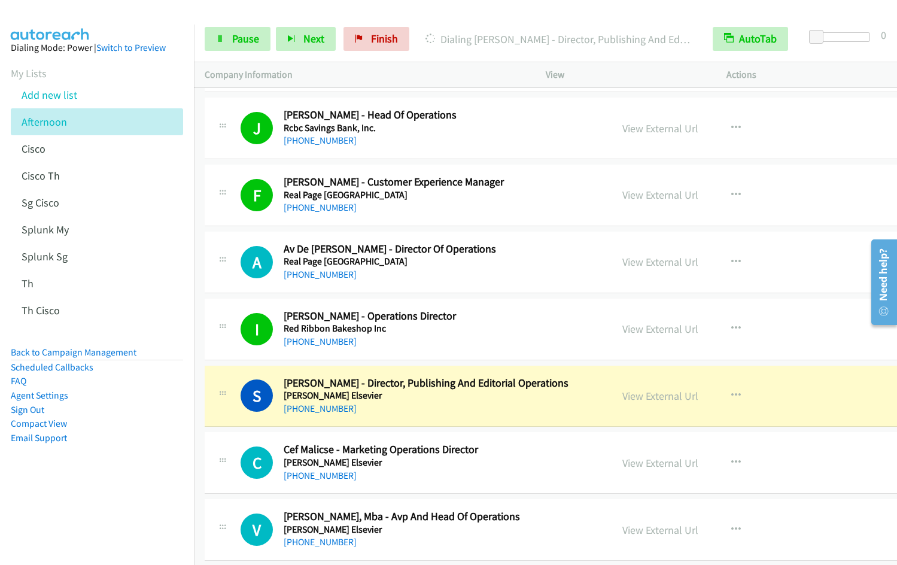
scroll to position [1528, 0]
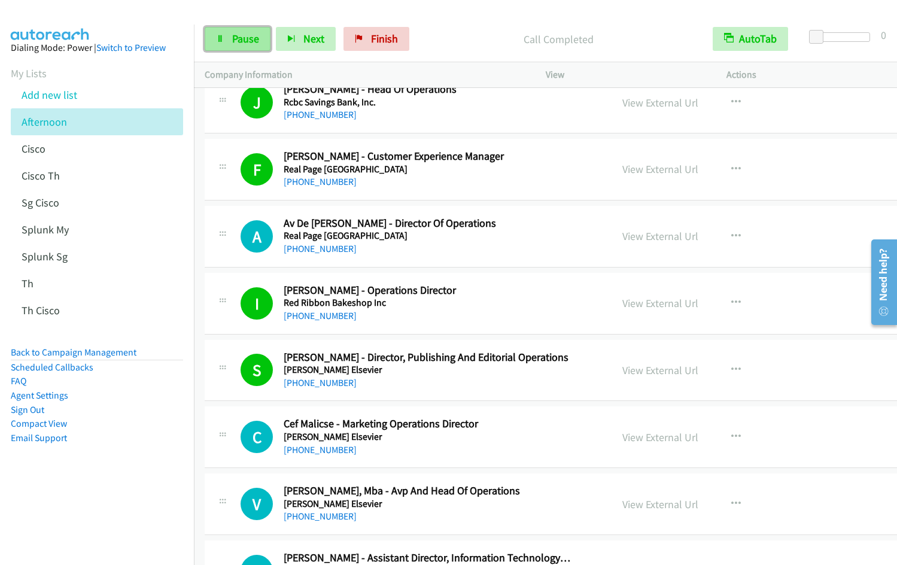
click at [242, 44] on span "Pause" at bounding box center [245, 39] width 27 height 14
